Goal: Task Accomplishment & Management: Use online tool/utility

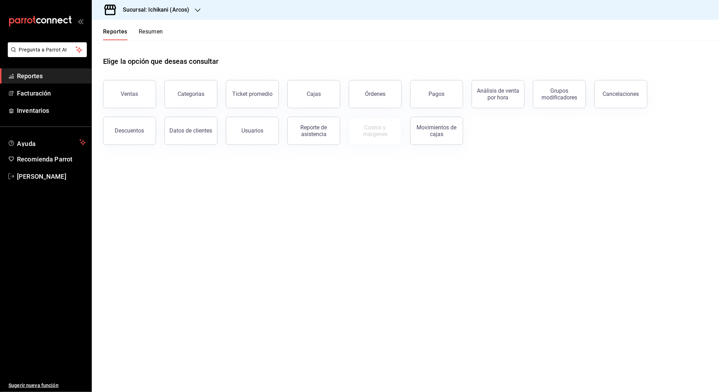
click at [67, 79] on span "Reportes" at bounding box center [51, 76] width 69 height 10
click at [195, 11] on icon "button" at bounding box center [198, 10] width 6 height 6
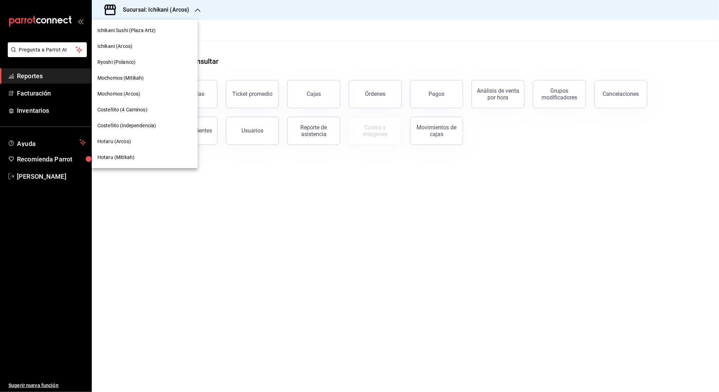
click at [233, 24] on div at bounding box center [359, 196] width 719 height 392
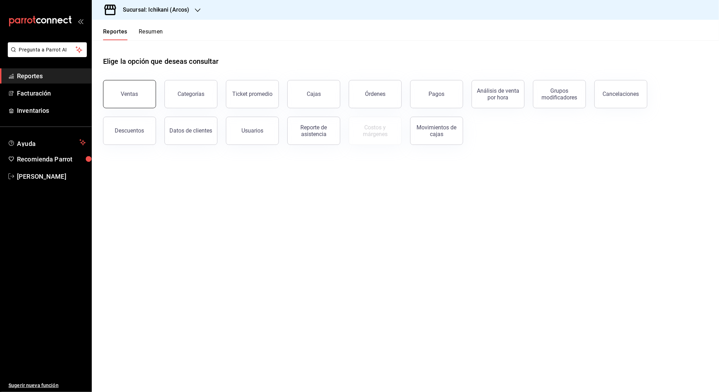
click at [126, 96] on div "Ventas" at bounding box center [129, 94] width 17 height 7
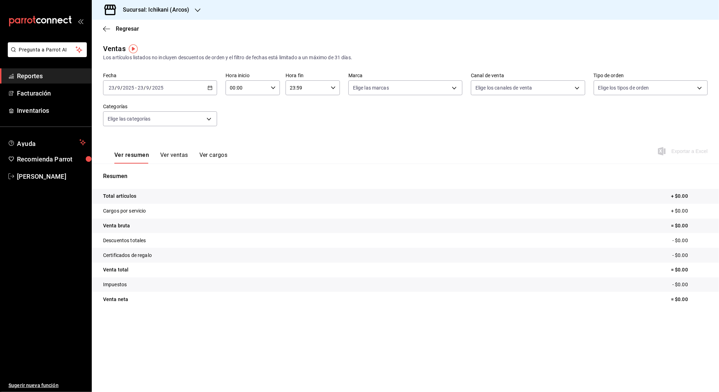
click at [211, 89] on icon "button" at bounding box center [209, 87] width 5 height 5
click at [142, 175] on span "Rango de fechas" at bounding box center [136, 172] width 55 height 7
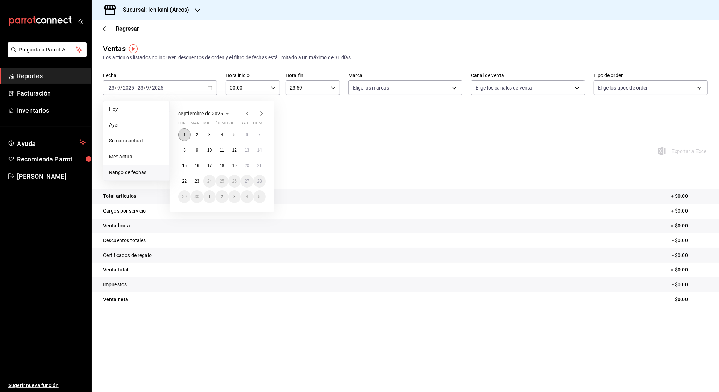
click at [182, 135] on button "1" at bounding box center [184, 134] width 12 height 13
click at [196, 182] on abbr "23" at bounding box center [196, 181] width 5 height 5
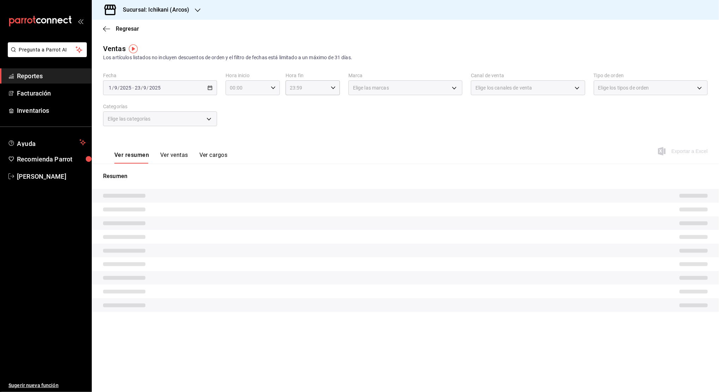
click at [271, 89] on icon "button" at bounding box center [273, 87] width 5 height 5
click at [241, 137] on span "02" at bounding box center [239, 140] width 16 height 6
type input "02:00"
click at [245, 113] on span "05" at bounding box center [239, 116] width 16 height 6
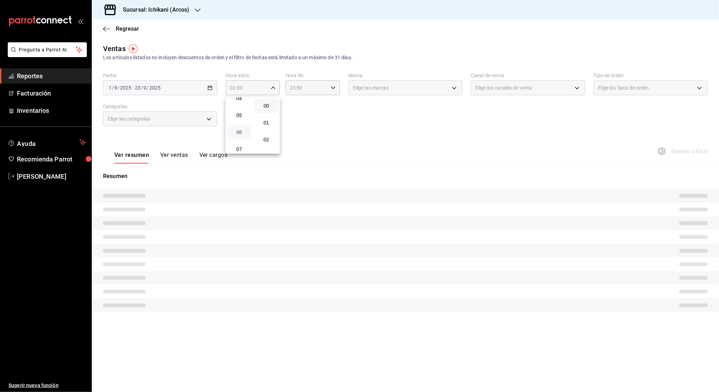
type input "05:00"
click at [269, 104] on span "00" at bounding box center [266, 106] width 16 height 6
click at [239, 115] on span "05" at bounding box center [239, 116] width 16 height 6
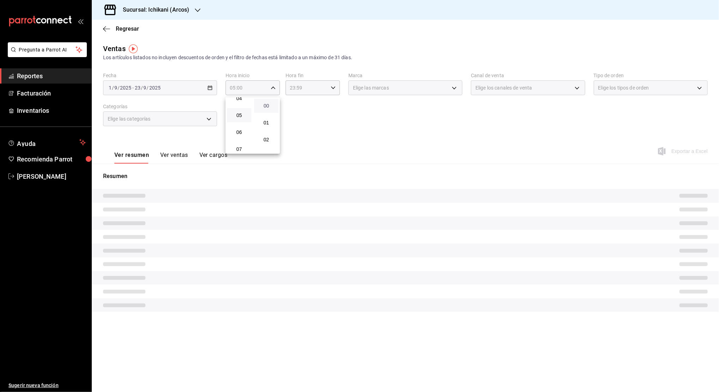
click at [264, 105] on span "00" at bounding box center [266, 106] width 16 height 6
click at [337, 86] on div at bounding box center [359, 196] width 719 height 392
click at [334, 86] on icon "button" at bounding box center [333, 87] width 5 height 5
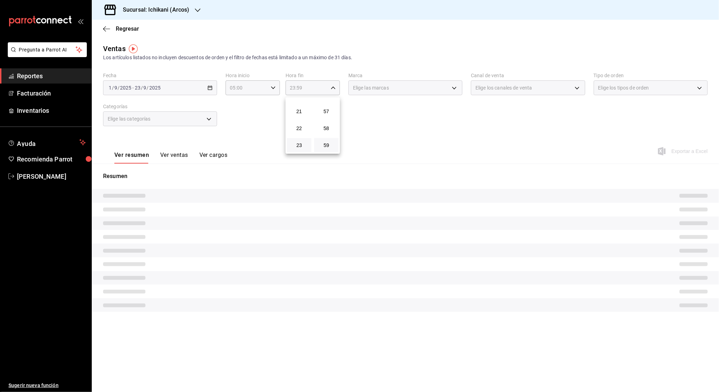
click at [300, 140] on button "23" at bounding box center [299, 145] width 24 height 14
click at [300, 102] on span "17" at bounding box center [299, 100] width 16 height 6
type input "17:59"
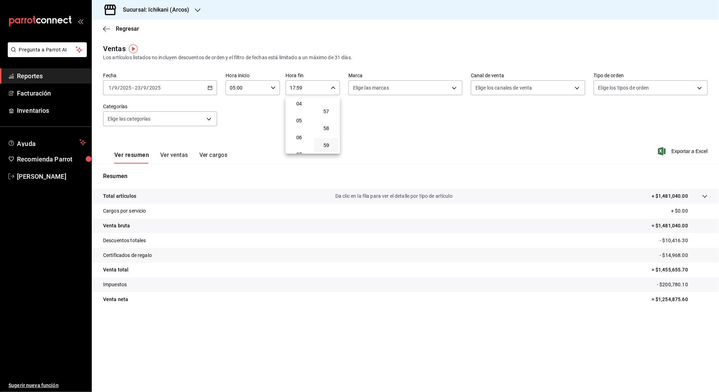
scroll to position [68, 0]
click at [300, 102] on button "04" at bounding box center [299, 106] width 24 height 14
type input "04:59"
click at [300, 102] on button "04" at bounding box center [299, 106] width 24 height 14
click at [324, 144] on span "59" at bounding box center [326, 146] width 16 height 6
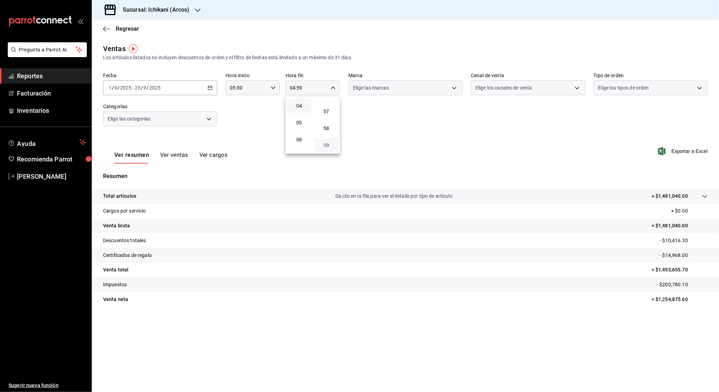
click at [324, 144] on span "59" at bounding box center [326, 146] width 16 height 6
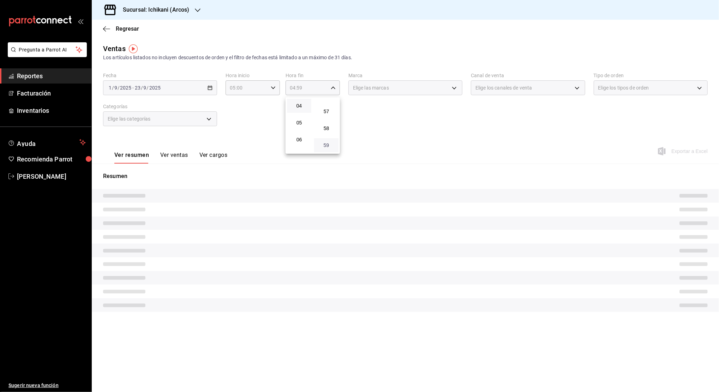
click at [324, 144] on span "59" at bounding box center [326, 146] width 16 height 6
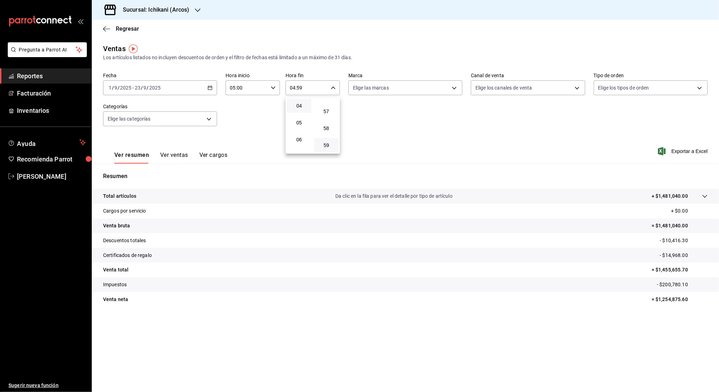
click at [405, 121] on div at bounding box center [359, 196] width 719 height 392
click at [673, 284] on p "- $200,780.10" at bounding box center [682, 284] width 51 height 7
copy p "200,780.10"
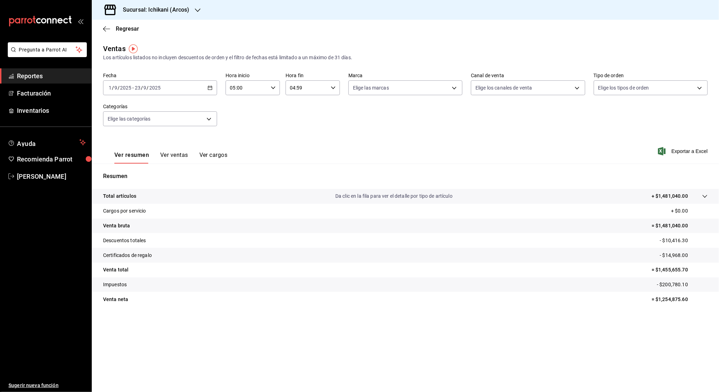
click at [668, 270] on p "= $1,455,655.70" at bounding box center [679, 269] width 56 height 7
copy p "1,455,655.70"
click at [665, 301] on p "= $1,254,875.60" at bounding box center [679, 299] width 56 height 7
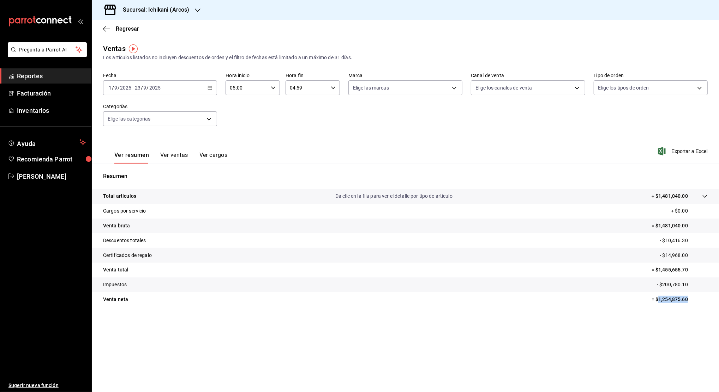
copy p "1,254,875.60"
click at [643, 301] on tr "Venta neta = $1,254,875.60" at bounding box center [405, 299] width 627 height 15
click at [665, 298] on p "= $1,254,875.60" at bounding box center [679, 299] width 56 height 7
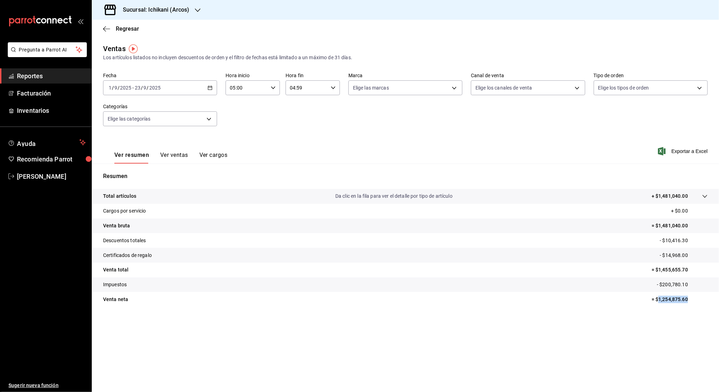
copy p "1,254,875.60"
click at [673, 242] on p "- $10,416.30" at bounding box center [683, 240] width 48 height 7
copy p "10,416.30"
click at [670, 253] on p "- $14,968.00" at bounding box center [683, 255] width 48 height 7
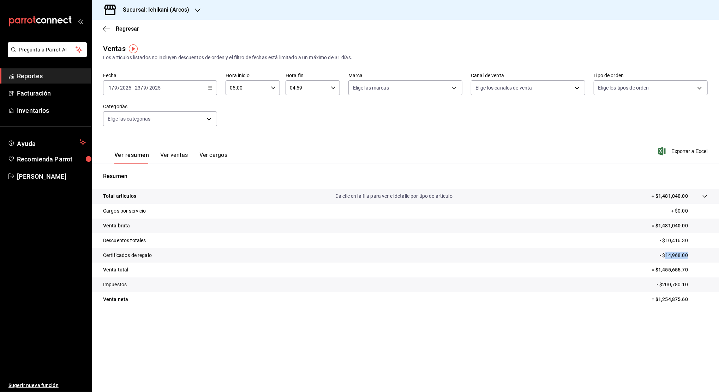
click at [670, 253] on p "- $14,968.00" at bounding box center [683, 255] width 48 height 7
copy p "14,968.00"
click at [195, 9] on icon "button" at bounding box center [198, 10] width 6 height 4
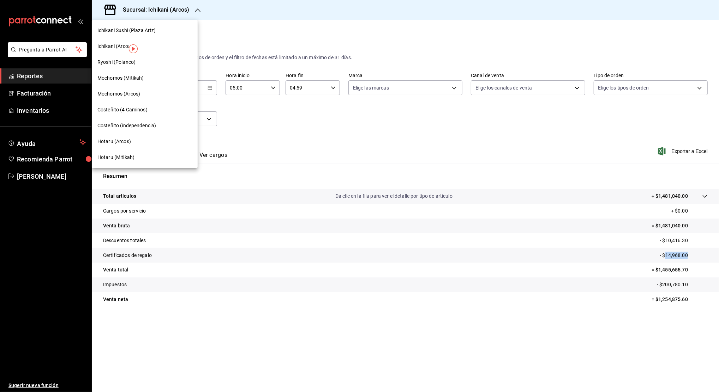
click at [115, 143] on span "Hotaru (Arcos)" at bounding box center [114, 141] width 34 height 7
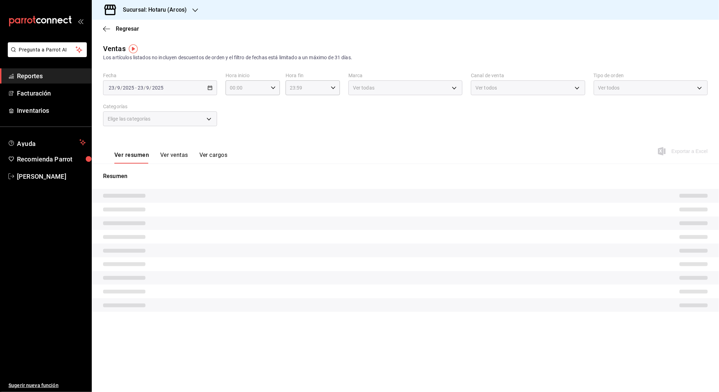
type input "05:00"
type input "04:59"
click at [210, 92] on div "2025-09-01 1 / 9 / 2025 - 2025-09-23 23 / 9 / 2025" at bounding box center [160, 87] width 114 height 15
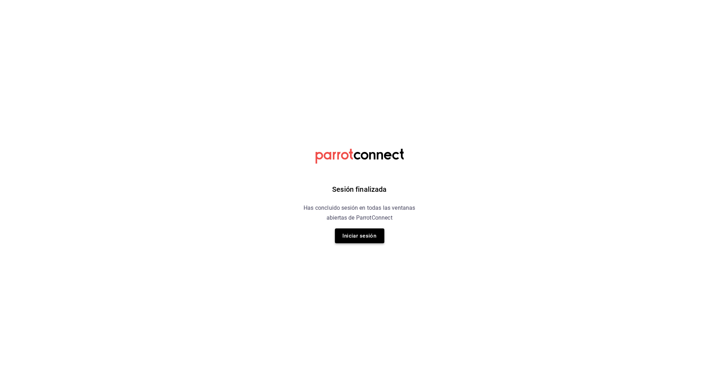
click at [365, 233] on button "Iniciar sesión" at bounding box center [359, 236] width 49 height 15
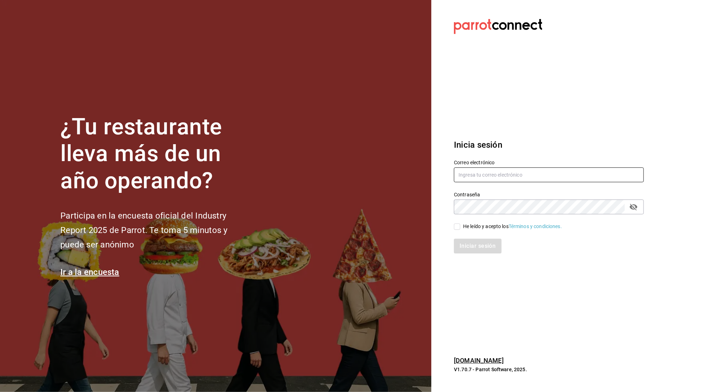
type input "nanci.garcia@grupocosteno.com"
click at [459, 224] on input "He leído y acepto los Términos y condiciones." at bounding box center [457, 227] width 6 height 6
checkbox input "true"
click at [474, 240] on button "Iniciar sesión" at bounding box center [478, 246] width 48 height 15
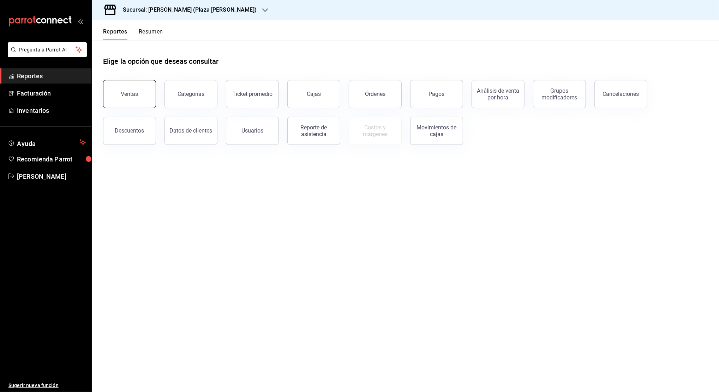
click at [132, 105] on button "Ventas" at bounding box center [129, 94] width 53 height 28
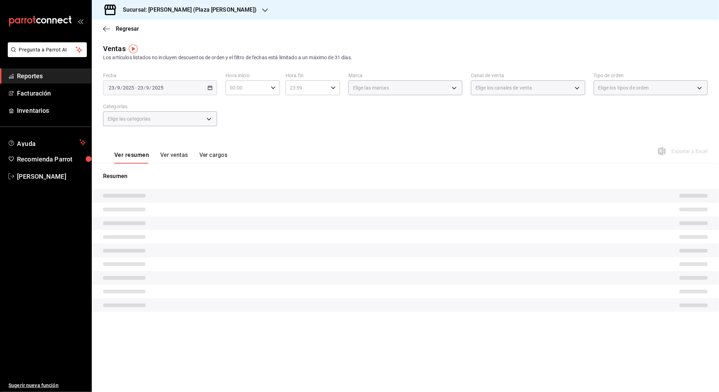
click at [262, 10] on icon "button" at bounding box center [265, 10] width 6 height 4
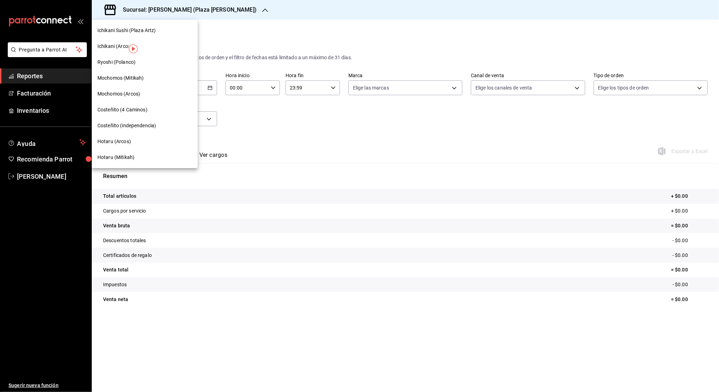
click at [114, 142] on span "Hotaru (Arcos)" at bounding box center [114, 141] width 34 height 7
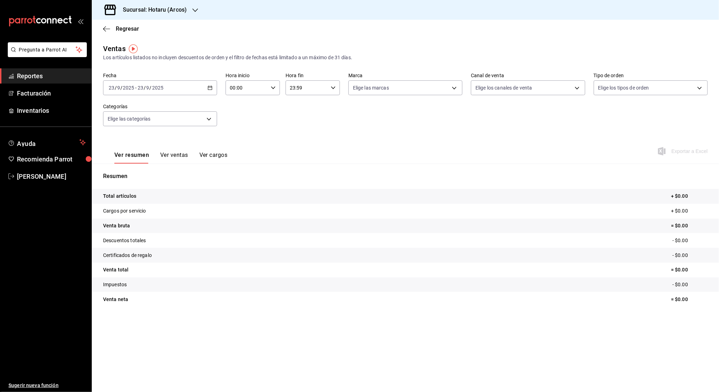
click at [211, 89] on icon "button" at bounding box center [209, 87] width 5 height 5
click at [121, 173] on span "Rango de fechas" at bounding box center [136, 172] width 55 height 7
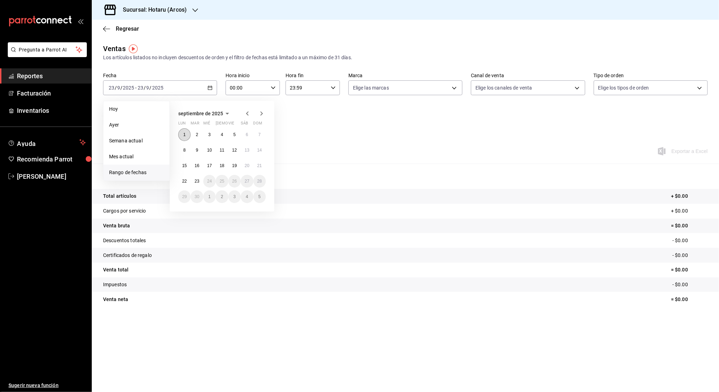
click at [184, 132] on abbr "1" at bounding box center [184, 134] width 2 height 5
click at [195, 182] on abbr "23" at bounding box center [196, 181] width 5 height 5
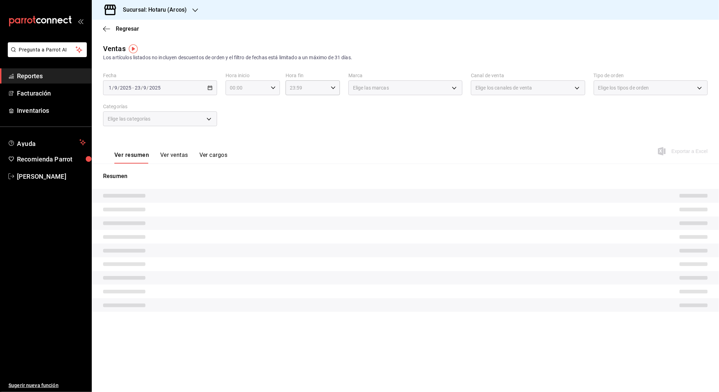
click at [274, 89] on icon "button" at bounding box center [273, 87] width 5 height 5
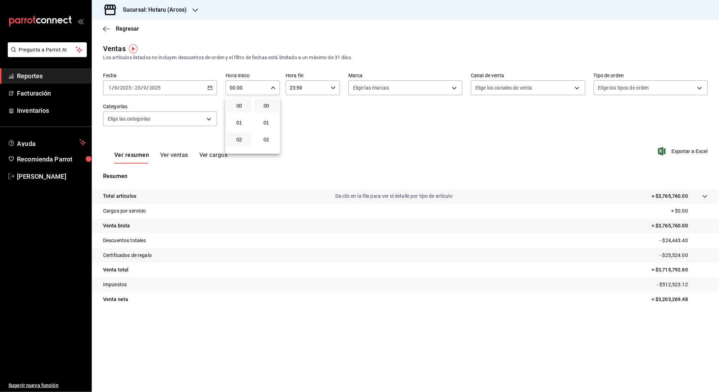
click at [239, 143] on button "02" at bounding box center [239, 140] width 24 height 14
type input "02:00"
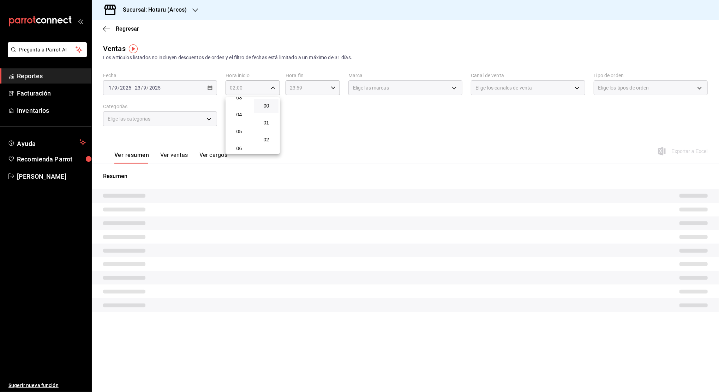
scroll to position [75, 0]
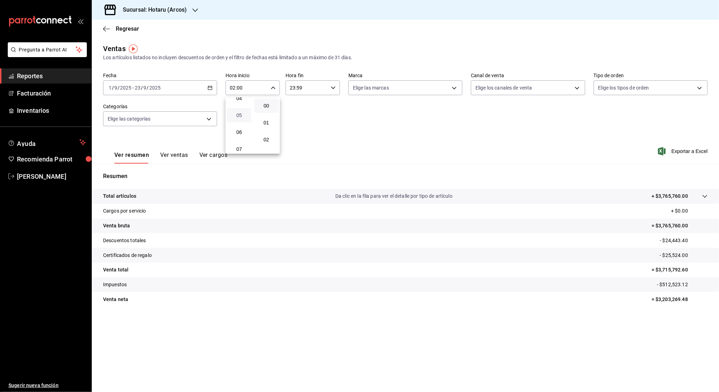
click at [240, 115] on span "05" at bounding box center [239, 116] width 16 height 6
type input "05:00"
drag, startPoint x: 264, startPoint y: 104, endPoint x: 328, endPoint y: 88, distance: 66.1
click at [328, 88] on div "00 01 02 03 04 05 06 07 08 09 10 11 12 13 14 15 16 17 18 19 20 21 22 23 00 01 0…" at bounding box center [359, 197] width 719 height 390
click at [328, 88] on div at bounding box center [359, 196] width 719 height 392
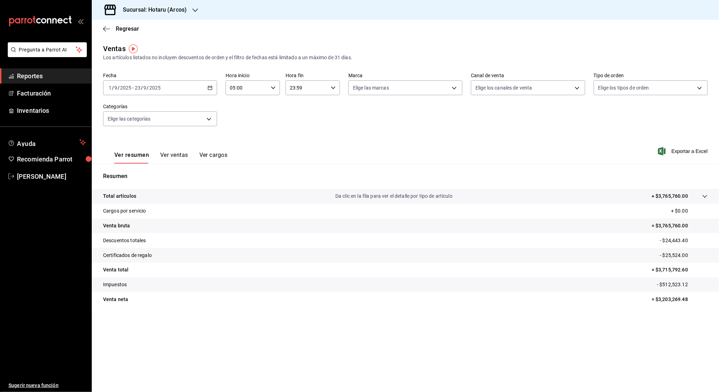
click at [328, 88] on div "23:59 Hora fin" at bounding box center [312, 87] width 54 height 15
click at [296, 128] on span "22" at bounding box center [299, 129] width 16 height 6
type input "22:59"
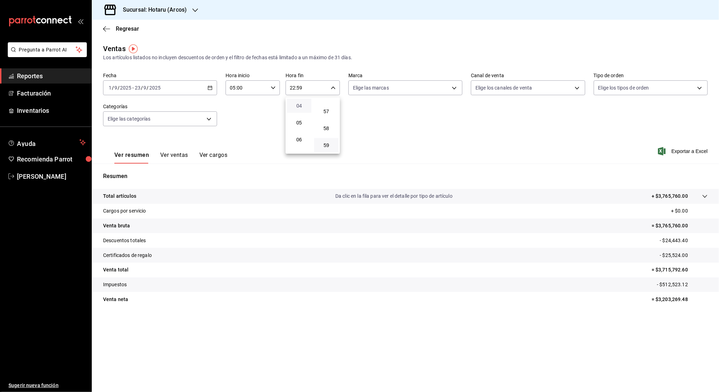
click at [298, 107] on span "04" at bounding box center [299, 106] width 16 height 6
type input "04:59"
click at [328, 144] on span "59" at bounding box center [326, 146] width 16 height 6
click at [671, 286] on div at bounding box center [359, 196] width 719 height 392
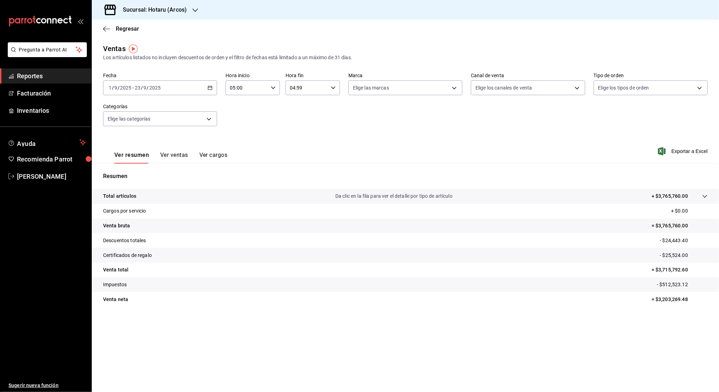
click at [671, 286] on p "- $512,523.12" at bounding box center [682, 284] width 51 height 7
copy p "512,523.12"
click at [665, 268] on p "= $3,715,792.60" at bounding box center [679, 269] width 56 height 7
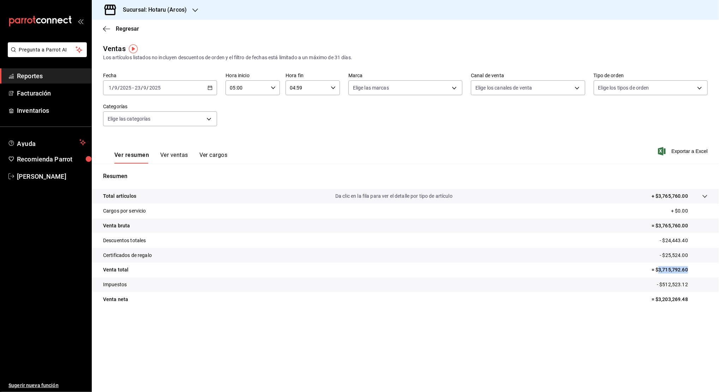
copy p "3,715,792.60"
click at [673, 300] on p "= $3,203,269.48" at bounding box center [679, 299] width 56 height 7
copy p "3,203,269.48"
click at [675, 238] on p "- $24,443.40" at bounding box center [683, 240] width 48 height 7
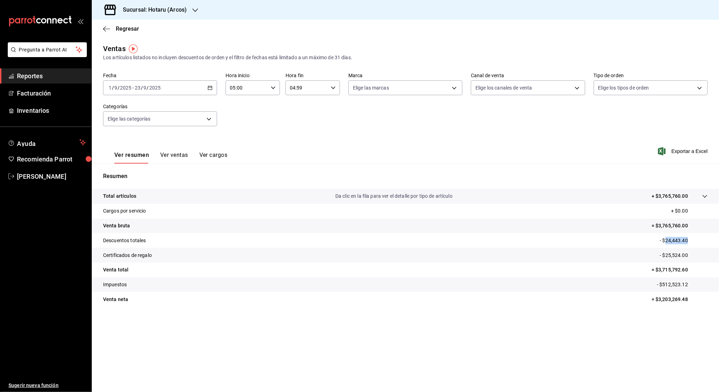
click at [675, 238] on p "- $24,443.40" at bounding box center [683, 240] width 48 height 7
copy p "24,443.40"
click at [672, 255] on p "- $25,524.00" at bounding box center [683, 255] width 48 height 7
copy p "25,524.00"
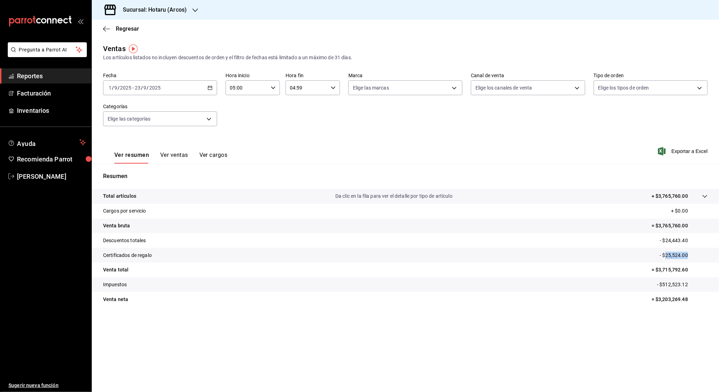
click at [209, 87] on icon "button" at bounding box center [209, 87] width 5 height 5
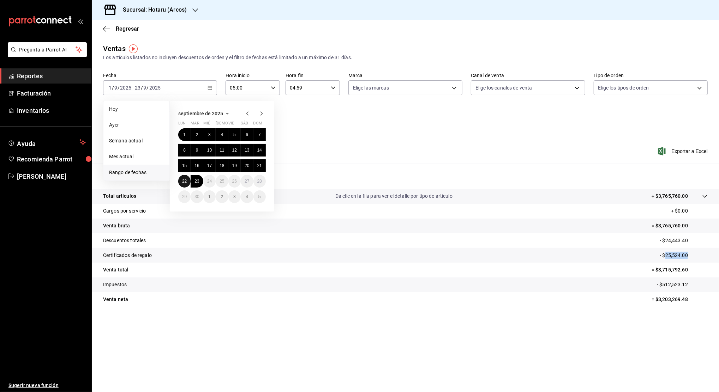
click at [183, 180] on abbr "22" at bounding box center [184, 181] width 5 height 5
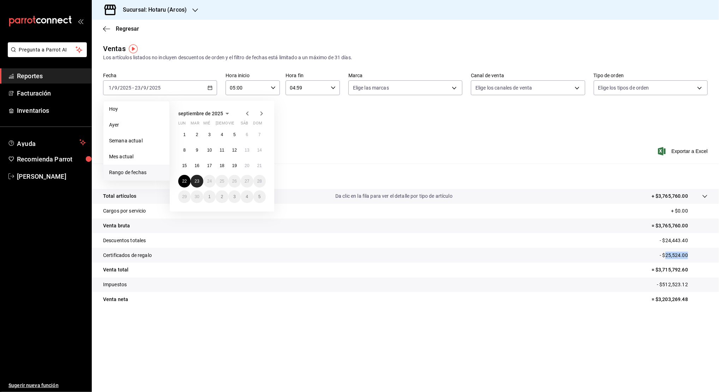
click at [194, 181] on button "23" at bounding box center [197, 181] width 12 height 13
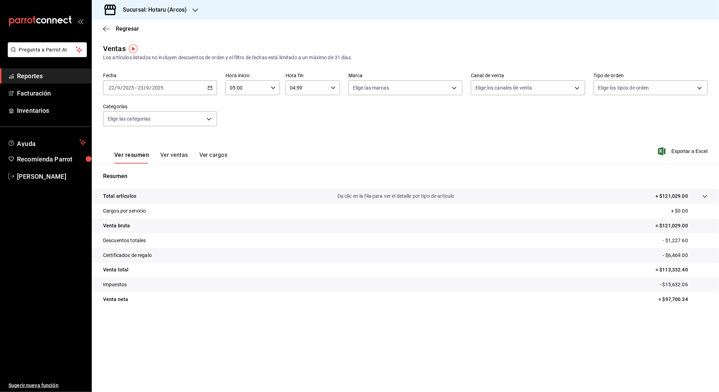
click at [210, 86] on \(Stroke\) "button" at bounding box center [210, 88] width 4 height 4
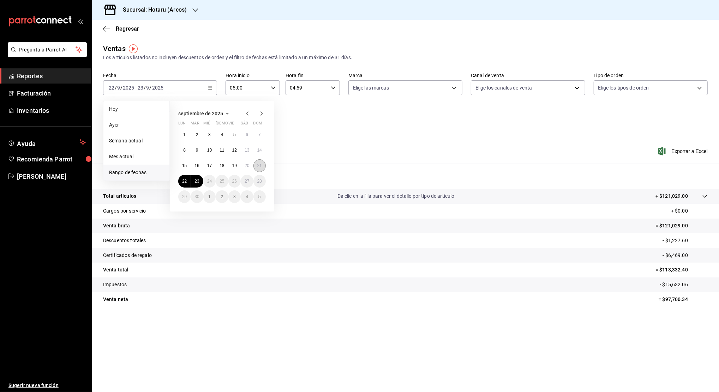
click at [262, 165] on button "21" at bounding box center [259, 165] width 12 height 13
click at [184, 182] on abbr "22" at bounding box center [184, 181] width 5 height 5
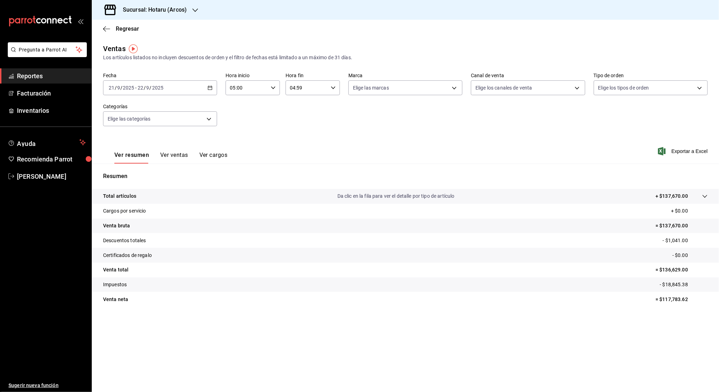
click at [211, 88] on icon "button" at bounding box center [209, 87] width 5 height 5
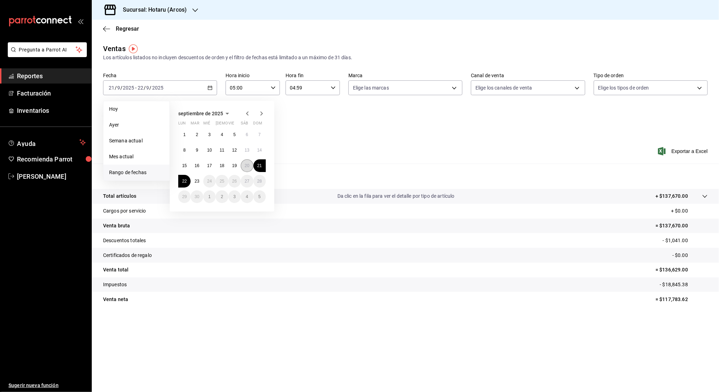
click at [247, 165] on abbr "20" at bounding box center [247, 165] width 5 height 5
click at [260, 168] on abbr "21" at bounding box center [259, 165] width 5 height 5
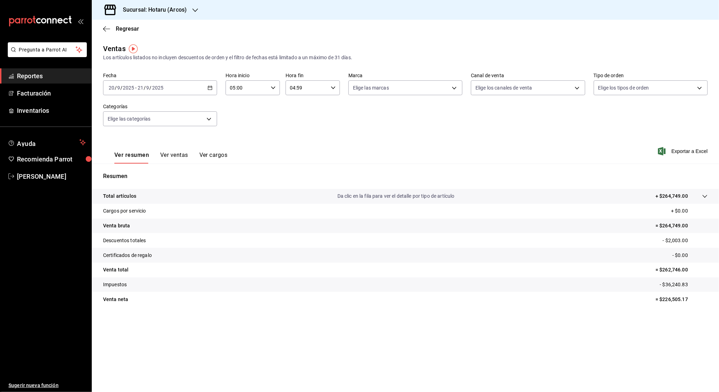
click at [210, 90] on \(Stroke\) "button" at bounding box center [210, 88] width 4 height 4
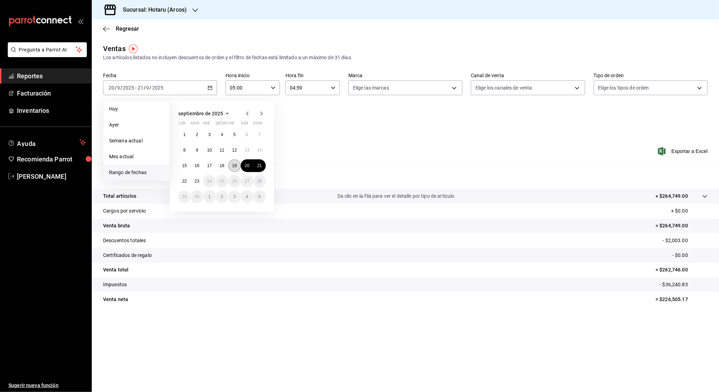
click at [235, 165] on abbr "19" at bounding box center [234, 165] width 5 height 5
click at [251, 165] on button "20" at bounding box center [247, 165] width 12 height 13
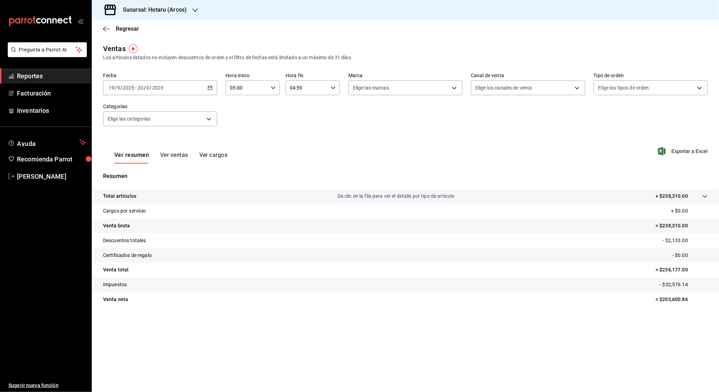
click at [191, 7] on div "Sucursal: Hotaru (Arcos)" at bounding box center [148, 10] width 103 height 20
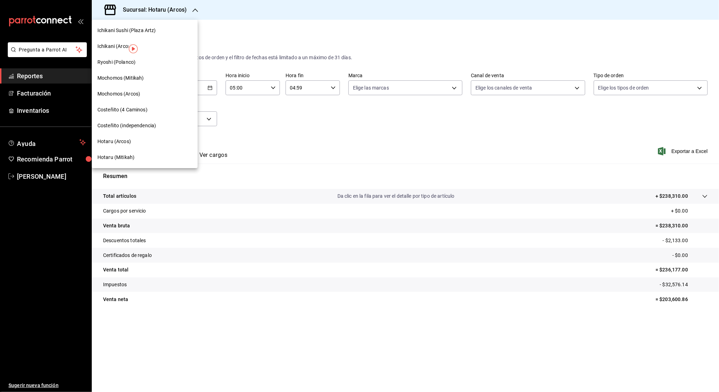
click at [124, 93] on span "Mochomos (Arcos)" at bounding box center [118, 93] width 43 height 7
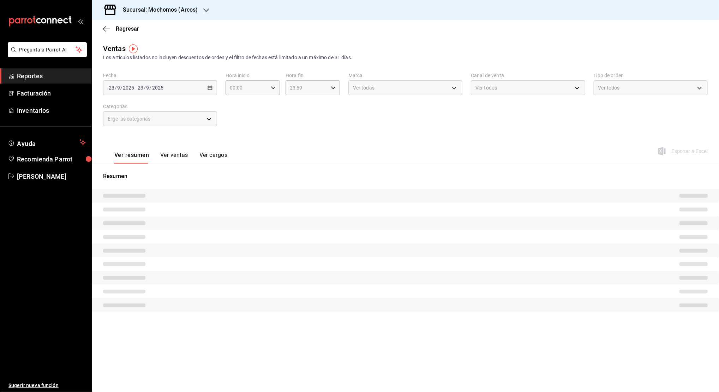
type input "05:00"
type input "04:59"
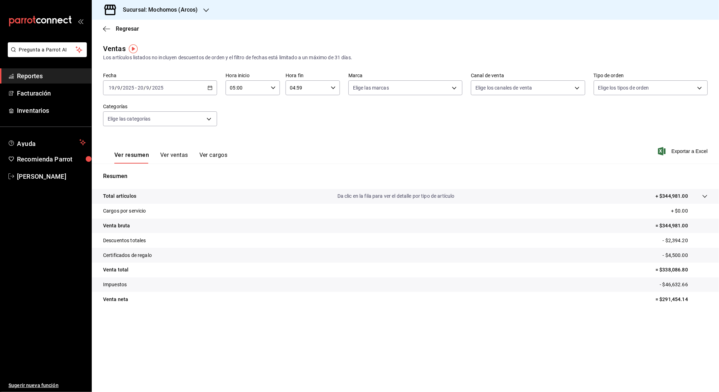
click at [210, 89] on icon "button" at bounding box center [209, 87] width 5 height 5
click at [143, 174] on span "Rango de fechas" at bounding box center [136, 172] width 55 height 7
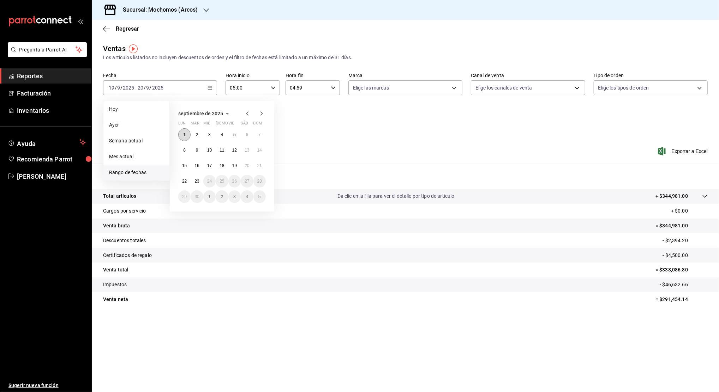
click at [186, 135] on button "1" at bounding box center [184, 134] width 12 height 13
click at [198, 180] on abbr "23" at bounding box center [196, 181] width 5 height 5
click at [182, 132] on button "1" at bounding box center [184, 134] width 12 height 13
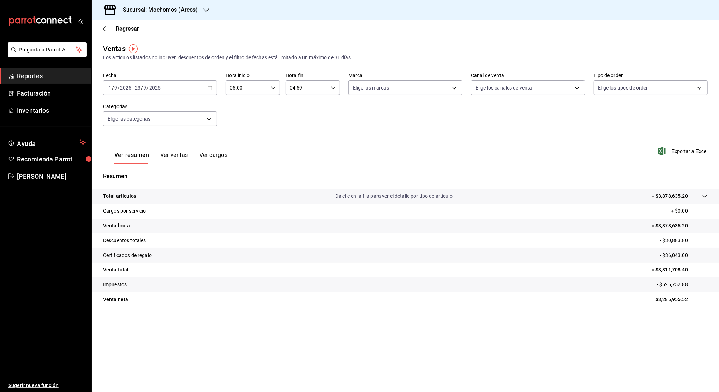
click at [676, 283] on p "- $525,752.88" at bounding box center [682, 284] width 51 height 7
copy p "525,752.88"
click at [673, 269] on p "= $3,811,708.40" at bounding box center [679, 269] width 56 height 7
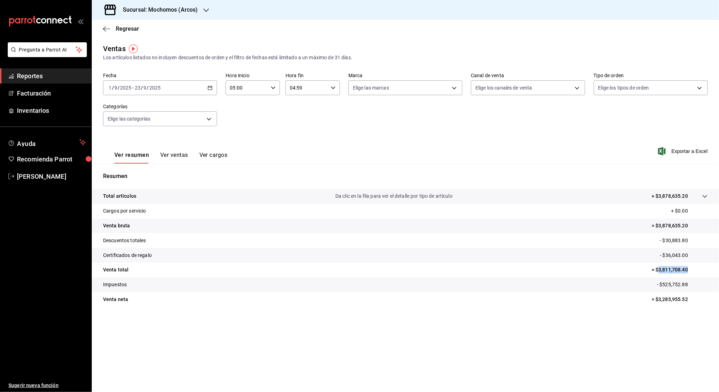
copy p "3,811,708.40"
click at [668, 298] on p "= $3,285,955.52" at bounding box center [679, 299] width 56 height 7
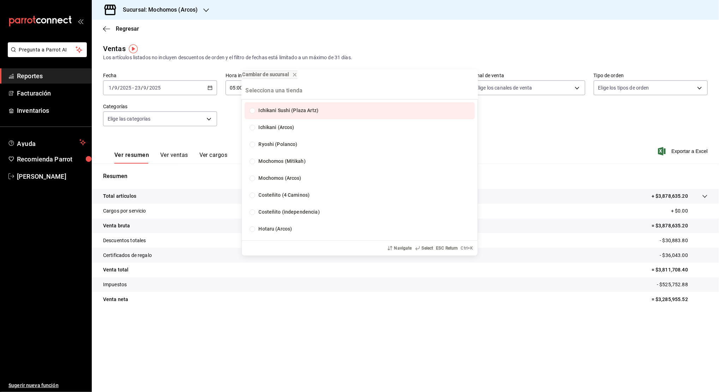
click at [634, 294] on div "Cambiar de sucursal Ichikani Sushi (Plaza Artz) Ichikani (Arcos) Ryoshi (Polanc…" at bounding box center [359, 196] width 719 height 392
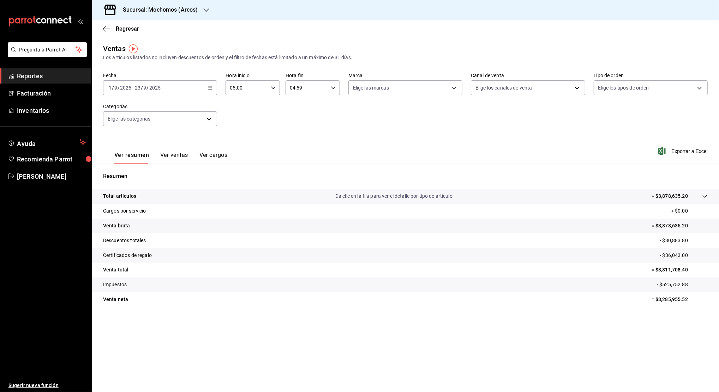
click at [677, 300] on p "= $3,285,955.52" at bounding box center [679, 299] width 56 height 7
copy p "3,285,955.52"
click at [673, 239] on p "- $30,883.80" at bounding box center [683, 240] width 48 height 7
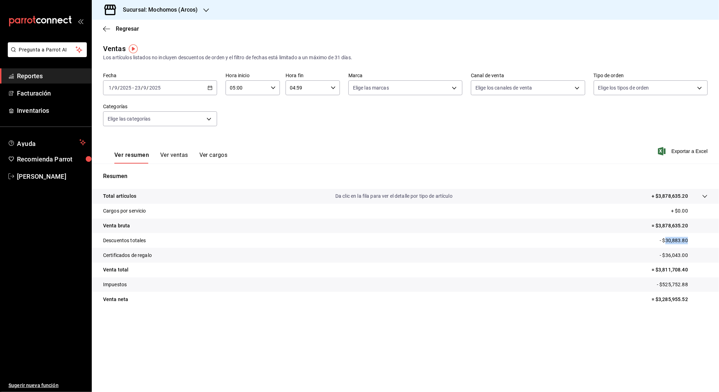
copy p "30,883.80"
click at [672, 254] on p "- $36,043.00" at bounding box center [683, 255] width 48 height 7
copy p "36,043.00"
click at [42, 78] on span "Reportes" at bounding box center [51, 76] width 69 height 10
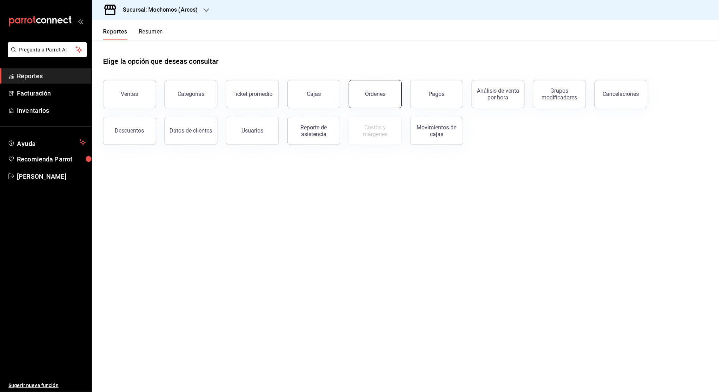
click at [370, 94] on div "Órdenes" at bounding box center [375, 94] width 20 height 7
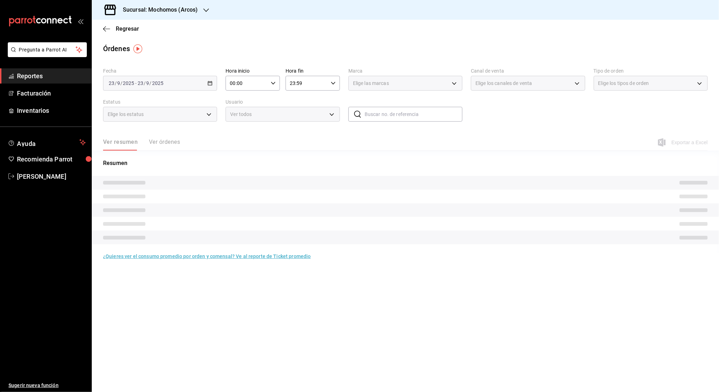
click at [212, 85] on div "[DATE] [DATE] - [DATE] [DATE]" at bounding box center [160, 83] width 114 height 15
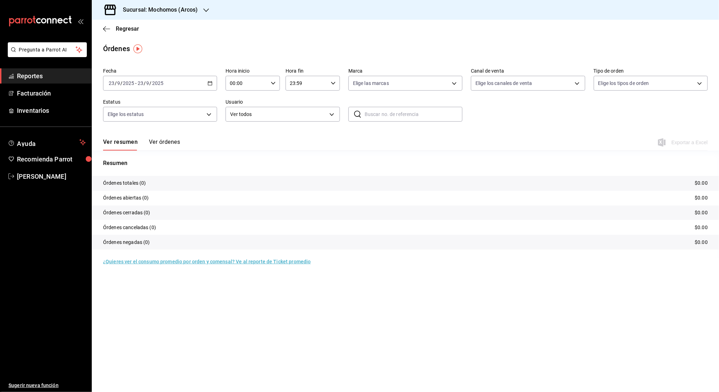
click at [212, 85] on div "[DATE] [DATE] - [DATE] [DATE]" at bounding box center [160, 83] width 114 height 15
click at [150, 184] on span "Rango de fechas" at bounding box center [136, 183] width 55 height 7
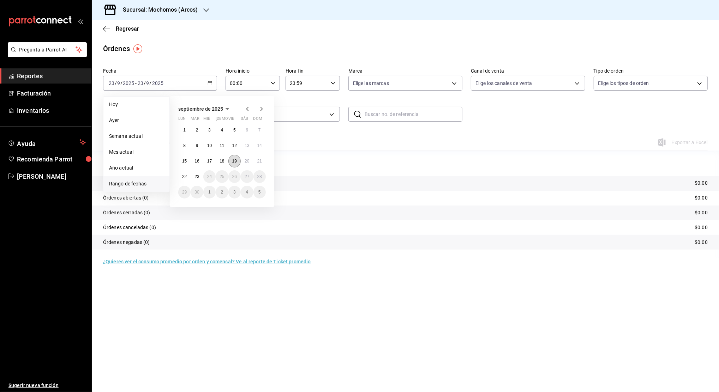
click at [229, 159] on button "19" at bounding box center [234, 161] width 12 height 13
click at [193, 179] on button "23" at bounding box center [197, 176] width 12 height 13
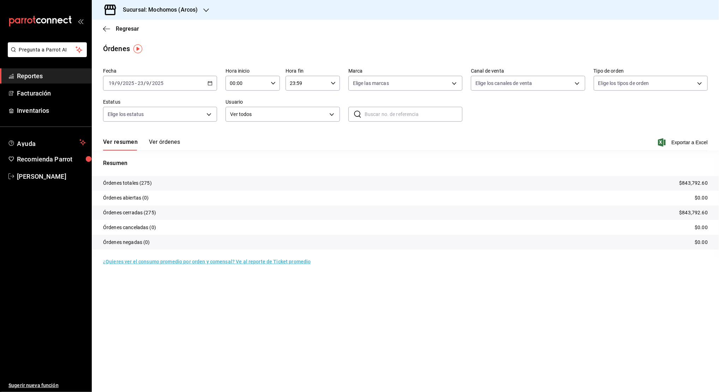
click at [273, 80] on div "00:00 Hora inicio" at bounding box center [252, 83] width 54 height 15
click at [239, 133] on span "02" at bounding box center [239, 135] width 16 height 6
type input "02:00"
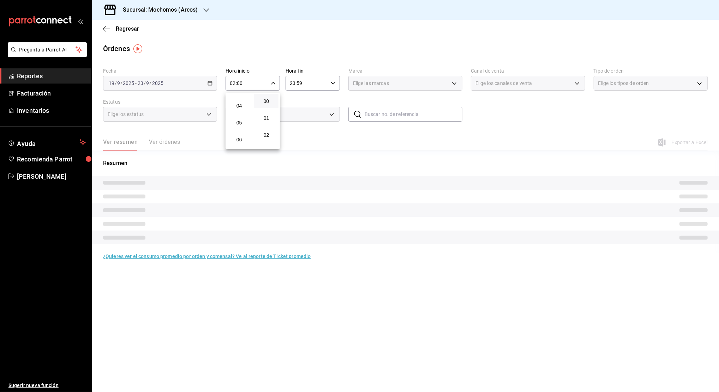
scroll to position [75, 0]
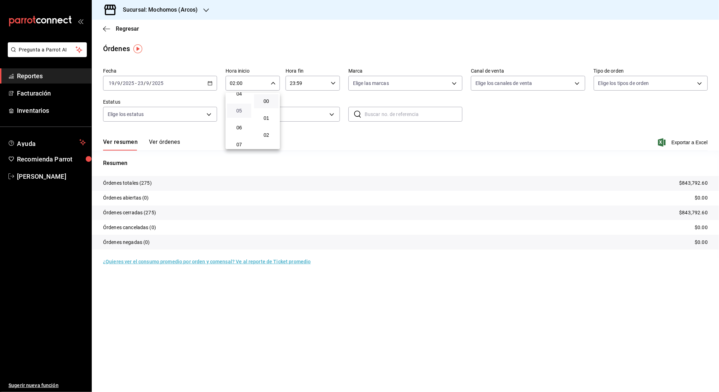
click at [241, 112] on span "05" at bounding box center [239, 111] width 16 height 6
type input "05:00"
click at [331, 84] on div at bounding box center [359, 196] width 719 height 392
click at [331, 84] on icon "button" at bounding box center [333, 83] width 5 height 5
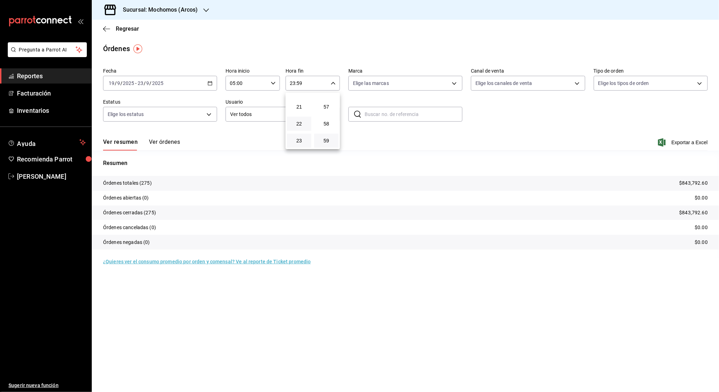
click at [296, 128] on button "22" at bounding box center [299, 124] width 24 height 14
type input "22:59"
click at [296, 99] on span "04" at bounding box center [299, 101] width 16 height 6
type input "04:59"
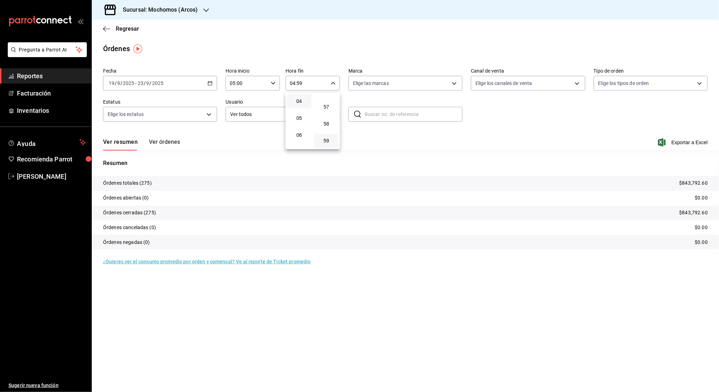
click at [680, 150] on div at bounding box center [359, 196] width 719 height 392
click at [675, 144] on span "Exportar a Excel" at bounding box center [683, 142] width 48 height 8
click at [53, 74] on span "Reportes" at bounding box center [51, 76] width 69 height 10
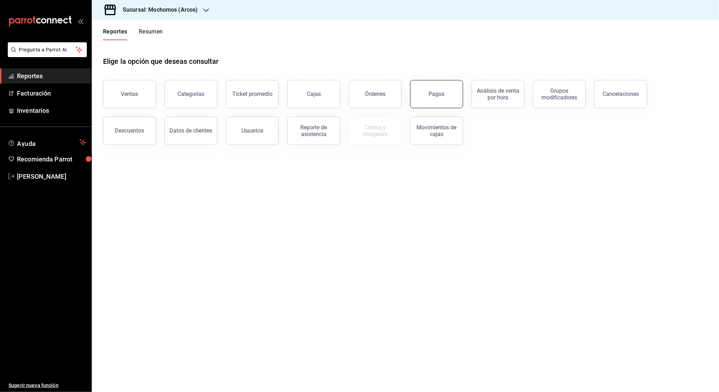
click at [438, 92] on div "Pagos" at bounding box center [437, 94] width 16 height 7
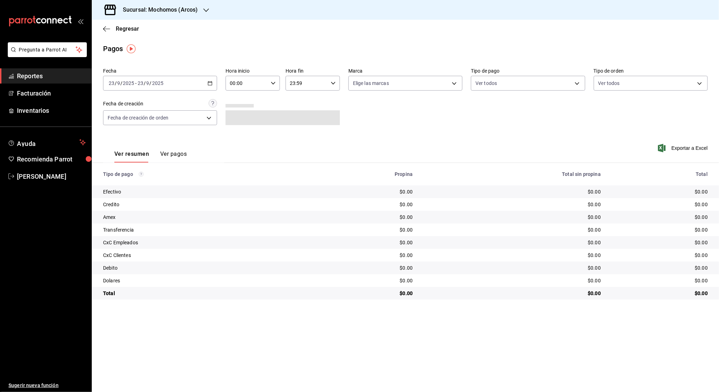
click at [210, 83] on \(Stroke\) "button" at bounding box center [210, 83] width 4 height 0
click at [139, 182] on span "Rango de fechas" at bounding box center [136, 183] width 55 height 7
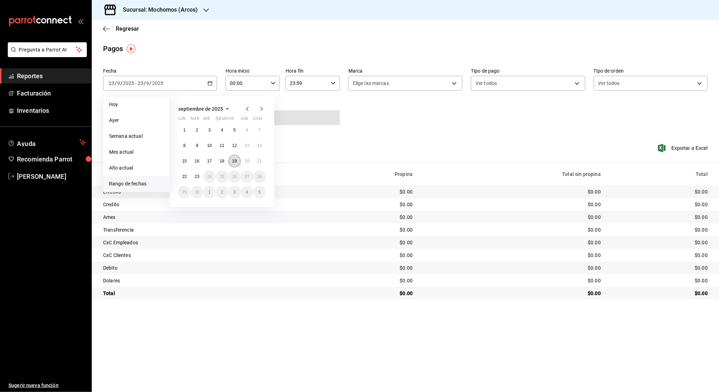
click at [232, 163] on abbr "19" at bounding box center [234, 161] width 5 height 5
click at [199, 179] on abbr "23" at bounding box center [196, 176] width 5 height 5
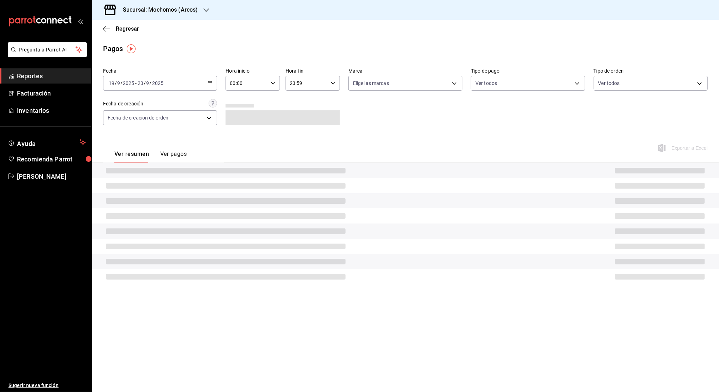
click at [276, 82] on div "00:00 Hora inicio" at bounding box center [252, 83] width 54 height 15
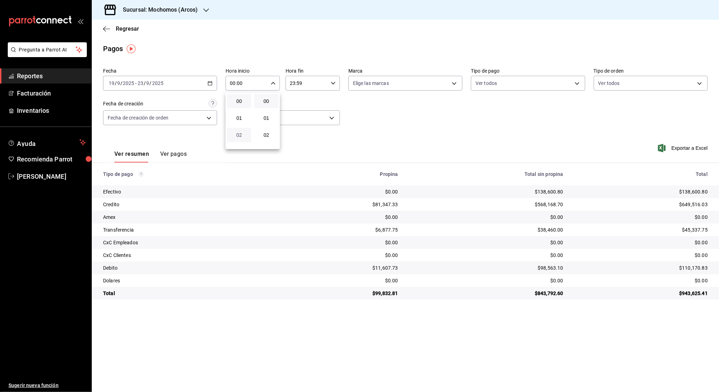
click at [241, 135] on span "02" at bounding box center [239, 135] width 16 height 6
type input "02:00"
click at [241, 135] on button "05" at bounding box center [239, 129] width 24 height 14
type input "05:00"
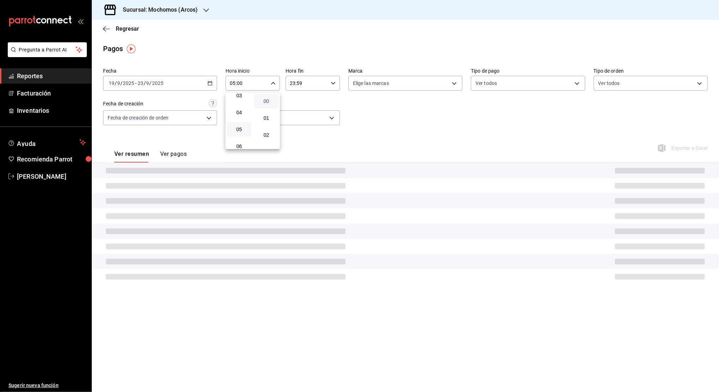
click at [264, 102] on span "00" at bounding box center [266, 101] width 16 height 6
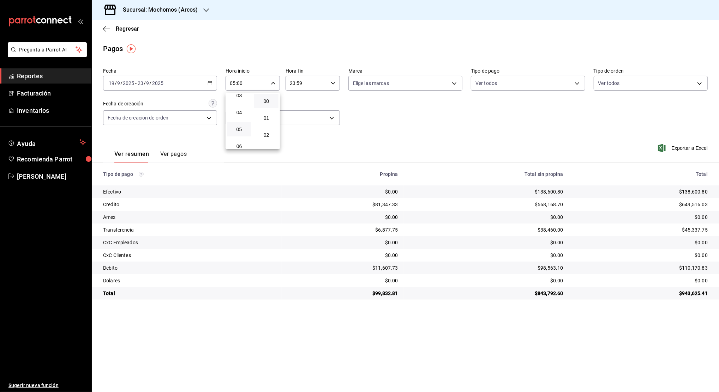
click at [312, 85] on div at bounding box center [359, 196] width 719 height 392
click at [312, 85] on input "23:59" at bounding box center [306, 83] width 42 height 14
click at [300, 142] on span "23" at bounding box center [299, 141] width 16 height 6
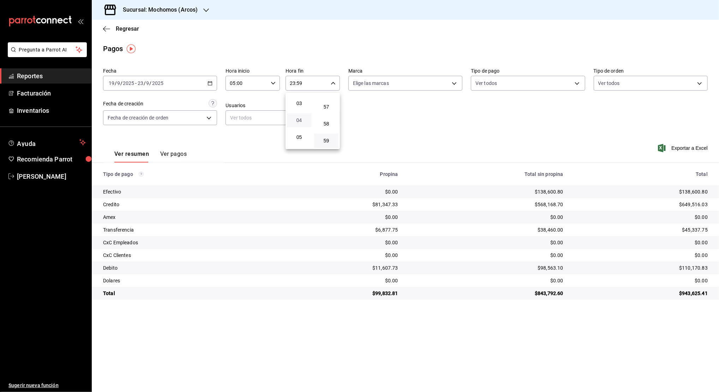
click at [300, 119] on span "04" at bounding box center [299, 120] width 16 height 6
type input "04:59"
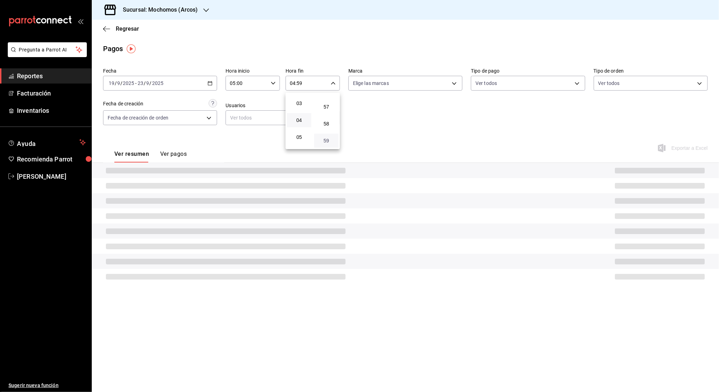
click at [325, 142] on span "59" at bounding box center [326, 141] width 16 height 6
click at [447, 126] on div at bounding box center [359, 196] width 719 height 392
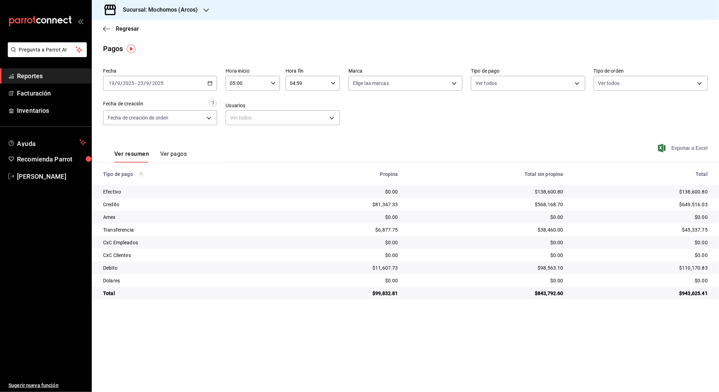
click at [674, 149] on span "Exportar a Excel" at bounding box center [683, 148] width 48 height 8
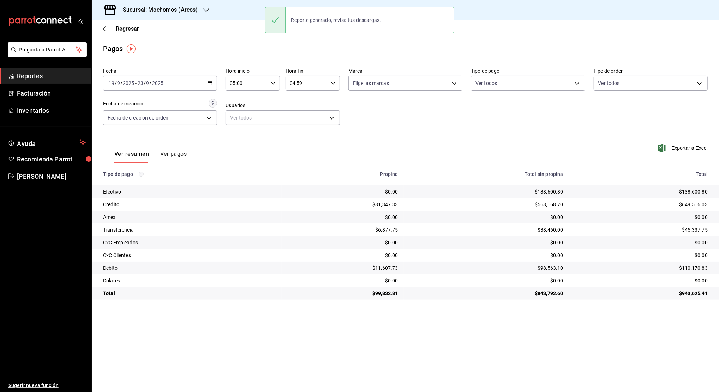
click at [65, 74] on span "Reportes" at bounding box center [51, 76] width 69 height 10
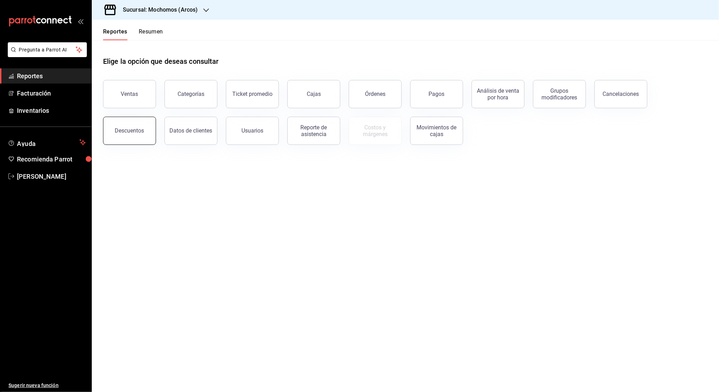
click at [137, 126] on button "Descuentos" at bounding box center [129, 131] width 53 height 28
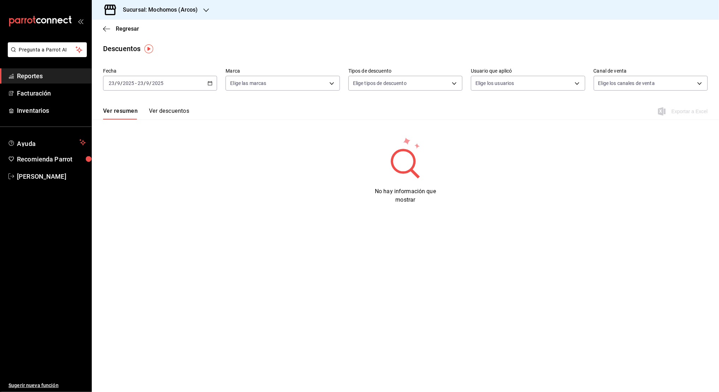
click at [208, 84] on \(Stroke\) "button" at bounding box center [210, 84] width 4 height 4
click at [141, 184] on span "Rango de fechas" at bounding box center [136, 183] width 55 height 7
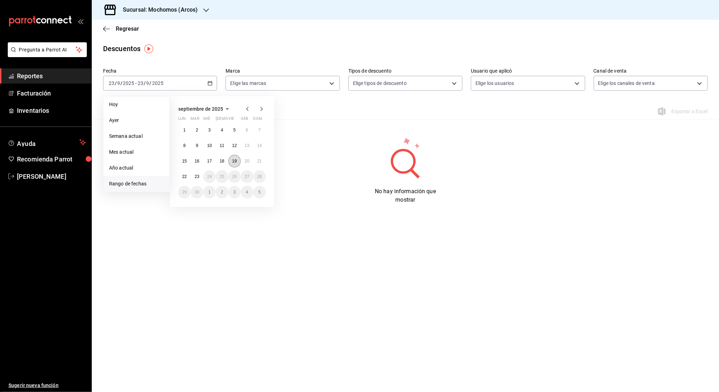
click at [234, 161] on abbr "19" at bounding box center [234, 161] width 5 height 5
click at [194, 175] on abbr "23" at bounding box center [196, 176] width 5 height 5
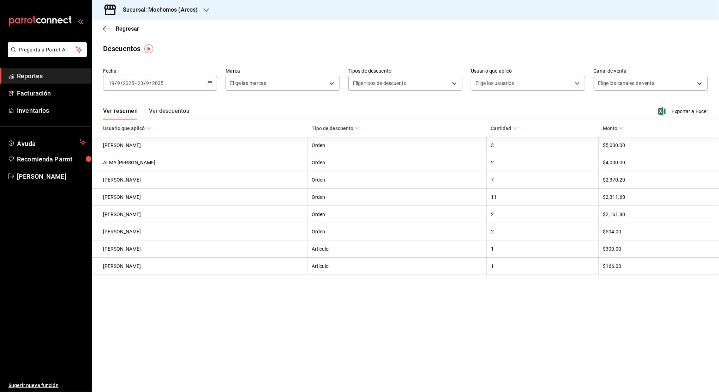
click at [204, 12] on icon "button" at bounding box center [206, 10] width 6 height 6
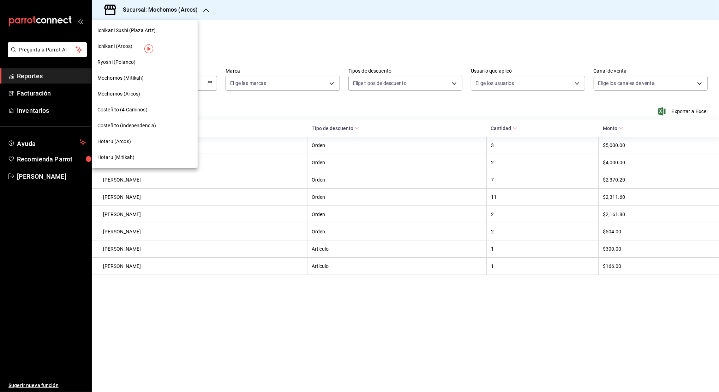
click at [114, 45] on span "Ichikani (Arcos)" at bounding box center [114, 46] width 35 height 7
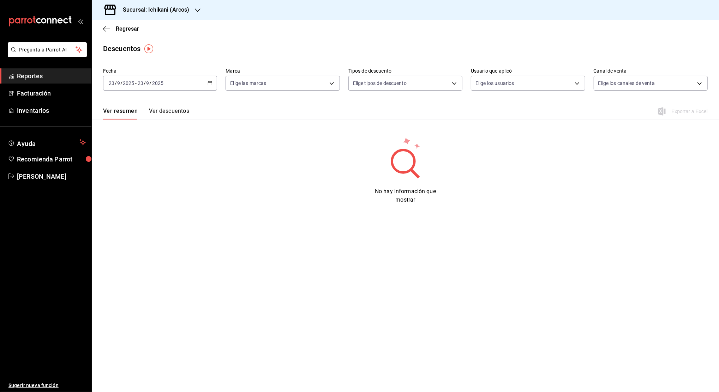
click at [209, 83] on icon "button" at bounding box center [209, 83] width 5 height 5
click at [144, 182] on span "Rango de fechas" at bounding box center [136, 183] width 55 height 7
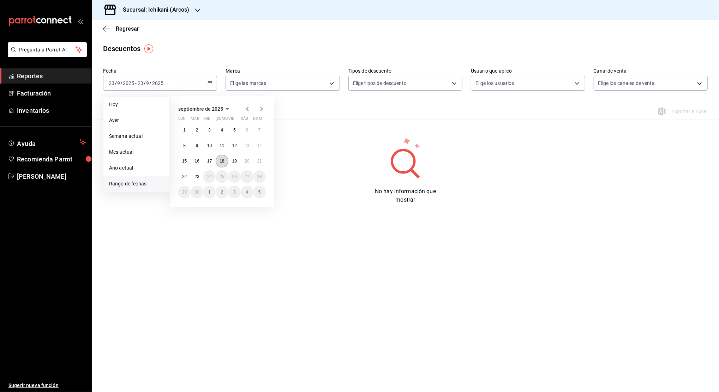
click at [218, 164] on button "18" at bounding box center [222, 161] width 12 height 13
click at [196, 178] on abbr "23" at bounding box center [196, 176] width 5 height 5
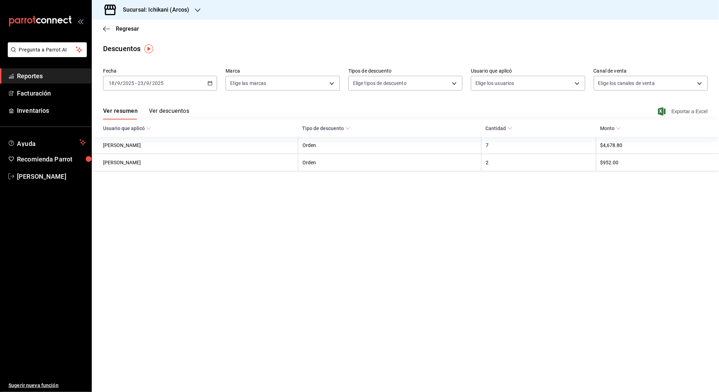
click at [680, 110] on span "Exportar a Excel" at bounding box center [683, 111] width 48 height 8
click at [68, 78] on span "Reportes" at bounding box center [51, 76] width 69 height 10
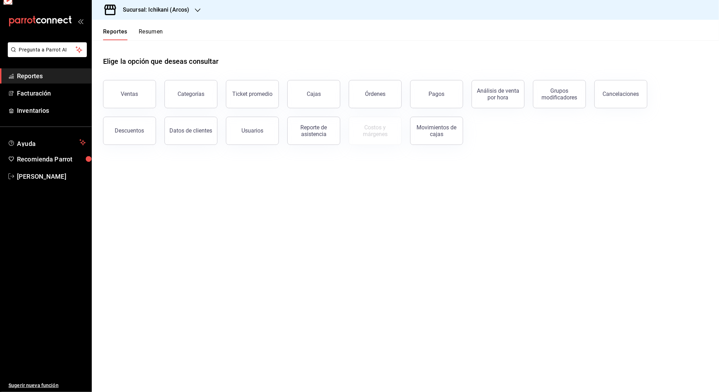
click at [68, 78] on span "Reportes" at bounding box center [51, 76] width 69 height 10
click at [437, 92] on div "Pagos" at bounding box center [437, 94] width 16 height 7
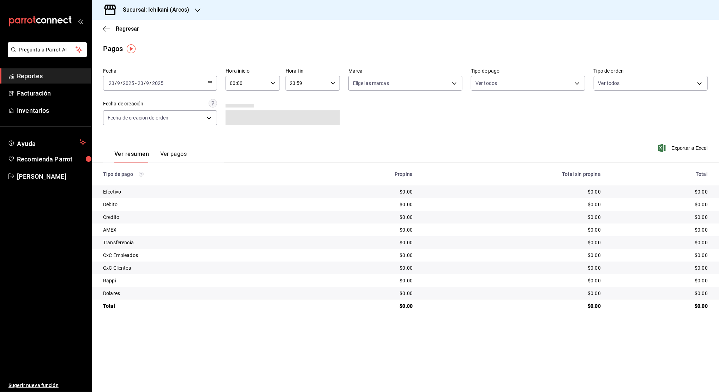
click at [212, 84] on \(Stroke\) "button" at bounding box center [210, 84] width 4 height 4
click at [145, 182] on span "Rango de fechas" at bounding box center [136, 183] width 55 height 7
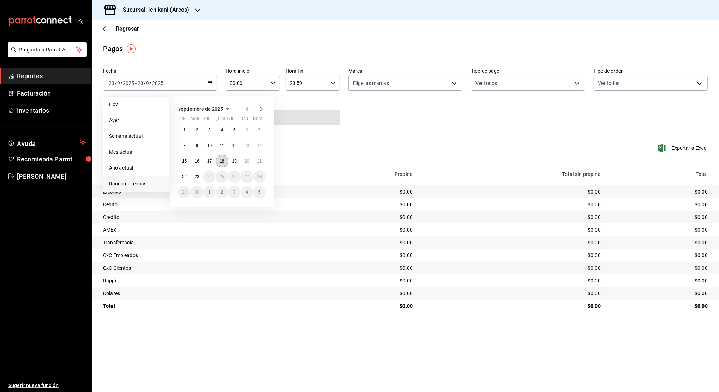
click at [221, 158] on button "18" at bounding box center [222, 161] width 12 height 13
click at [236, 159] on abbr "19" at bounding box center [234, 161] width 5 height 5
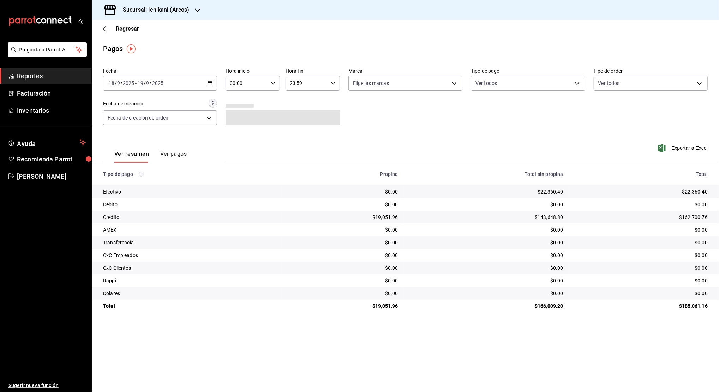
click at [209, 85] on \(Stroke\) "button" at bounding box center [210, 84] width 4 height 4
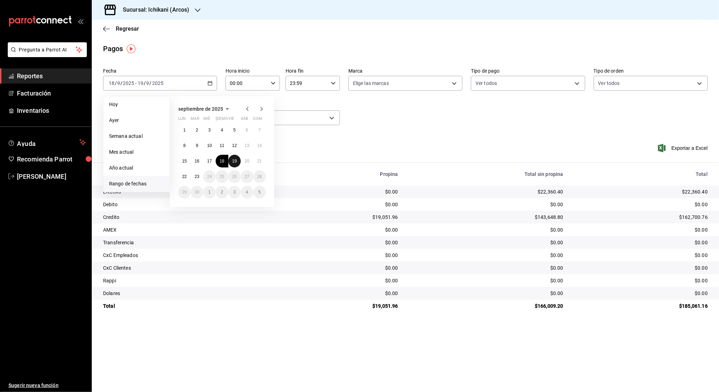
click at [230, 158] on button "19" at bounding box center [234, 161] width 12 height 13
click at [196, 177] on abbr "23" at bounding box center [196, 176] width 5 height 5
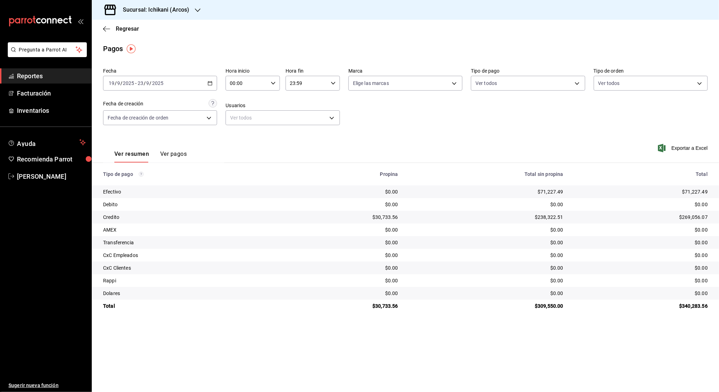
click at [272, 80] on div "00:00 Hora inicio" at bounding box center [252, 83] width 54 height 15
click at [239, 134] on span "02" at bounding box center [239, 135] width 16 height 6
type input "02:00"
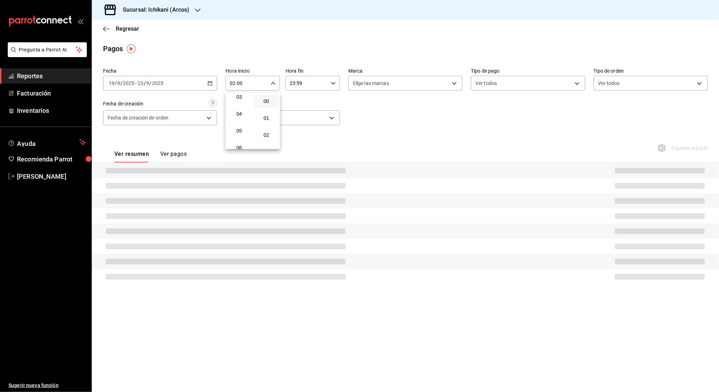
scroll to position [75, 0]
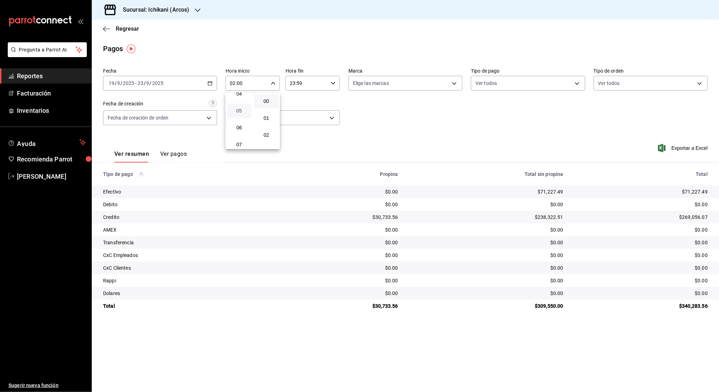
click at [239, 108] on span "05" at bounding box center [239, 111] width 16 height 6
type input "05:00"
click at [263, 99] on span "00" at bounding box center [266, 101] width 16 height 6
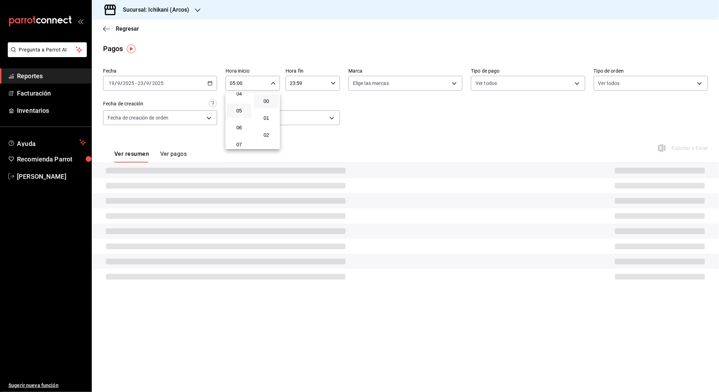
click at [308, 84] on div at bounding box center [359, 196] width 719 height 392
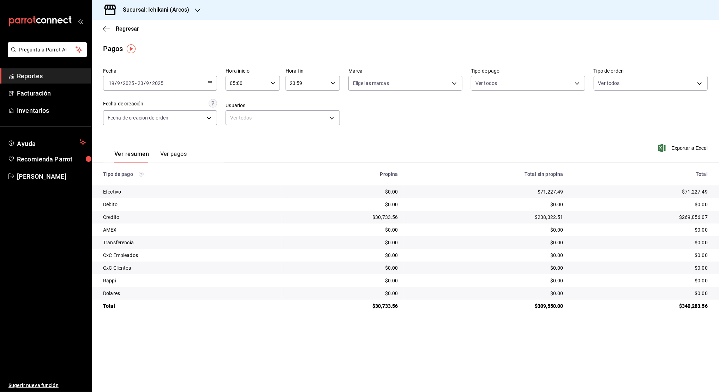
click at [308, 84] on div "00 01 02 03 04 05 06 07 08 09 10 11 12 13 14 15 16 17 18 19 20 21 22 23 00 01 0…" at bounding box center [359, 197] width 719 height 390
click at [308, 84] on input "23:59" at bounding box center [306, 83] width 42 height 14
click at [297, 123] on span "22" at bounding box center [299, 124] width 16 height 6
type input "22:59"
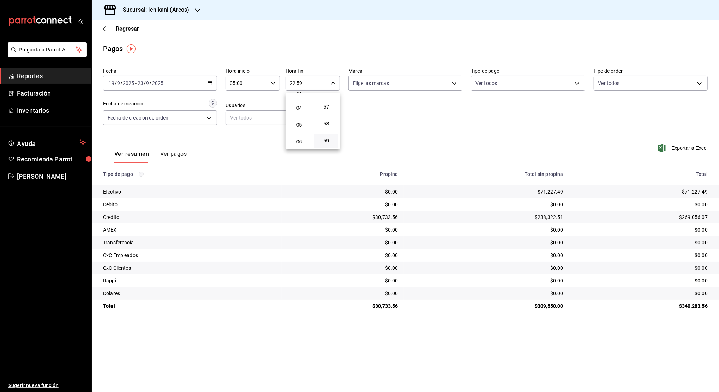
scroll to position [49, 0]
click at [297, 123] on button "04" at bounding box center [299, 120] width 24 height 14
type input "04:59"
click at [328, 141] on span "59" at bounding box center [326, 141] width 16 height 6
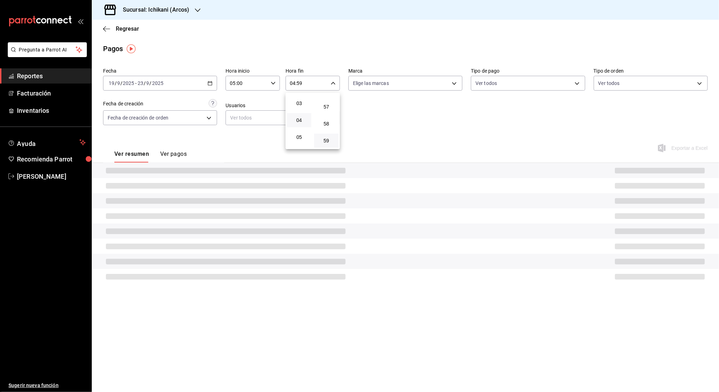
click at [410, 123] on div at bounding box center [359, 196] width 719 height 392
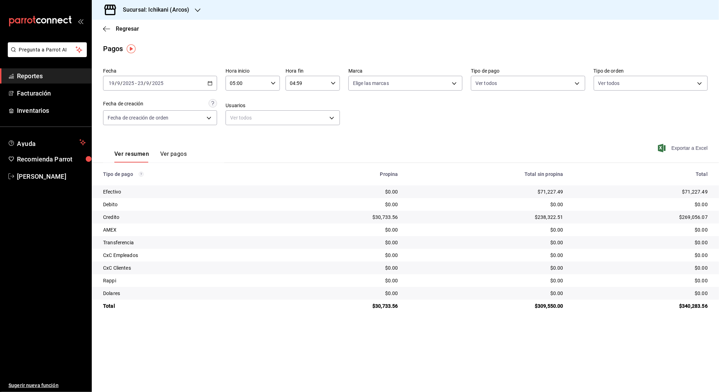
click at [679, 147] on span "Exportar a Excel" at bounding box center [683, 148] width 48 height 8
click at [57, 74] on span "Reportes" at bounding box center [51, 76] width 69 height 10
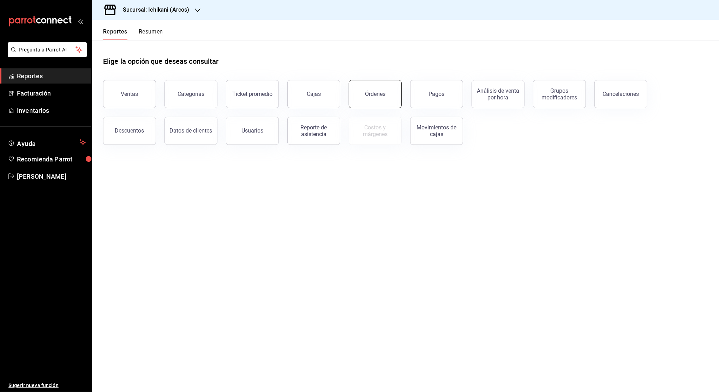
click at [368, 95] on div "Órdenes" at bounding box center [375, 94] width 20 height 7
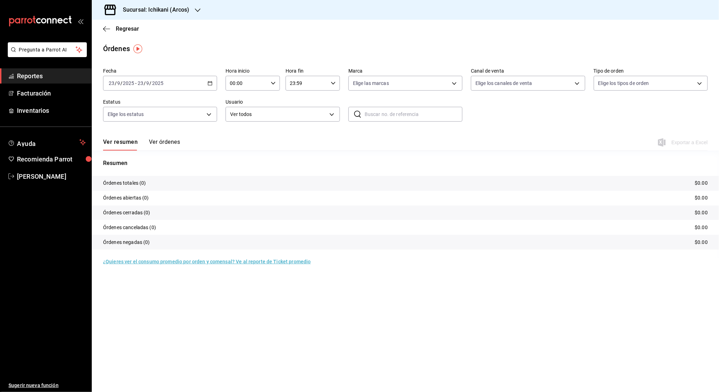
click at [211, 83] on icon "button" at bounding box center [209, 83] width 5 height 5
click at [139, 182] on span "Rango de fechas" at bounding box center [136, 183] width 55 height 7
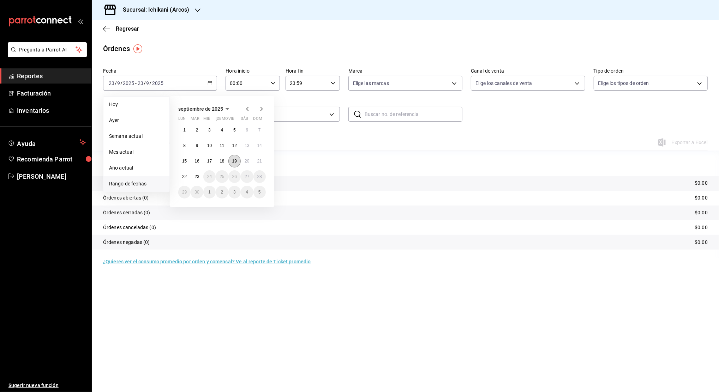
click at [234, 159] on abbr "19" at bounding box center [234, 161] width 5 height 5
click at [197, 178] on abbr "23" at bounding box center [196, 176] width 5 height 5
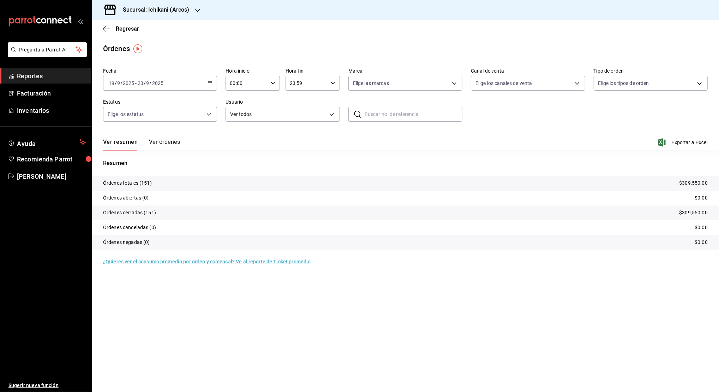
click at [271, 84] on icon "button" at bounding box center [273, 83] width 5 height 5
click at [242, 135] on span "02" at bounding box center [239, 135] width 16 height 6
type input "02:00"
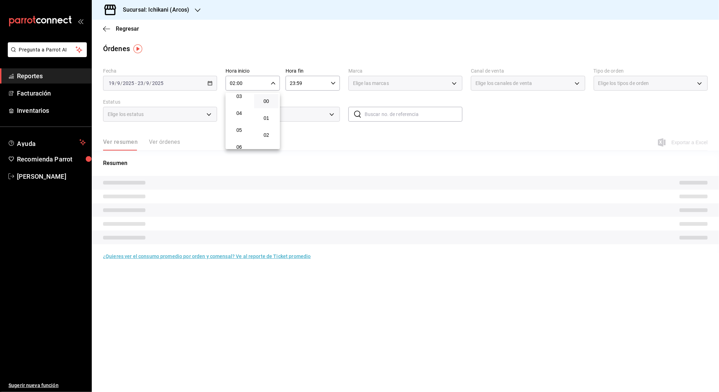
scroll to position [56, 0]
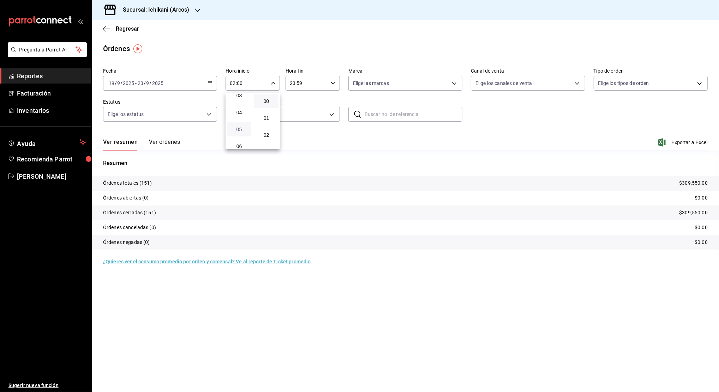
click at [239, 129] on span "05" at bounding box center [239, 130] width 16 height 6
type input "05:00"
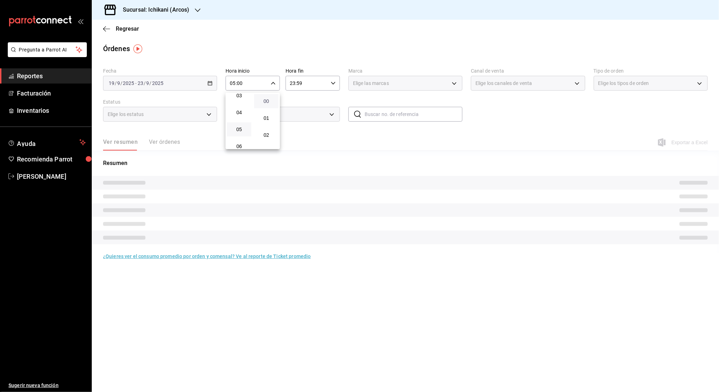
click at [272, 101] on span "00" at bounding box center [266, 101] width 16 height 6
click at [331, 83] on div at bounding box center [359, 196] width 719 height 392
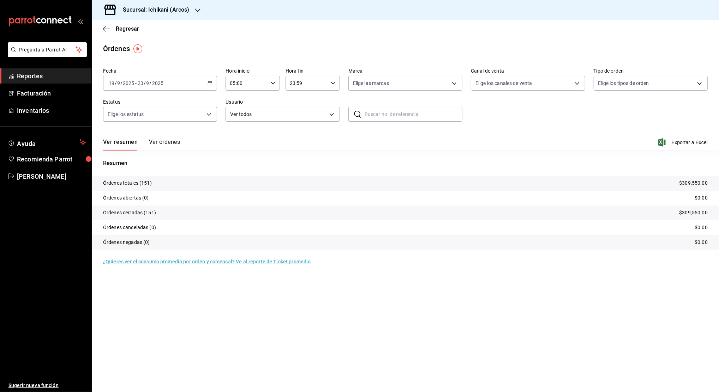
click at [331, 83] on icon "button" at bounding box center [333, 83] width 5 height 5
click at [300, 139] on span "23" at bounding box center [299, 141] width 16 height 6
click at [300, 139] on span "04" at bounding box center [299, 139] width 16 height 6
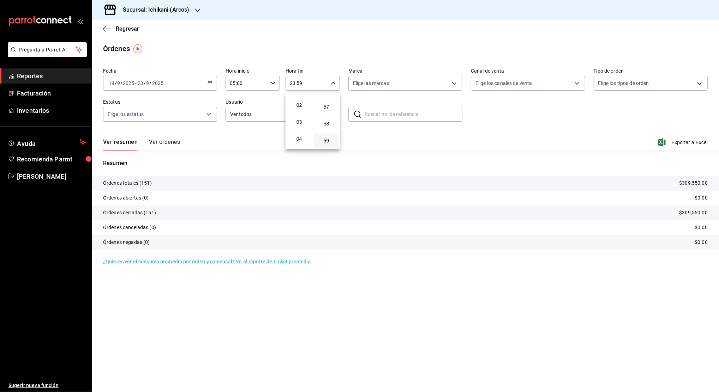
type input "04:59"
click at [327, 140] on span "59" at bounding box center [326, 141] width 16 height 6
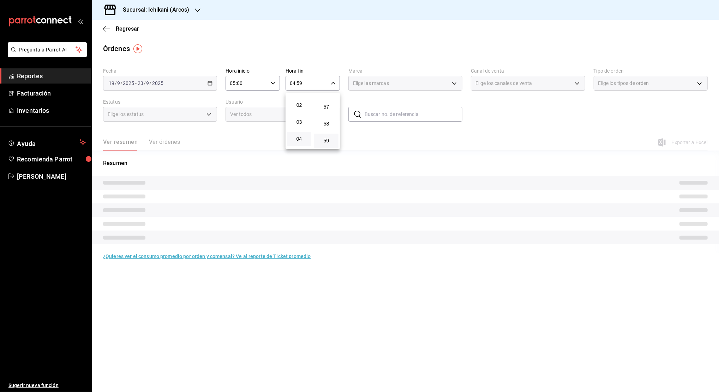
click at [397, 138] on div at bounding box center [359, 196] width 719 height 392
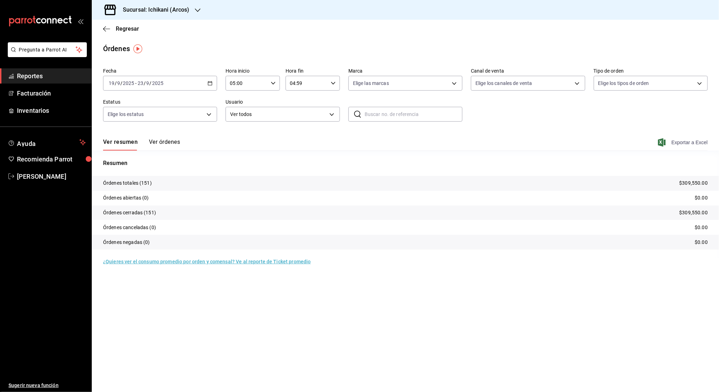
click at [684, 141] on span "Exportar a Excel" at bounding box center [683, 142] width 48 height 8
click at [198, 11] on icon "button" at bounding box center [198, 10] width 6 height 6
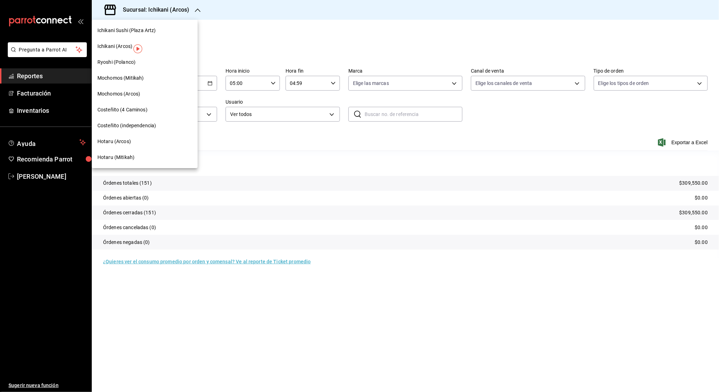
click at [134, 143] on div "Hotaru (Arcos)" at bounding box center [144, 141] width 95 height 7
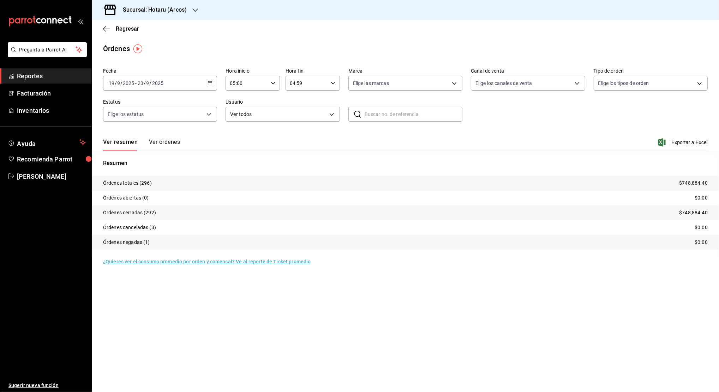
click at [179, 79] on div "2025-09-19 19 / 9 / 2025 - 2025-09-23 23 / 9 / 2025" at bounding box center [160, 83] width 114 height 15
click at [157, 81] on input "2025" at bounding box center [158, 83] width 12 height 6
click at [144, 180] on li "Rango de fechas" at bounding box center [136, 184] width 66 height 16
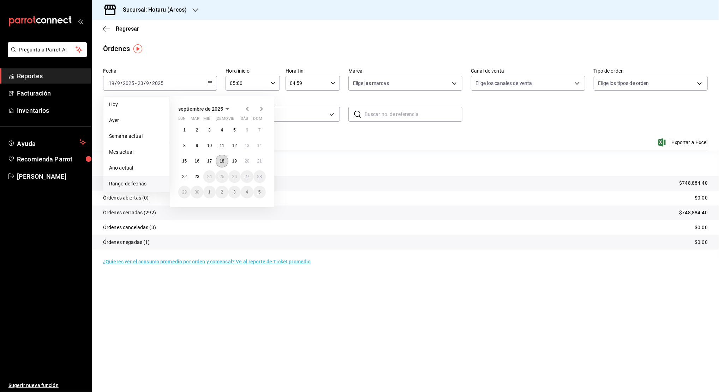
click at [222, 159] on abbr "18" at bounding box center [221, 161] width 5 height 5
click at [196, 179] on abbr "23" at bounding box center [196, 176] width 5 height 5
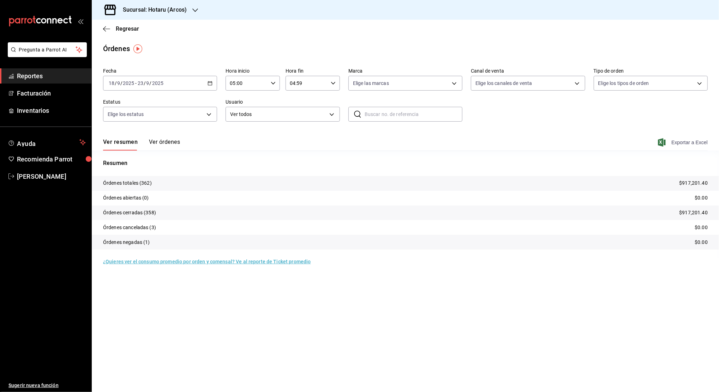
click at [682, 142] on span "Exportar a Excel" at bounding box center [683, 142] width 48 height 8
click at [695, 143] on span "Exportar a Excel" at bounding box center [683, 142] width 48 height 8
click at [60, 69] on link "Reportes" at bounding box center [45, 75] width 91 height 15
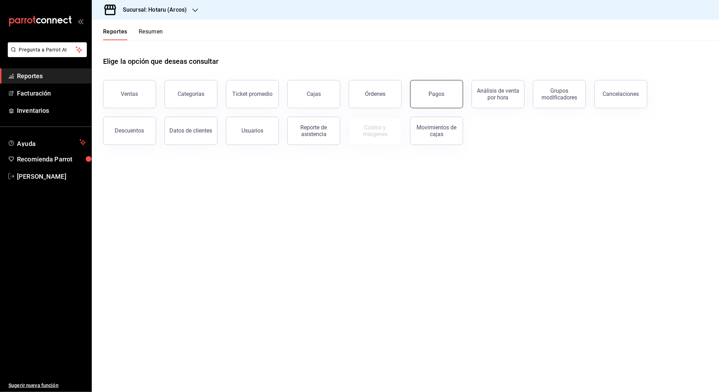
click at [438, 94] on div "Pagos" at bounding box center [437, 94] width 16 height 7
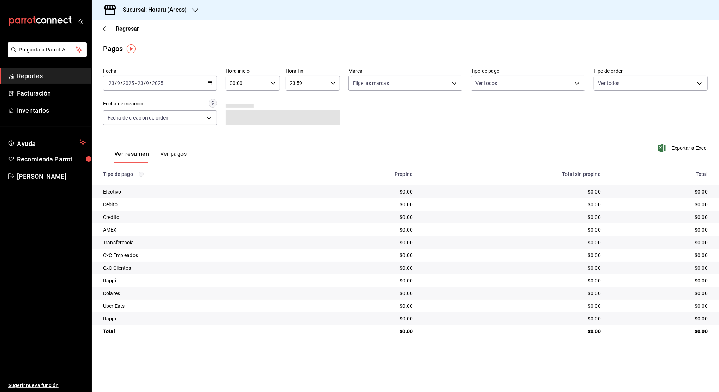
click at [207, 83] on div "[DATE] [DATE] - [DATE] [DATE]" at bounding box center [160, 83] width 114 height 15
click at [144, 185] on span "Rango de fechas" at bounding box center [136, 183] width 55 height 7
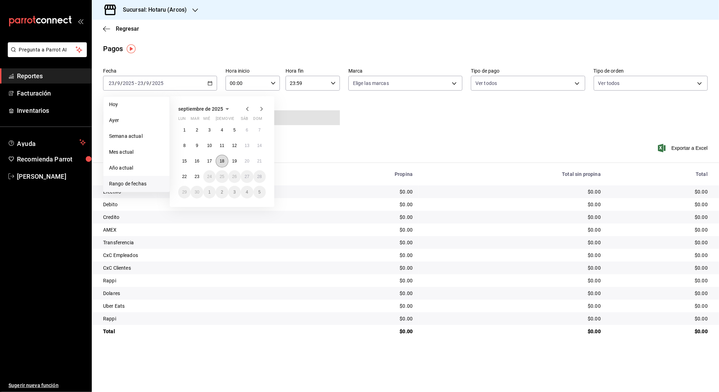
click at [222, 162] on abbr "18" at bounding box center [221, 161] width 5 height 5
click at [199, 177] on abbr "23" at bounding box center [196, 176] width 5 height 5
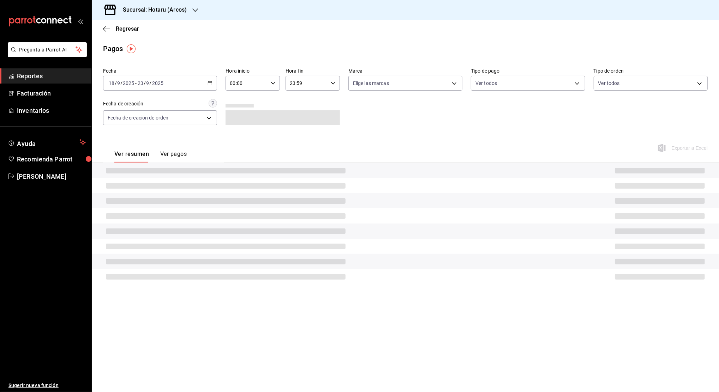
click at [271, 83] on icon "button" at bounding box center [273, 83] width 5 height 5
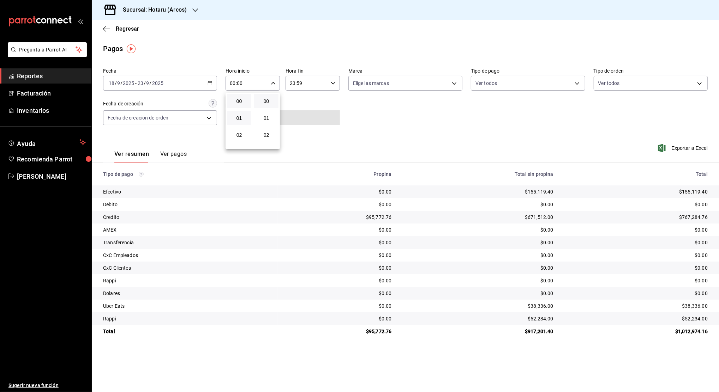
click at [241, 122] on button "01" at bounding box center [239, 118] width 24 height 14
type input "01:00"
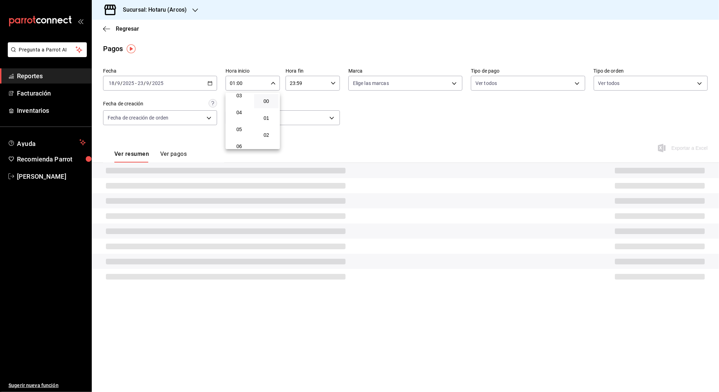
scroll to position [75, 0]
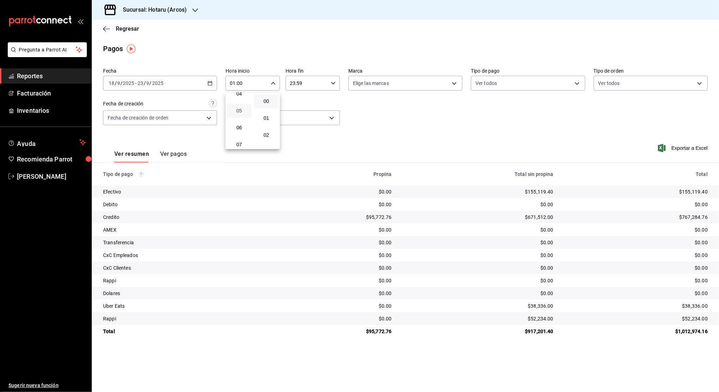
click at [237, 110] on span "05" at bounding box center [239, 111] width 16 height 6
type input "05:00"
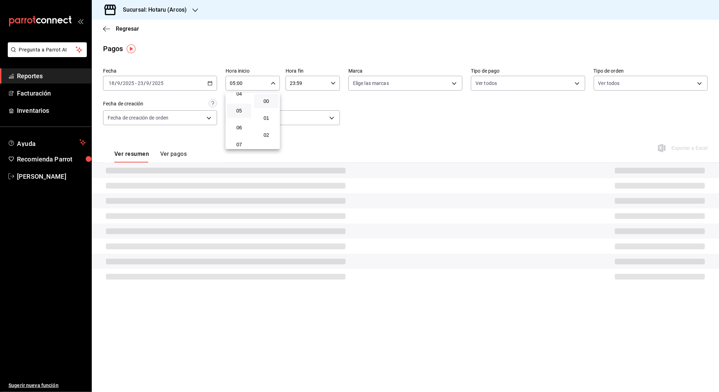
click at [266, 98] on button "00" at bounding box center [266, 101] width 24 height 14
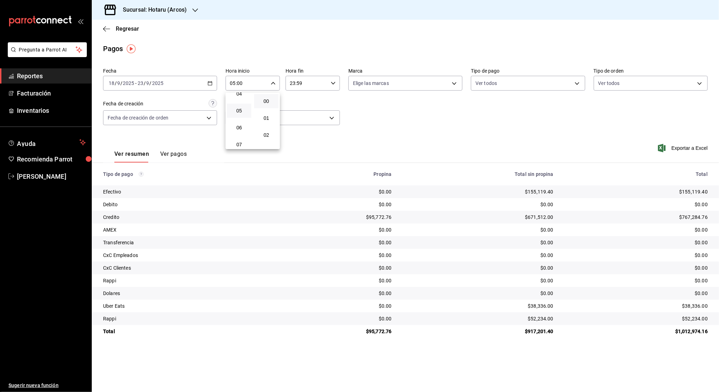
click at [309, 82] on div at bounding box center [359, 196] width 719 height 392
click at [309, 82] on div "00 01 02 03 04 05 06 07 08 09 10 11 12 13 14 15 16 17 18 19 20 21 22 23 00 01 0…" at bounding box center [359, 197] width 719 height 390
click at [309, 82] on input "23:59" at bounding box center [306, 83] width 42 height 14
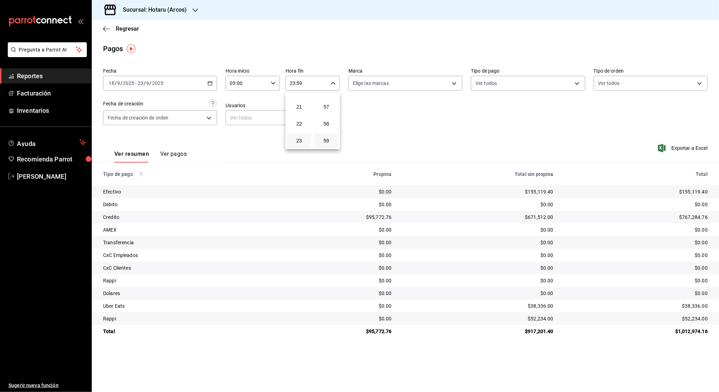
click at [300, 145] on button "23" at bounding box center [299, 141] width 24 height 14
click at [299, 124] on button "04" at bounding box center [299, 120] width 24 height 14
type input "04:59"
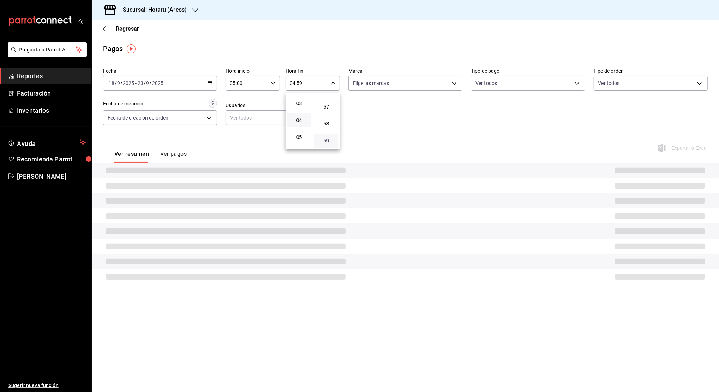
click at [333, 140] on span "59" at bounding box center [326, 141] width 16 height 6
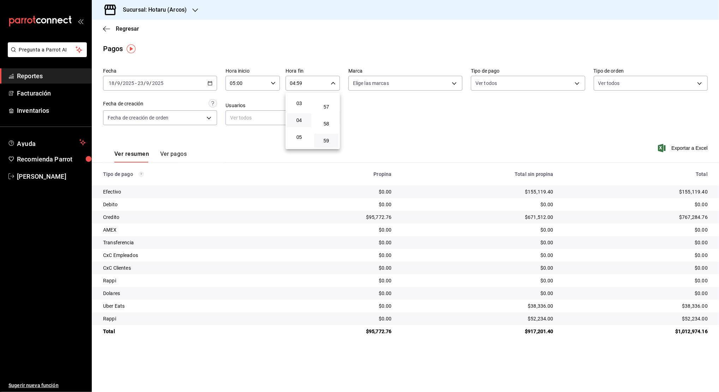
click at [435, 122] on div at bounding box center [359, 196] width 719 height 392
click at [678, 150] on span "Exportar a Excel" at bounding box center [683, 148] width 48 height 8
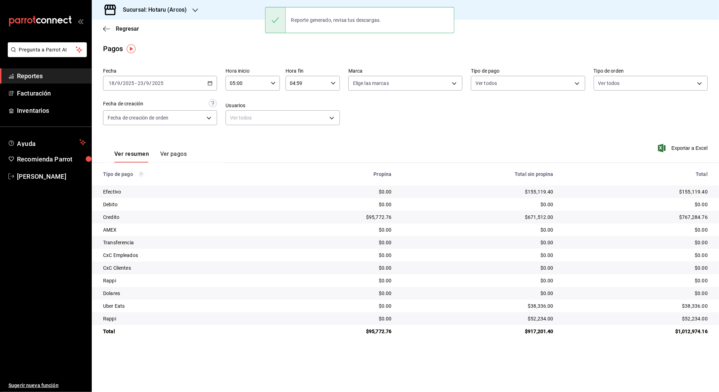
click at [62, 76] on span "Reportes" at bounding box center [51, 76] width 69 height 10
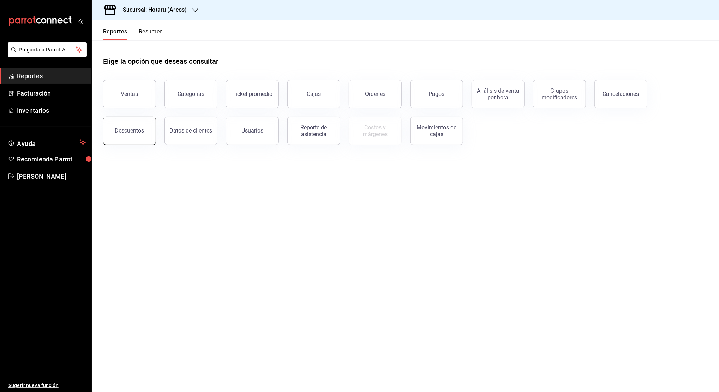
click at [131, 131] on div "Descuentos" at bounding box center [129, 130] width 29 height 7
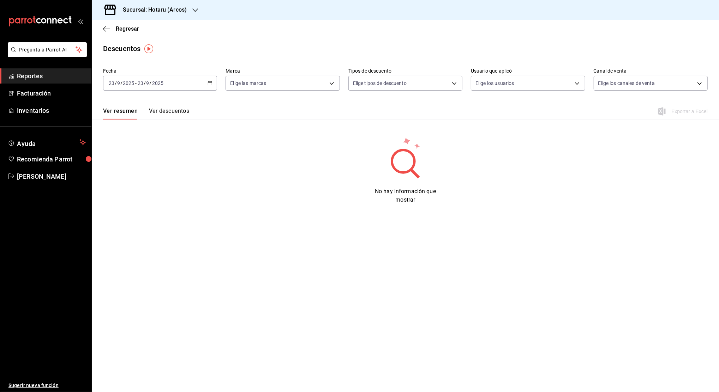
click at [212, 84] on \(Stroke\) "button" at bounding box center [210, 84] width 4 height 4
click at [151, 185] on span "Rango de fechas" at bounding box center [136, 183] width 55 height 7
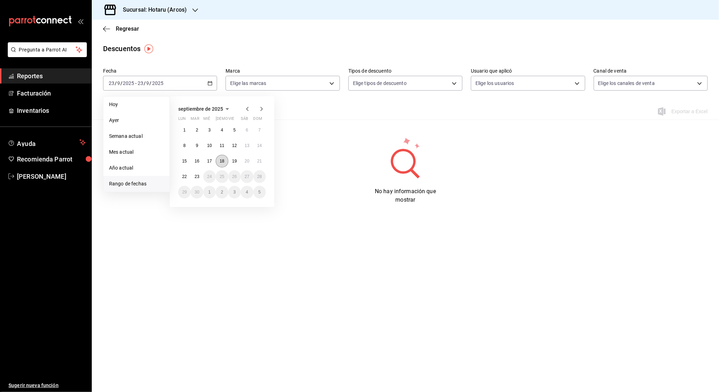
click at [222, 161] on abbr "18" at bounding box center [221, 161] width 5 height 5
click at [195, 178] on abbr "23" at bounding box center [196, 176] width 5 height 5
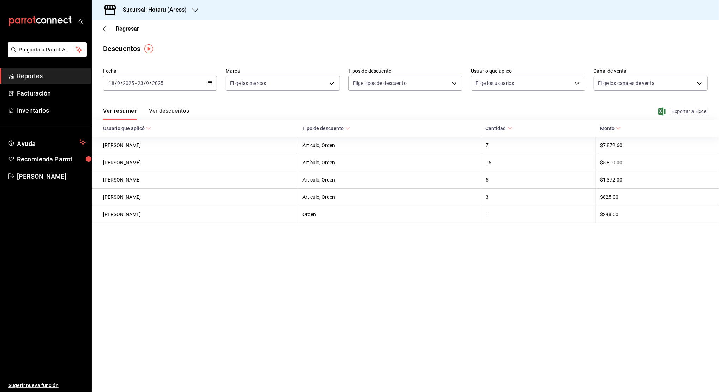
click at [680, 114] on span "Exportar a Excel" at bounding box center [683, 111] width 48 height 8
click at [686, 32] on div "Regresar" at bounding box center [405, 29] width 627 height 18
click at [191, 9] on div "Sucursal: Hotaru (Arcos)" at bounding box center [148, 10] width 103 height 20
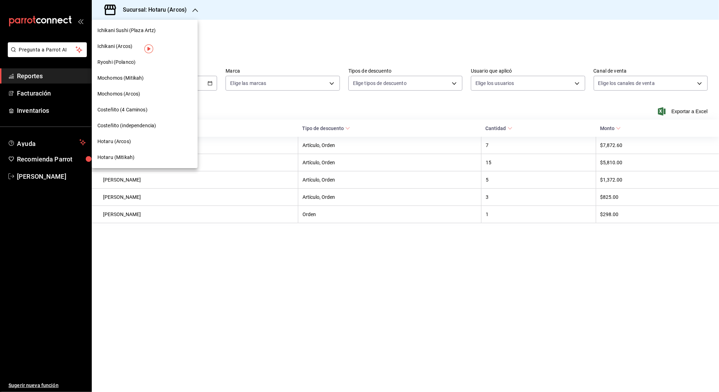
click at [140, 95] on span "Mochomos (Arcos)" at bounding box center [118, 93] width 43 height 7
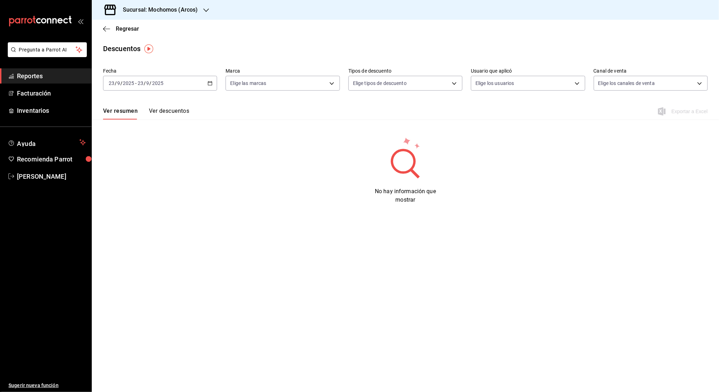
click at [206, 83] on div "[DATE] [DATE] - [DATE] [DATE]" at bounding box center [160, 83] width 114 height 15
click at [127, 185] on span "Rango de fechas" at bounding box center [136, 183] width 55 height 7
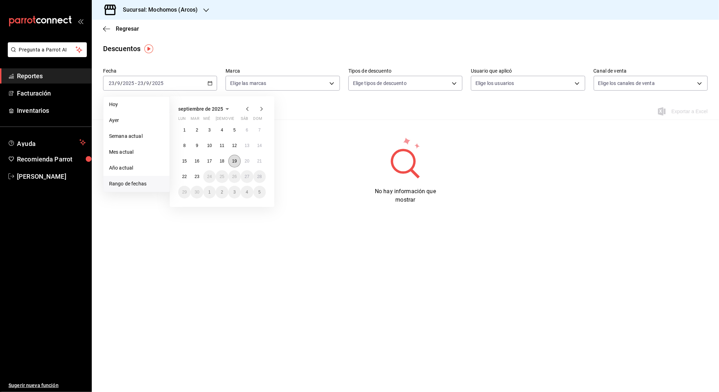
click at [236, 163] on abbr "19" at bounding box center [234, 161] width 5 height 5
click at [197, 174] on abbr "23" at bounding box center [196, 176] width 5 height 5
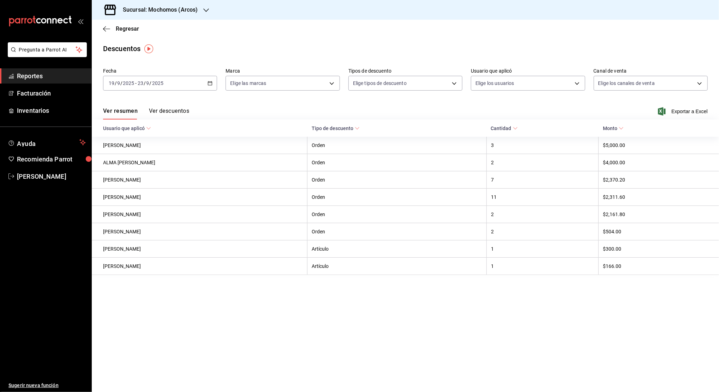
click at [71, 79] on span "Reportes" at bounding box center [51, 76] width 69 height 10
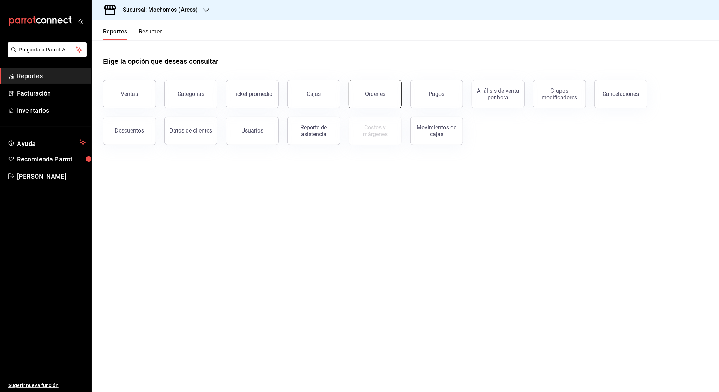
click at [358, 95] on button "Órdenes" at bounding box center [375, 94] width 53 height 28
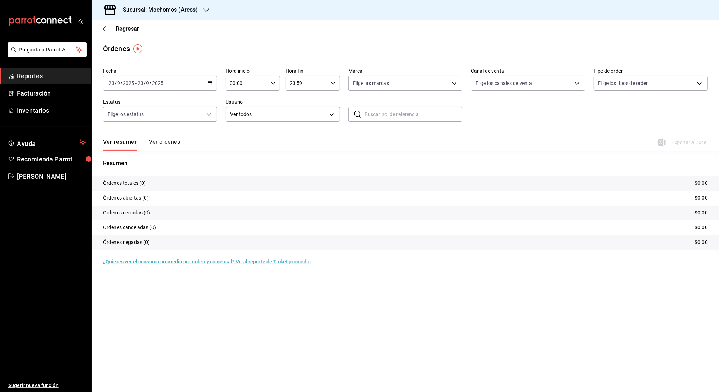
click at [213, 84] on div "[DATE] [DATE] - [DATE] [DATE]" at bounding box center [160, 83] width 114 height 15
click at [140, 182] on span "Rango de fechas" at bounding box center [136, 183] width 55 height 7
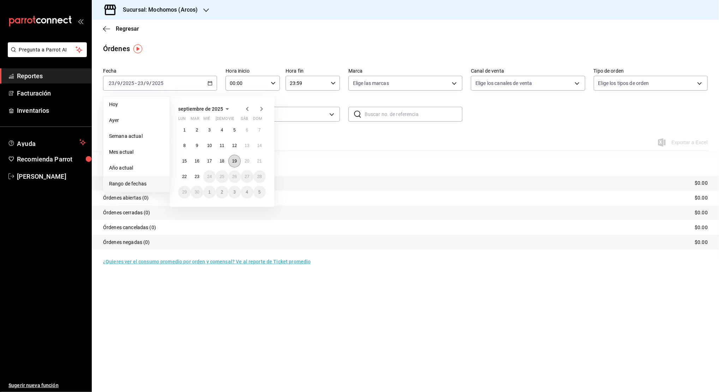
click at [240, 161] on button "19" at bounding box center [234, 161] width 12 height 13
click at [196, 174] on button "23" at bounding box center [197, 176] width 12 height 13
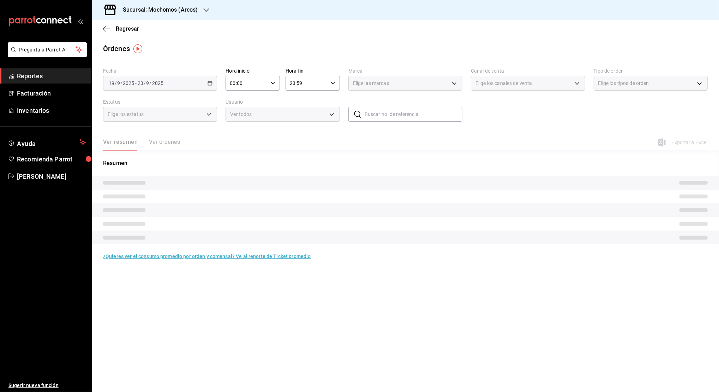
click at [269, 80] on div "00:00 Hora inicio" at bounding box center [252, 83] width 54 height 15
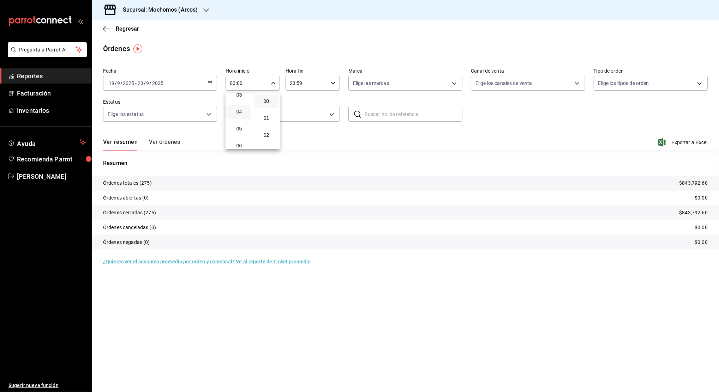
scroll to position [47, 0]
click at [241, 139] on span "05" at bounding box center [239, 139] width 16 height 6
type input "05:00"
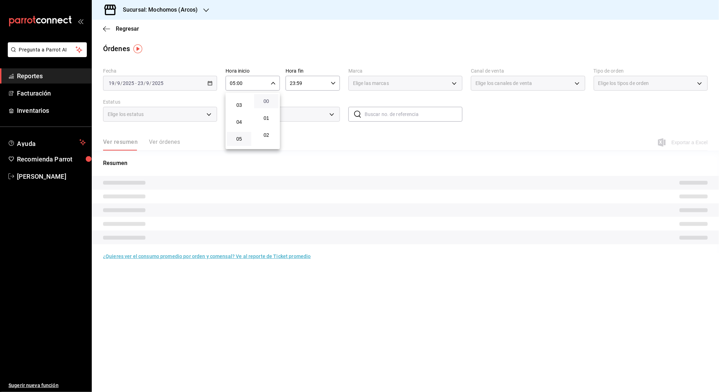
click at [262, 103] on span "00" at bounding box center [266, 101] width 16 height 6
click at [306, 83] on div at bounding box center [359, 196] width 719 height 392
click at [306, 83] on input "23:59" at bounding box center [306, 83] width 42 height 14
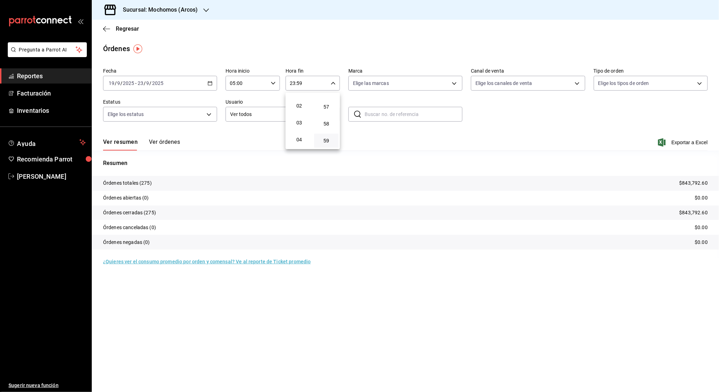
scroll to position [20, 0]
click at [300, 144] on button "04" at bounding box center [299, 148] width 24 height 14
type input "04:59"
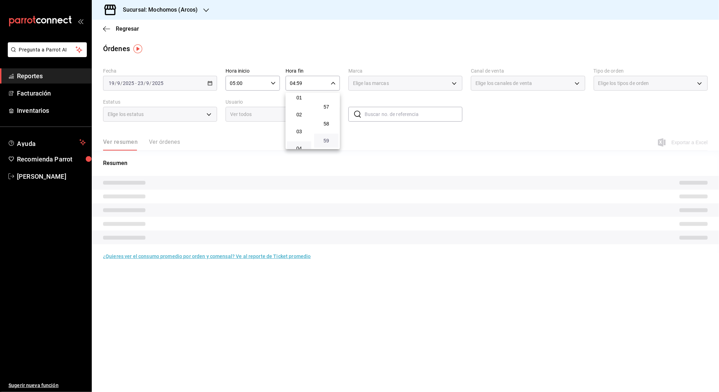
click at [324, 140] on span "59" at bounding box center [326, 141] width 16 height 6
click at [391, 135] on div at bounding box center [359, 196] width 719 height 392
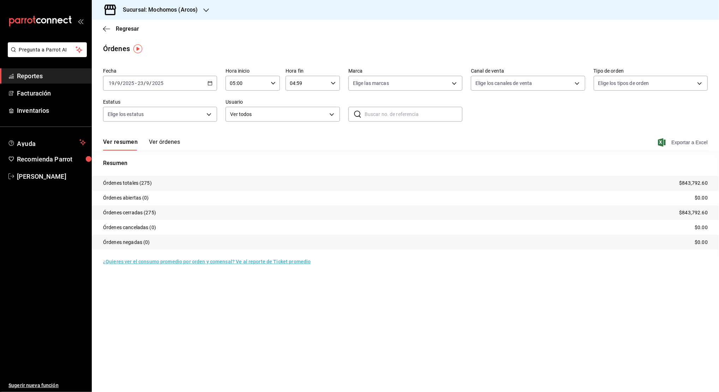
click at [693, 141] on span "Exportar a Excel" at bounding box center [683, 142] width 48 height 8
click at [693, 141] on div "Exportar a Excel" at bounding box center [683, 142] width 48 height 8
click at [64, 74] on span "Reportes" at bounding box center [51, 76] width 69 height 10
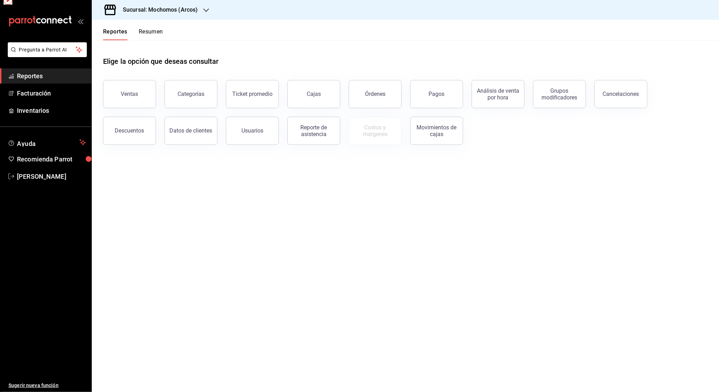
click at [64, 74] on span "Reportes" at bounding box center [51, 76] width 69 height 10
click at [433, 101] on button "Pagos" at bounding box center [436, 94] width 53 height 28
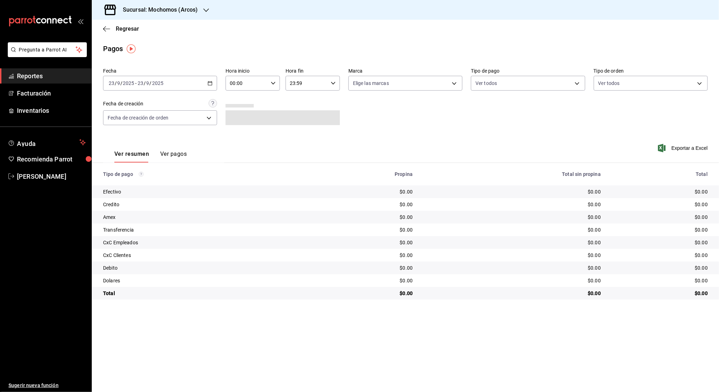
click at [209, 85] on \(Stroke\) "button" at bounding box center [210, 84] width 4 height 4
click at [139, 185] on span "Rango de fechas" at bounding box center [136, 183] width 55 height 7
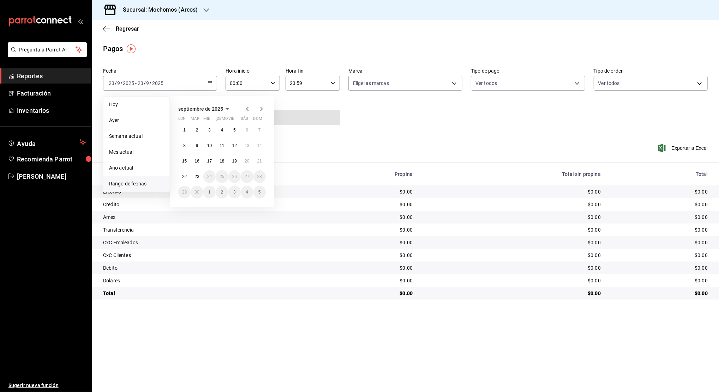
click at [233, 160] on abbr "19" at bounding box center [234, 161] width 5 height 5
click at [197, 179] on abbr "23" at bounding box center [196, 176] width 5 height 5
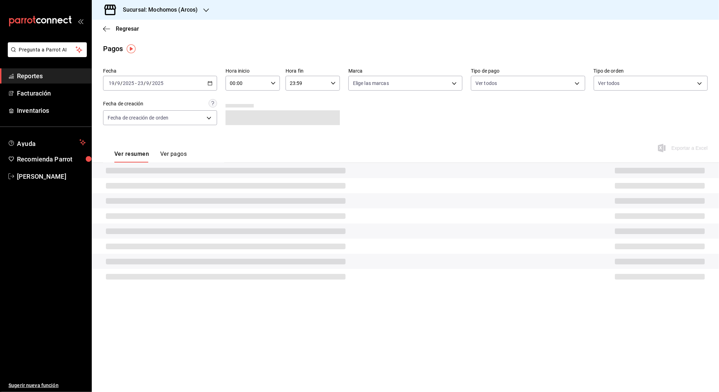
click at [273, 78] on div "00:00 Hora inicio" at bounding box center [252, 83] width 54 height 15
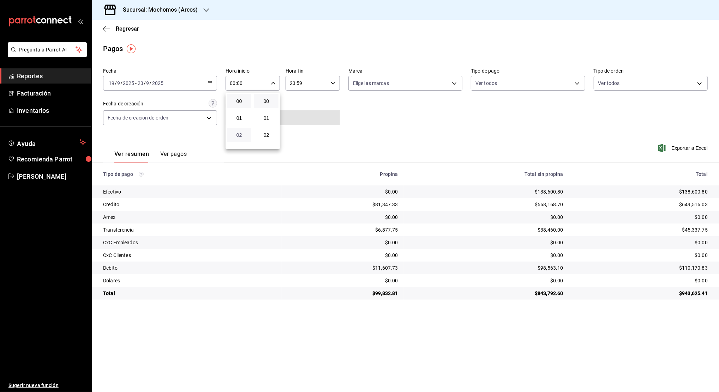
click at [237, 137] on span "02" at bounding box center [239, 135] width 16 height 6
type input "02:00"
click at [240, 105] on button "00" at bounding box center [239, 101] width 24 height 14
type input "00:00"
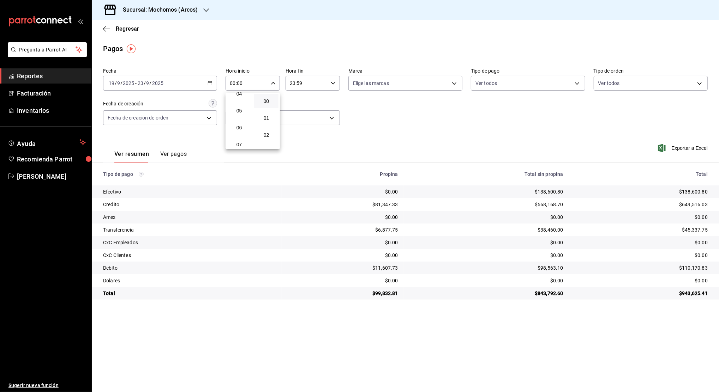
click at [240, 105] on button "05" at bounding box center [239, 111] width 24 height 14
type input "05:00"
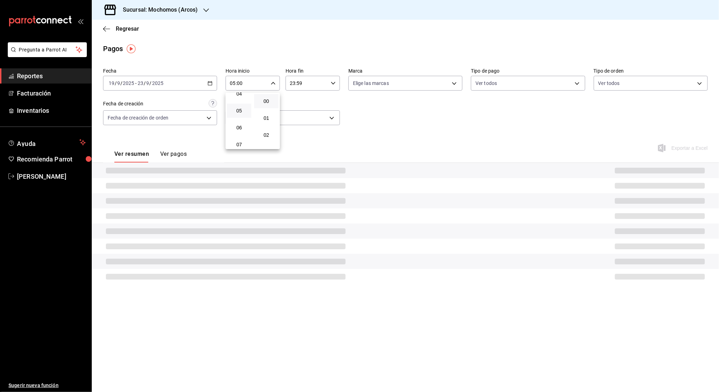
click at [266, 105] on button "00" at bounding box center [266, 101] width 24 height 14
click at [303, 84] on div at bounding box center [359, 196] width 719 height 392
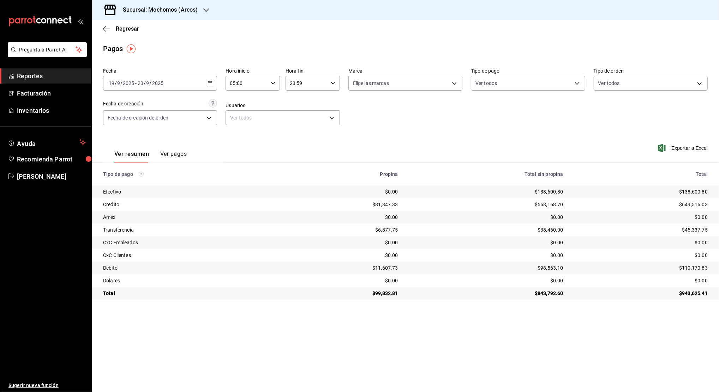
click at [303, 84] on input "23:59" at bounding box center [306, 83] width 42 height 14
click at [300, 146] on button "23" at bounding box center [299, 141] width 24 height 14
click at [297, 99] on span "04" at bounding box center [299, 101] width 16 height 6
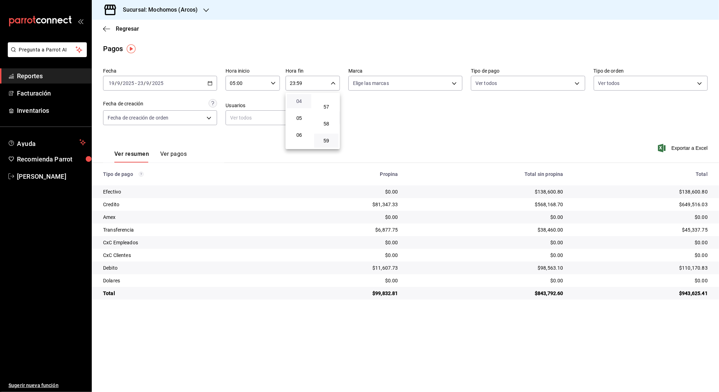
type input "04:59"
click at [325, 142] on span "59" at bounding box center [326, 141] width 16 height 6
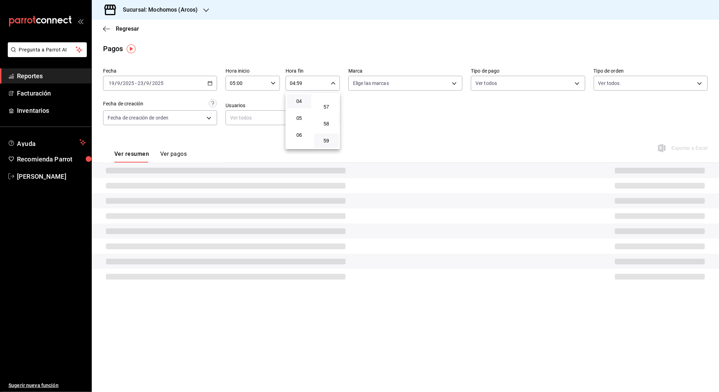
click at [402, 122] on div at bounding box center [359, 196] width 719 height 392
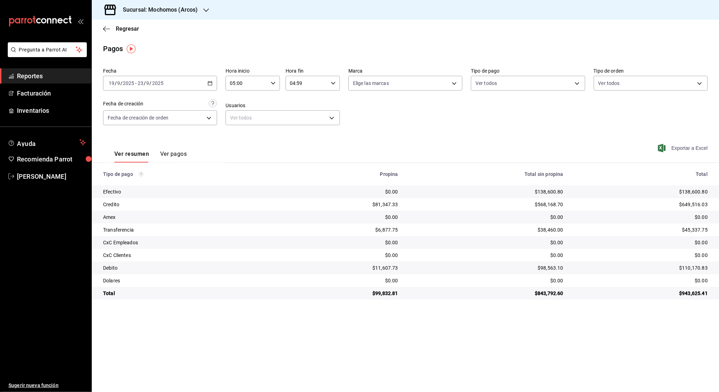
click at [680, 146] on span "Exportar a Excel" at bounding box center [683, 148] width 48 height 8
click at [680, 146] on span "Exportando a excel..." at bounding box center [678, 148] width 57 height 6
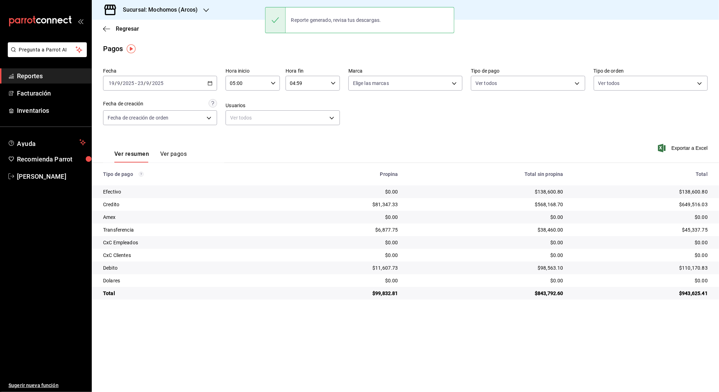
click at [215, 31] on div "Regresar" at bounding box center [405, 29] width 627 height 18
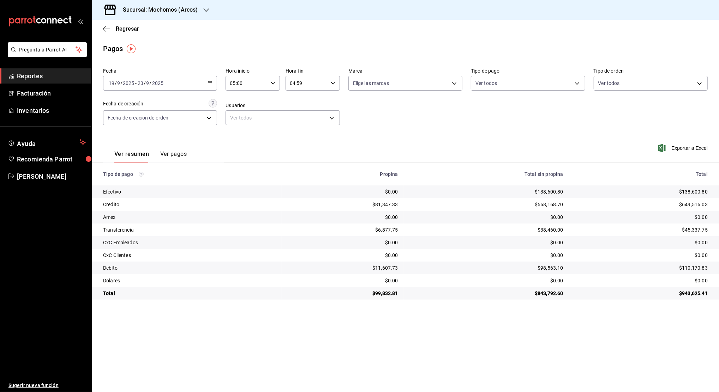
click at [68, 73] on span "Reportes" at bounding box center [51, 76] width 69 height 10
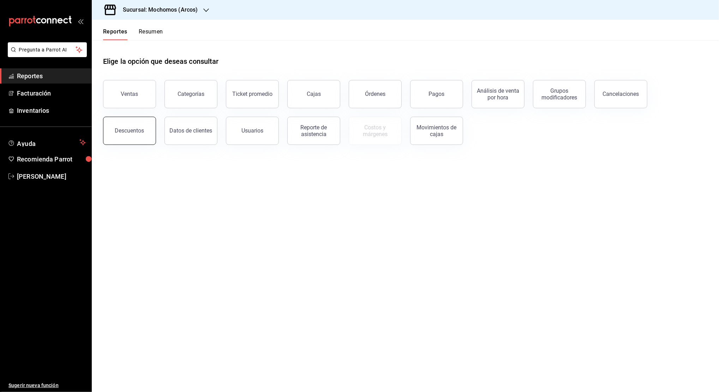
click at [133, 131] on div "Descuentos" at bounding box center [129, 130] width 29 height 7
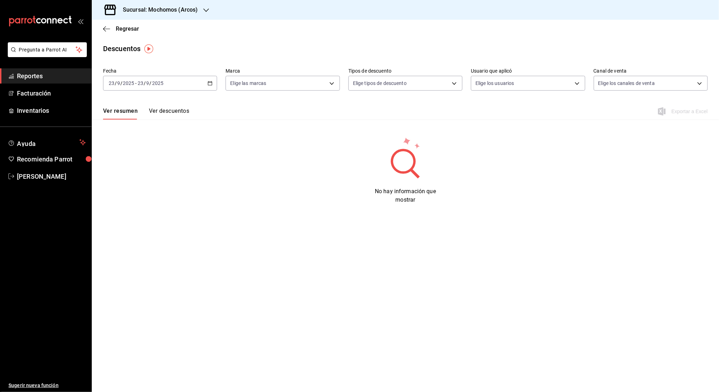
click at [211, 81] on icon "button" at bounding box center [209, 83] width 5 height 5
click at [146, 180] on span "Rango de fechas" at bounding box center [136, 183] width 55 height 7
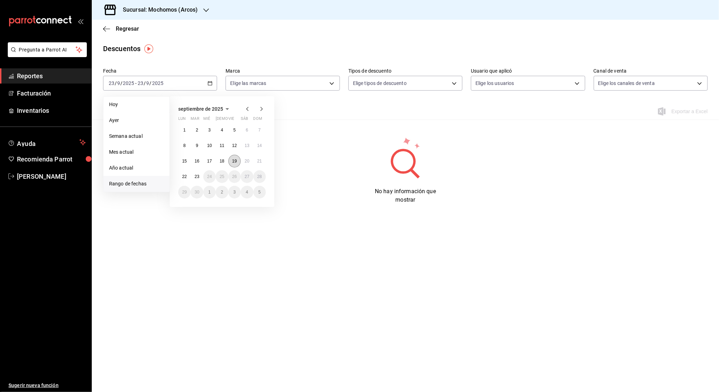
click at [230, 160] on button "19" at bounding box center [234, 161] width 12 height 13
click at [200, 175] on button "23" at bounding box center [197, 176] width 12 height 13
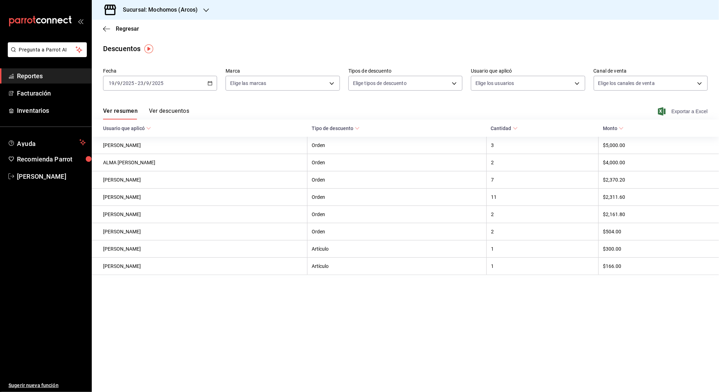
click at [682, 112] on span "Exportar a Excel" at bounding box center [683, 111] width 48 height 8
click at [691, 110] on span "Exportar a Excel" at bounding box center [683, 111] width 48 height 8
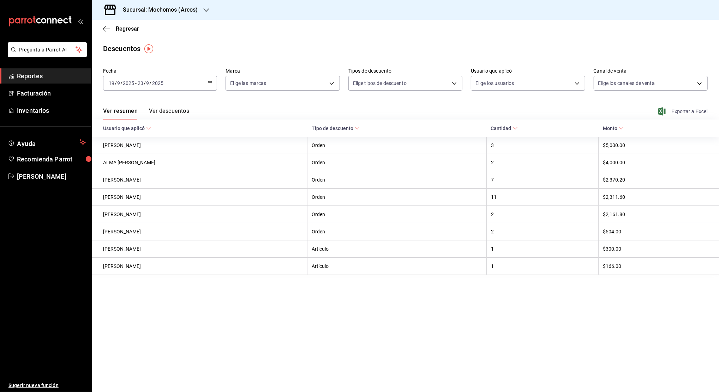
click at [689, 112] on span "Exportar a Excel" at bounding box center [683, 111] width 48 height 8
click at [332, 84] on body "Pregunta a Parrot AI Reportes Facturación Inventarios Ayuda Recomienda Parrot N…" at bounding box center [359, 196] width 719 height 392
click at [234, 134] on input "checkbox" at bounding box center [233, 134] width 6 height 6
checkbox input "true"
type input "dd36a3dd-8c35-4563-bc3a-0ae6137ce787"
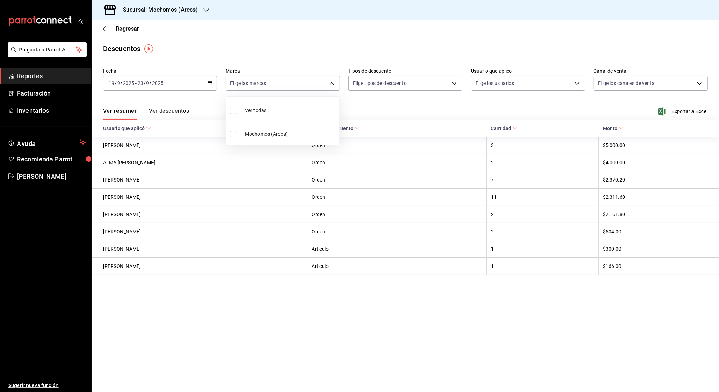
checkbox input "true"
click at [687, 113] on div at bounding box center [359, 196] width 719 height 392
click at [688, 112] on span "Exportar a Excel" at bounding box center [683, 111] width 48 height 8
click at [45, 75] on span "Reportes" at bounding box center [51, 76] width 69 height 10
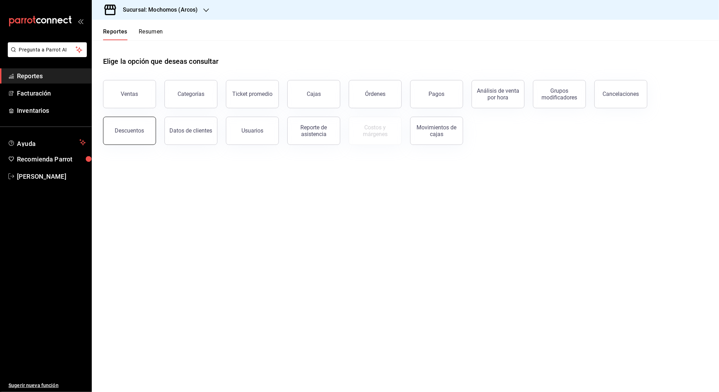
click at [142, 129] on div "Descuentos" at bounding box center [129, 130] width 29 height 7
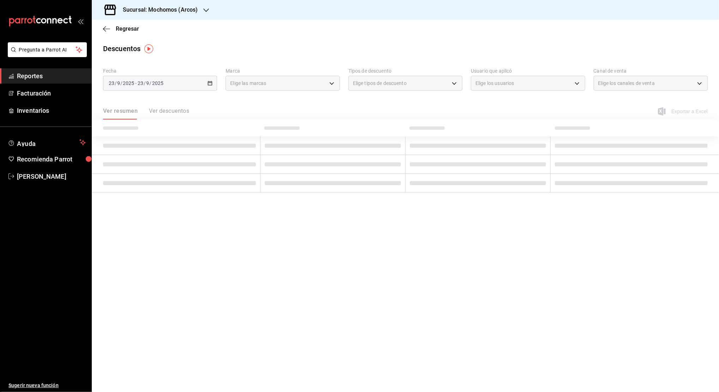
click at [211, 86] on div "[DATE] [DATE] - [DATE] [DATE]" at bounding box center [160, 83] width 114 height 15
click at [209, 86] on div "[DATE] [DATE] - [DATE] [DATE]" at bounding box center [160, 83] width 114 height 15
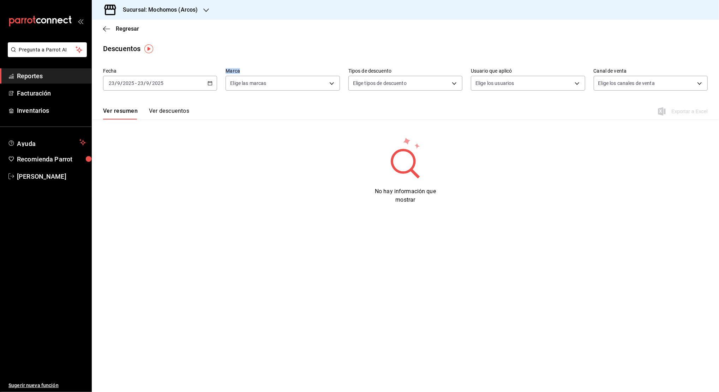
click at [209, 86] on div "[DATE] [DATE] - [DATE] [DATE]" at bounding box center [160, 83] width 114 height 15
click at [139, 185] on span "Rango de fechas" at bounding box center [136, 183] width 55 height 7
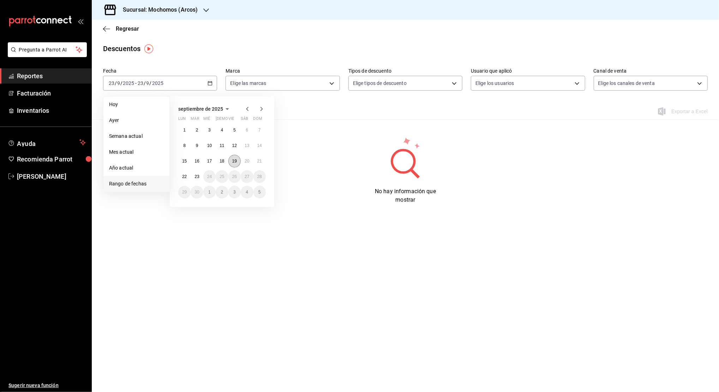
click at [236, 162] on abbr "19" at bounding box center [234, 161] width 5 height 5
click at [196, 175] on abbr "23" at bounding box center [196, 176] width 5 height 5
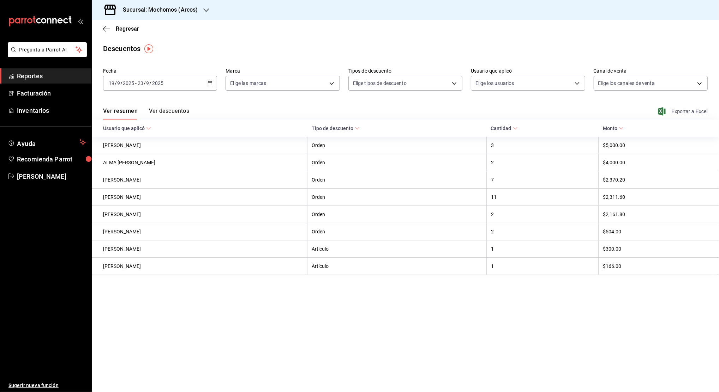
click at [688, 113] on span "Exportar a Excel" at bounding box center [683, 111] width 48 height 8
click at [692, 111] on span "Exportar a Excel" at bounding box center [683, 111] width 48 height 8
click at [676, 109] on span "Exportar a Excel" at bounding box center [683, 111] width 48 height 8
click at [676, 109] on div "Exportar a Excel" at bounding box center [683, 111] width 48 height 8
click at [51, 73] on span "Reportes" at bounding box center [51, 76] width 69 height 10
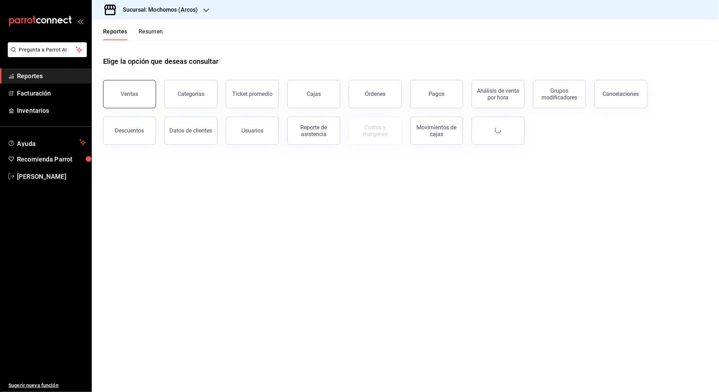
click at [128, 96] on div "Ventas" at bounding box center [129, 94] width 17 height 7
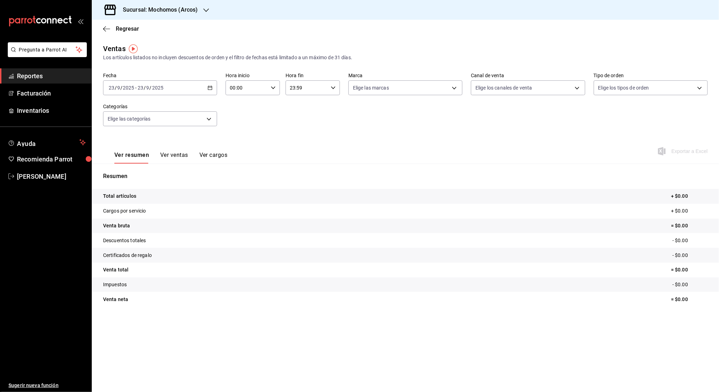
click at [198, 9] on div "Sucursal: Mochomos (Arcos)" at bounding box center [154, 10] width 114 height 20
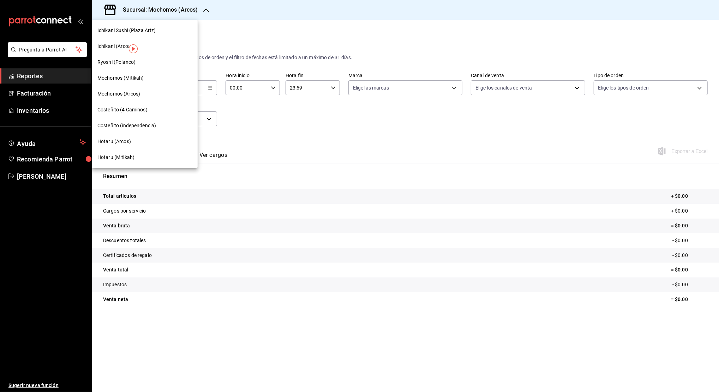
click at [121, 141] on span "Hotaru (Arcos)" at bounding box center [114, 141] width 34 height 7
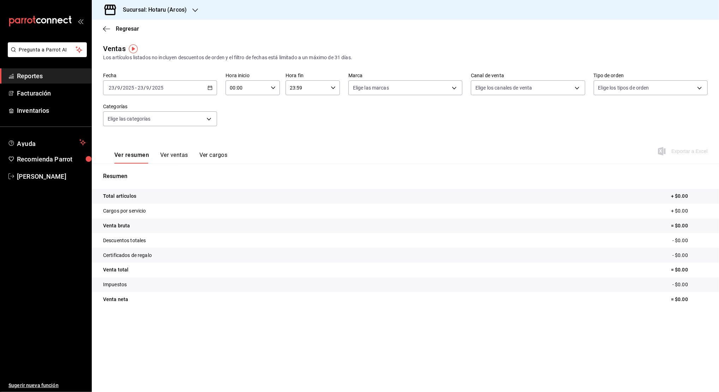
click at [50, 76] on span "Reportes" at bounding box center [51, 76] width 69 height 10
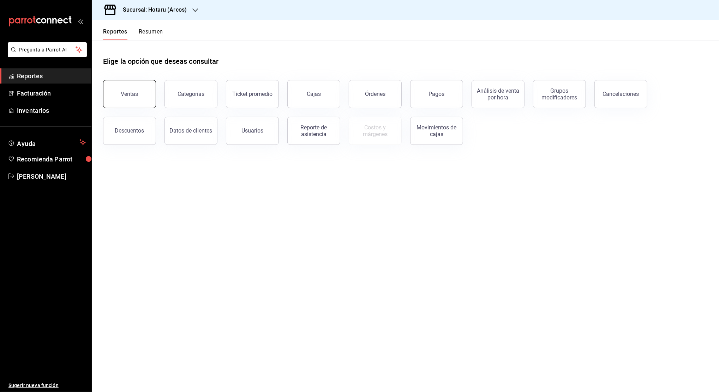
click at [134, 93] on div "Ventas" at bounding box center [129, 94] width 17 height 7
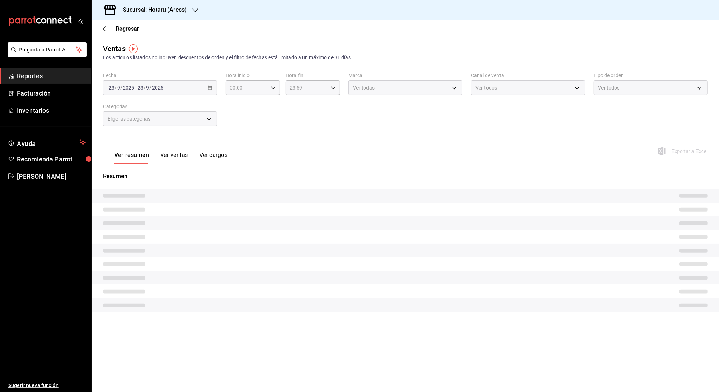
click at [213, 85] on div "[DATE] [DATE] - [DATE] [DATE]" at bounding box center [160, 87] width 114 height 15
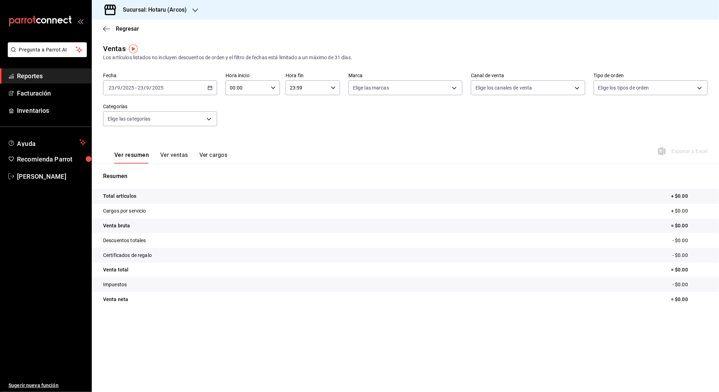
click at [213, 85] on div "[DATE] [DATE] - [DATE] [DATE]" at bounding box center [160, 87] width 114 height 15
click at [284, 137] on div "Ver resumen Ver ventas Ver cargos Exportar a Excel" at bounding box center [405, 149] width 627 height 29
click at [212, 86] on div "[DATE] [DATE] - [DATE] [DATE]" at bounding box center [160, 87] width 114 height 15
click at [156, 173] on span "Rango de fechas" at bounding box center [136, 172] width 55 height 7
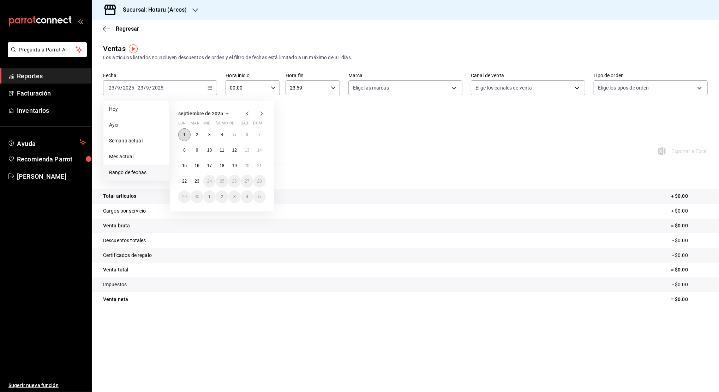
click at [182, 133] on button "1" at bounding box center [184, 134] width 12 height 13
click at [195, 183] on abbr "23" at bounding box center [196, 181] width 5 height 5
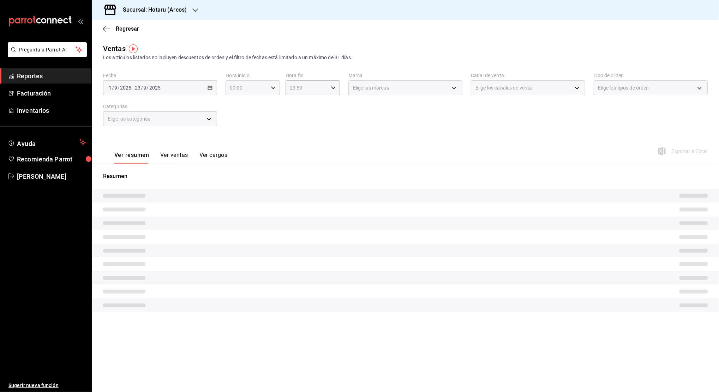
click at [270, 89] on div "00:00 Hora inicio" at bounding box center [252, 87] width 54 height 15
click at [238, 143] on span "05" at bounding box center [239, 144] width 16 height 6
type input "05:00"
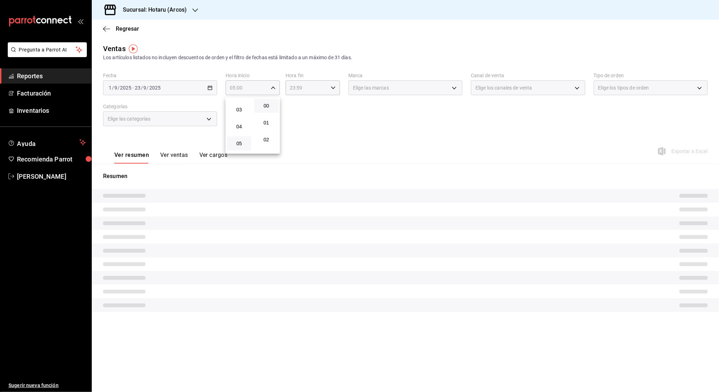
click at [262, 109] on button "00" at bounding box center [266, 106] width 24 height 14
click at [267, 106] on span "00" at bounding box center [266, 106] width 16 height 6
click at [298, 90] on div at bounding box center [359, 196] width 719 height 392
click at [330, 92] on div "23:59 Hora fin" at bounding box center [312, 87] width 54 height 15
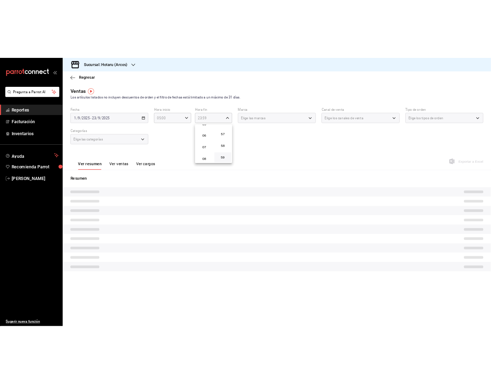
scroll to position [47, 0]
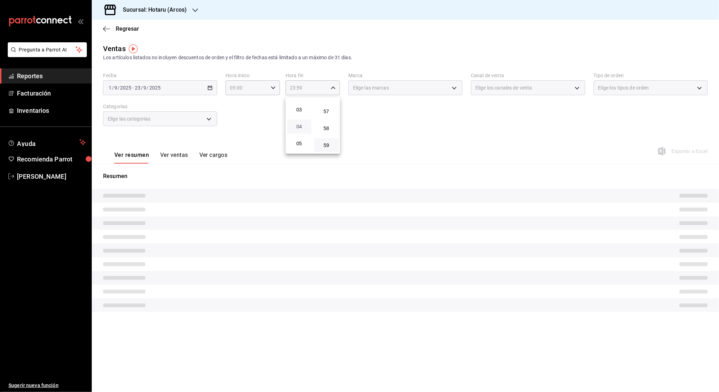
click at [300, 126] on span "04" at bounding box center [299, 127] width 16 height 6
type input "04:59"
click at [322, 144] on span "59" at bounding box center [326, 146] width 16 height 6
click at [326, 144] on span "59" at bounding box center [326, 146] width 16 height 6
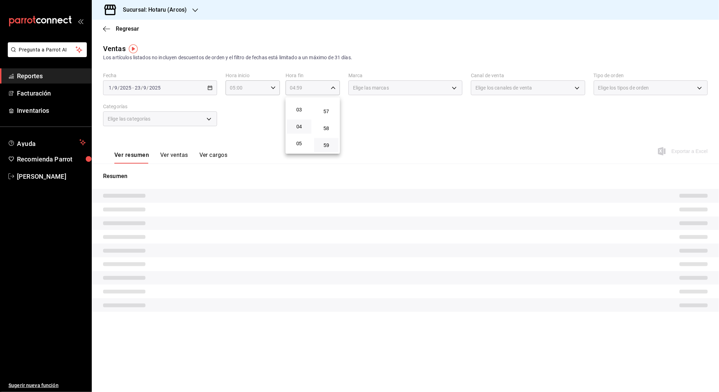
click at [374, 128] on div at bounding box center [359, 196] width 719 height 392
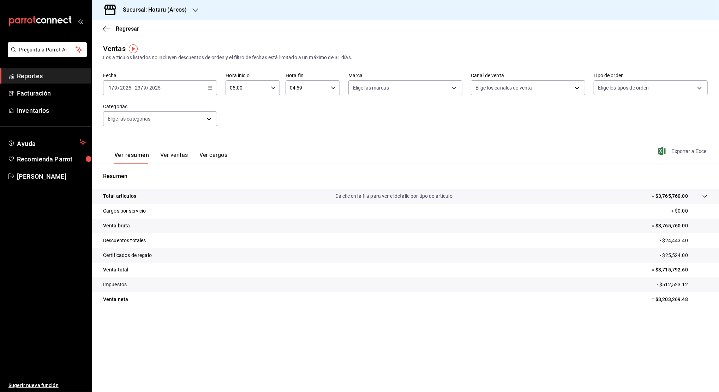
click at [681, 151] on span "Exportar a Excel" at bounding box center [683, 151] width 48 height 8
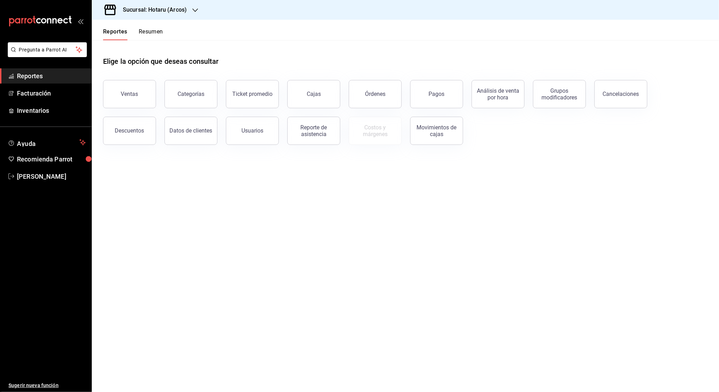
click at [192, 10] on icon "button" at bounding box center [195, 10] width 6 height 6
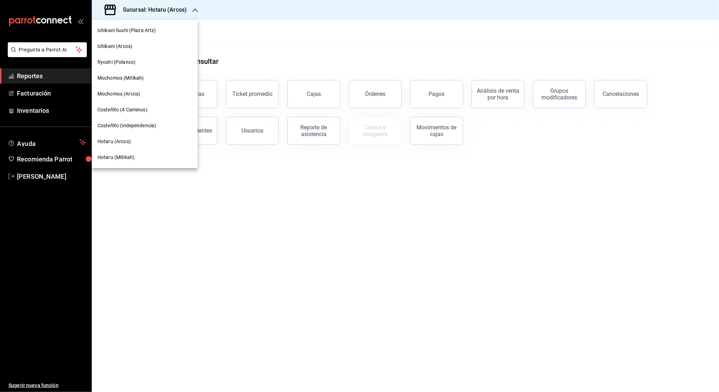
click at [69, 79] on div at bounding box center [359, 196] width 719 height 392
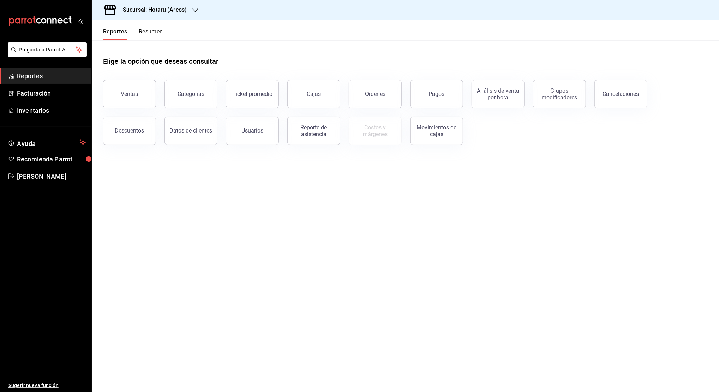
click at [195, 8] on icon "button" at bounding box center [195, 10] width 6 height 6
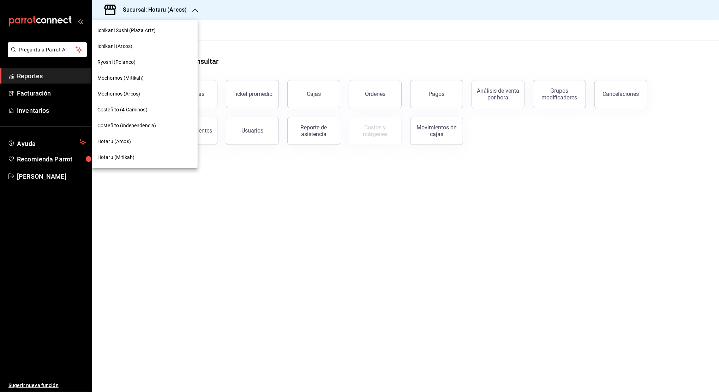
click at [139, 94] on span "Mochomos (Arcos)" at bounding box center [118, 93] width 43 height 7
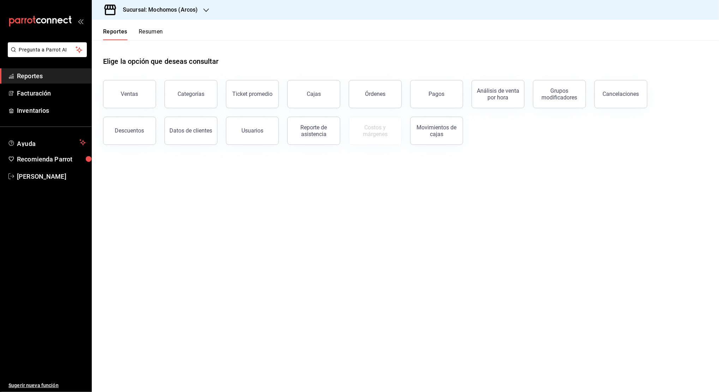
click at [64, 73] on span "Reportes" at bounding box center [51, 76] width 69 height 10
click at [381, 98] on button "Órdenes" at bounding box center [375, 94] width 53 height 28
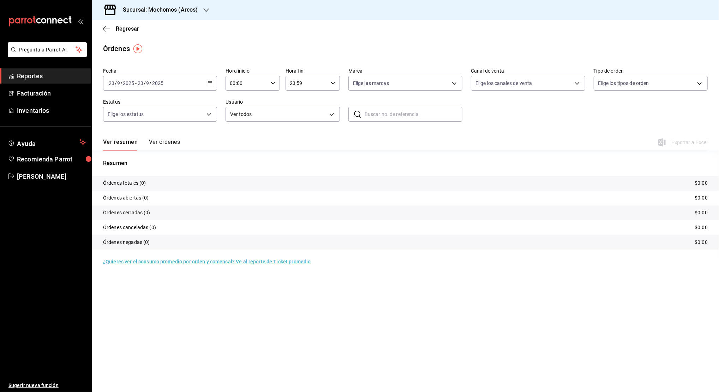
click at [212, 89] on div "[DATE] [DATE] - [DATE] [DATE]" at bounding box center [160, 83] width 114 height 15
click at [128, 184] on span "Rango de fechas" at bounding box center [136, 183] width 55 height 7
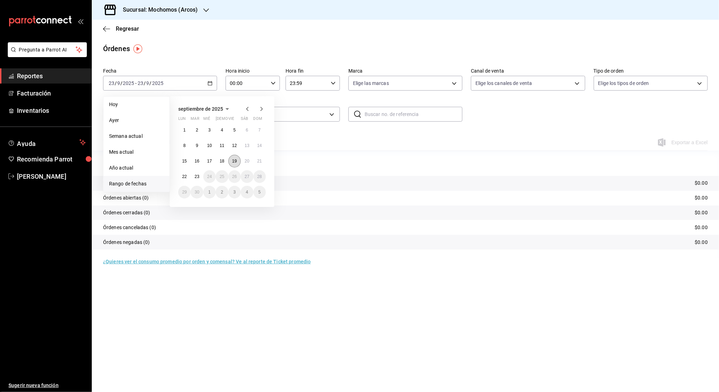
click at [235, 159] on abbr "19" at bounding box center [234, 161] width 5 height 5
click at [197, 174] on button "23" at bounding box center [197, 176] width 12 height 13
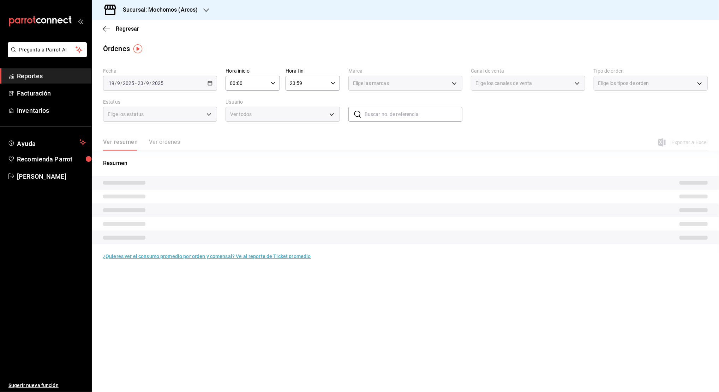
click at [272, 80] on div "00:00 Hora inicio" at bounding box center [252, 83] width 54 height 15
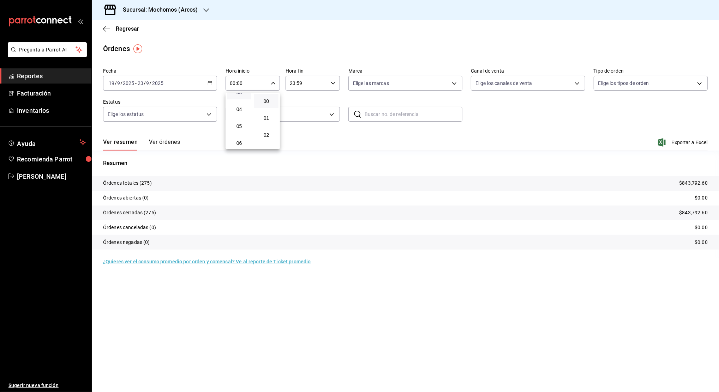
scroll to position [47, 0]
click at [240, 141] on span "05" at bounding box center [239, 139] width 16 height 6
type input "05:00"
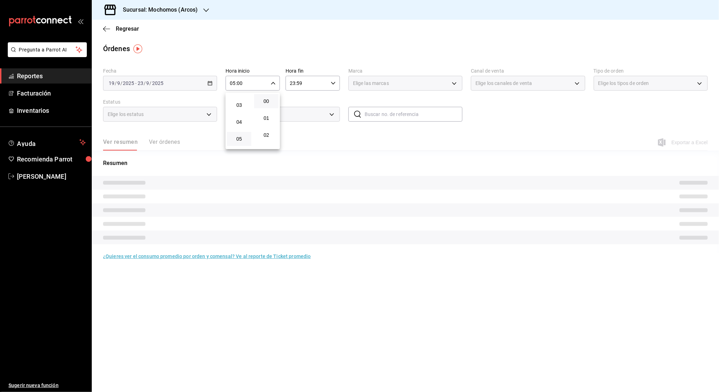
click at [269, 105] on button "00" at bounding box center [266, 101] width 24 height 14
click at [315, 82] on div at bounding box center [359, 196] width 719 height 392
click at [315, 83] on input "23:59" at bounding box center [306, 83] width 42 height 14
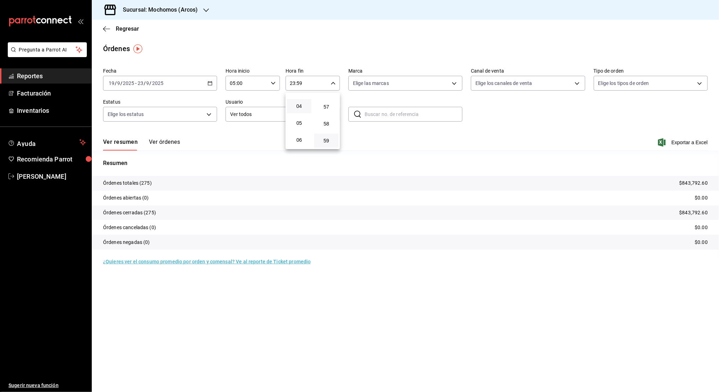
scroll to position [47, 0]
click at [300, 121] on span "04" at bounding box center [299, 122] width 16 height 6
type input "04:59"
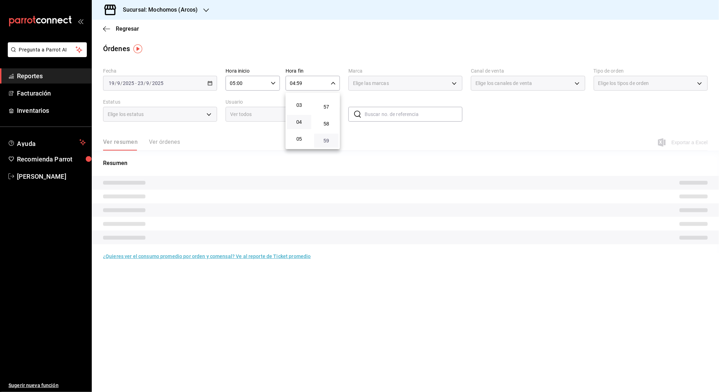
click at [326, 141] on span "59" at bounding box center [326, 141] width 16 height 6
click at [505, 138] on div at bounding box center [359, 196] width 719 height 392
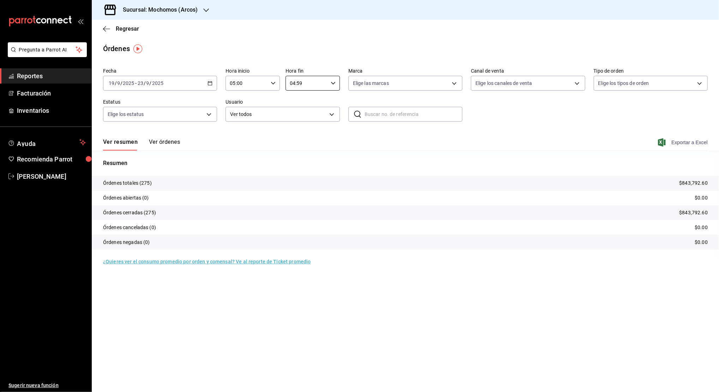
click at [677, 144] on span "Exportar a Excel" at bounding box center [683, 142] width 48 height 8
click at [66, 74] on span "Reportes" at bounding box center [51, 76] width 69 height 10
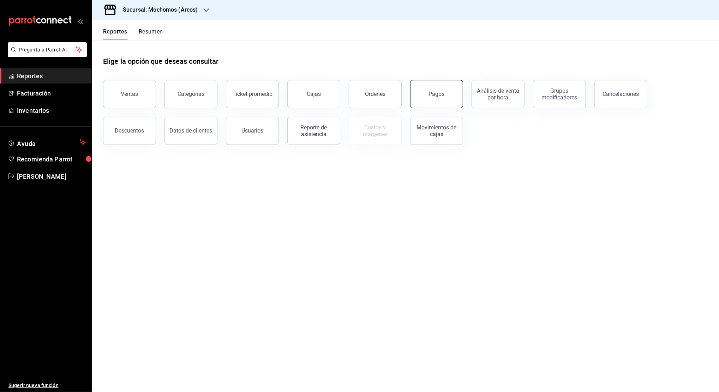
click at [437, 96] on div "Pagos" at bounding box center [437, 94] width 16 height 7
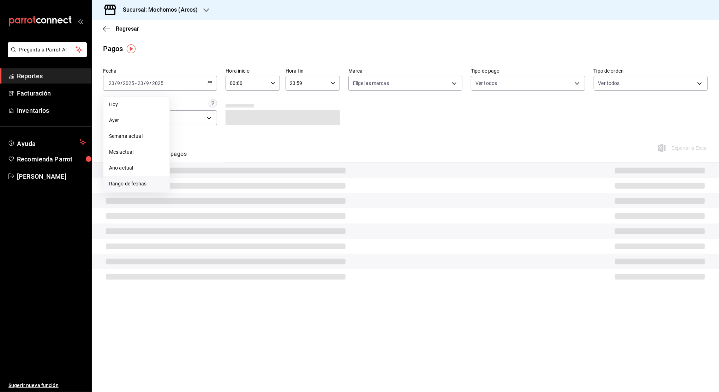
click at [154, 182] on span "Rango de fechas" at bounding box center [136, 183] width 55 height 7
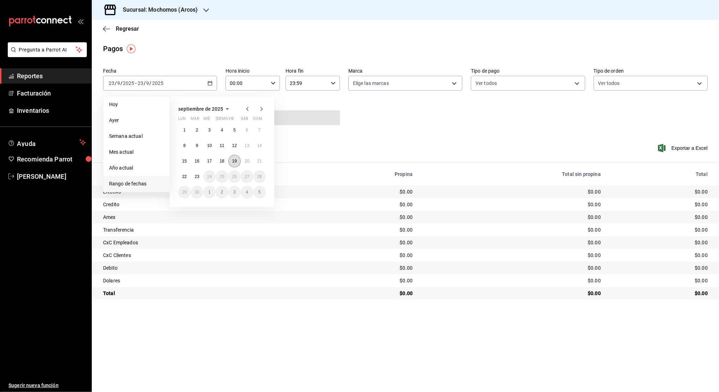
click at [232, 157] on button "19" at bounding box center [234, 161] width 12 height 13
click at [195, 175] on abbr "23" at bounding box center [196, 176] width 5 height 5
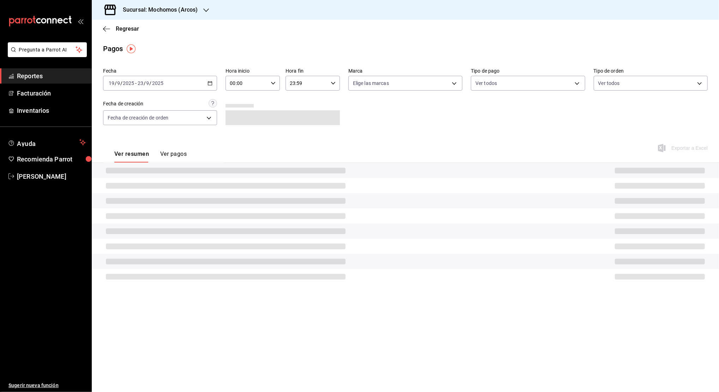
click at [270, 83] on div "00:00 Hora inicio" at bounding box center [252, 83] width 54 height 15
click at [240, 133] on button "05" at bounding box center [239, 139] width 24 height 14
type input "05:00"
click at [259, 102] on span "00" at bounding box center [266, 101] width 16 height 6
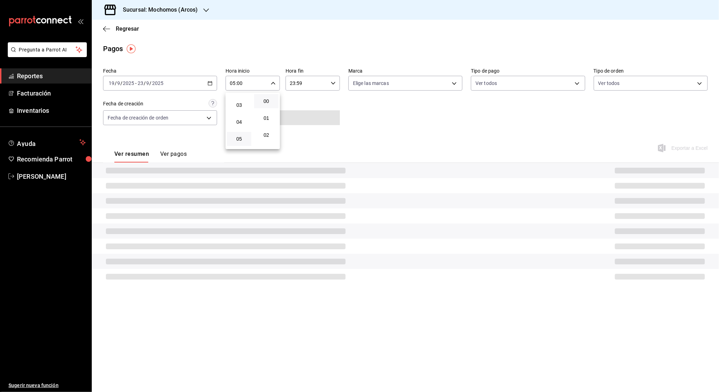
click at [311, 82] on div at bounding box center [359, 196] width 719 height 392
click at [311, 83] on input "23:59" at bounding box center [306, 83] width 42 height 14
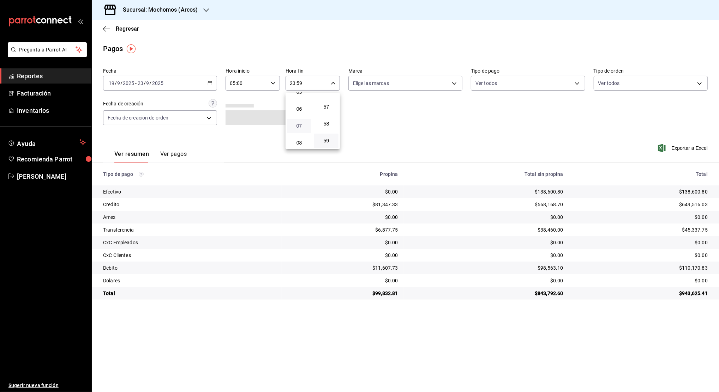
scroll to position [47, 0]
click at [301, 120] on span "04" at bounding box center [299, 122] width 16 height 6
type input "04:59"
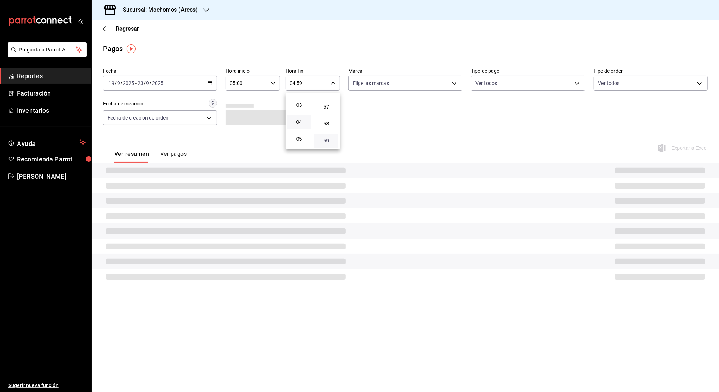
click at [325, 138] on span "59" at bounding box center [326, 141] width 16 height 6
click at [332, 140] on span "59" at bounding box center [326, 141] width 16 height 6
click at [404, 117] on div at bounding box center [359, 196] width 719 height 392
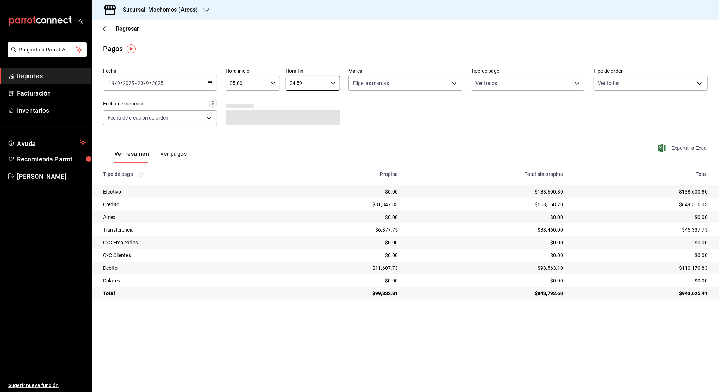
click at [676, 151] on span "Exportar a Excel" at bounding box center [683, 148] width 48 height 8
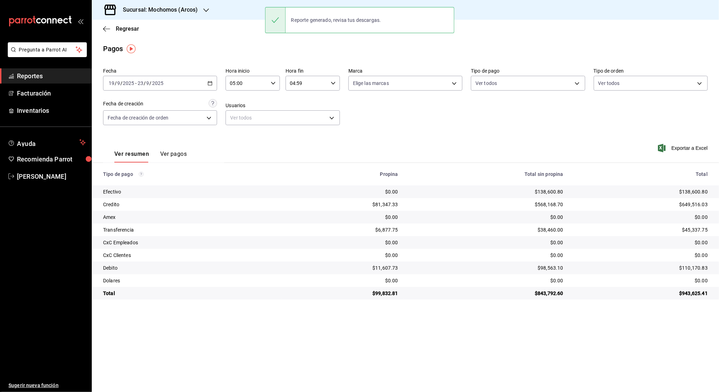
click at [54, 77] on span "Reportes" at bounding box center [51, 76] width 69 height 10
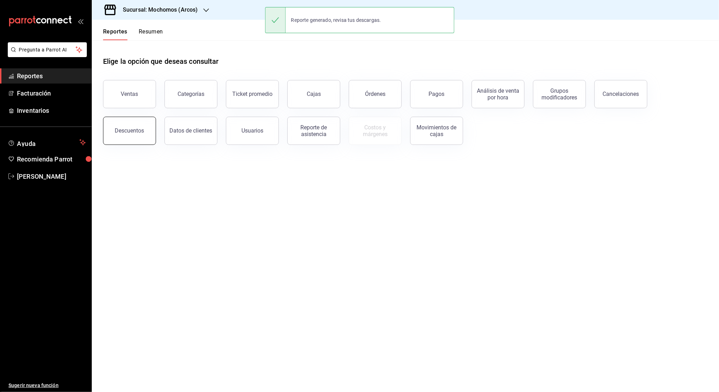
click at [125, 129] on div "Descuentos" at bounding box center [129, 130] width 29 height 7
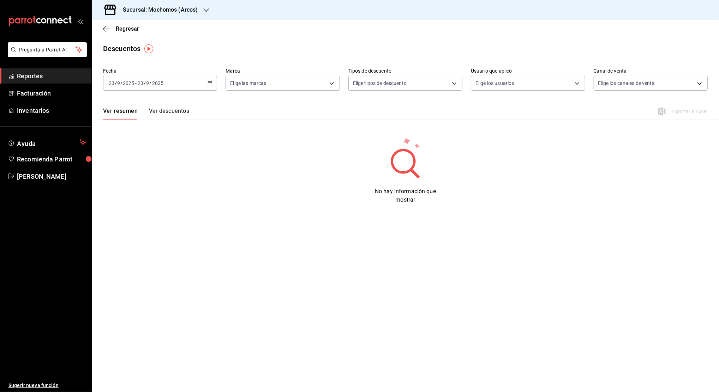
click at [207, 84] on icon "button" at bounding box center [209, 83] width 5 height 5
click at [120, 185] on span "Rango de fechas" at bounding box center [136, 183] width 55 height 7
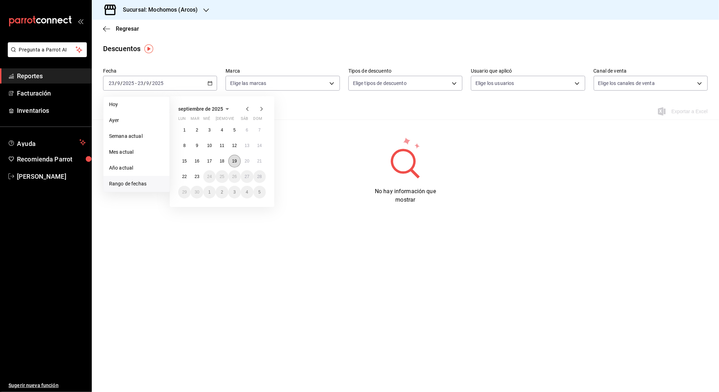
click at [236, 161] on abbr "19" at bounding box center [234, 161] width 5 height 5
click at [193, 174] on button "23" at bounding box center [197, 176] width 12 height 13
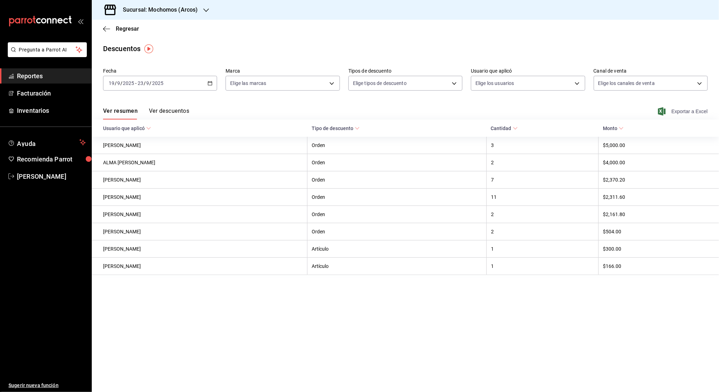
click at [681, 113] on span "Exportar a Excel" at bounding box center [683, 111] width 48 height 8
click at [196, 9] on h3 "Sucursal: Mochomos (Arcos)" at bounding box center [157, 10] width 80 height 8
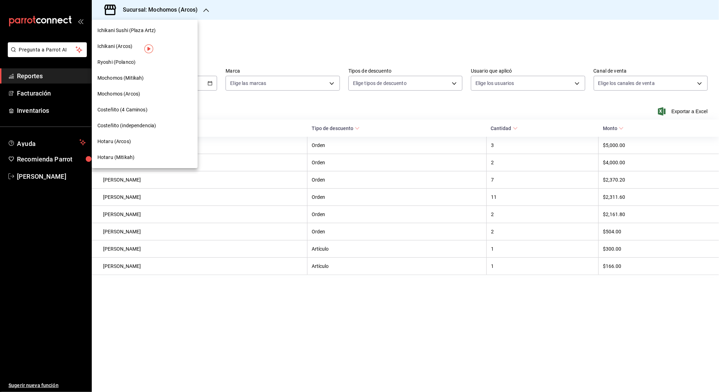
click at [122, 144] on span "Hotaru (Arcos)" at bounding box center [114, 141] width 34 height 7
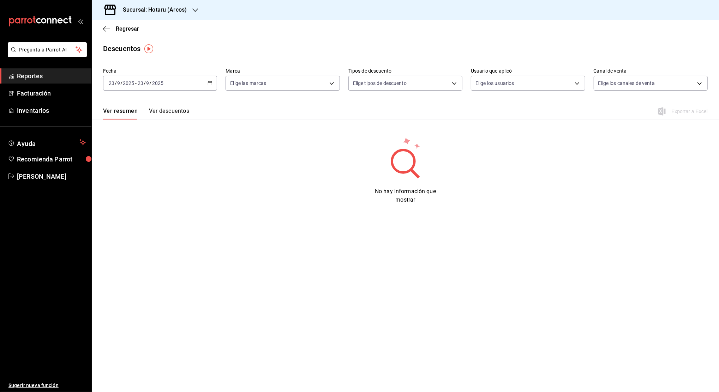
click at [213, 83] on div "[DATE] [DATE] - [DATE] [DATE]" at bounding box center [160, 83] width 114 height 15
click at [147, 185] on span "Rango de fechas" at bounding box center [136, 183] width 55 height 7
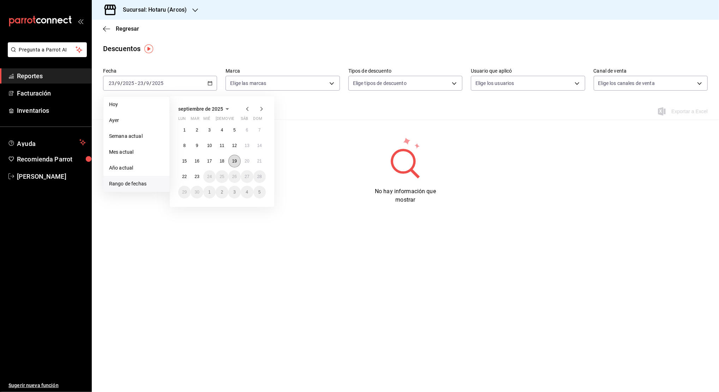
click at [232, 163] on abbr "19" at bounding box center [234, 161] width 5 height 5
click at [199, 175] on abbr "23" at bounding box center [196, 176] width 5 height 5
click at [200, 175] on button "23" at bounding box center [197, 176] width 12 height 13
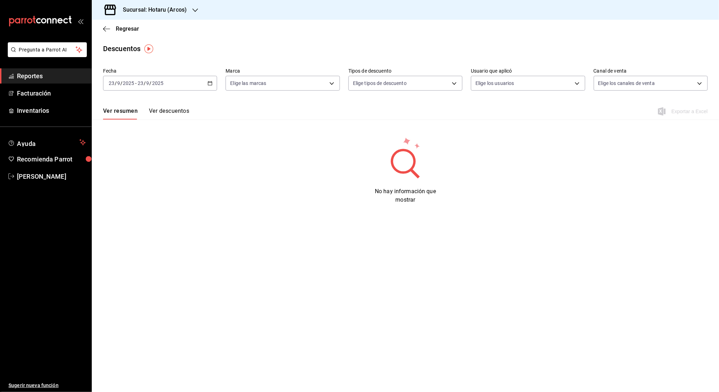
click at [59, 81] on link "Reportes" at bounding box center [45, 75] width 91 height 15
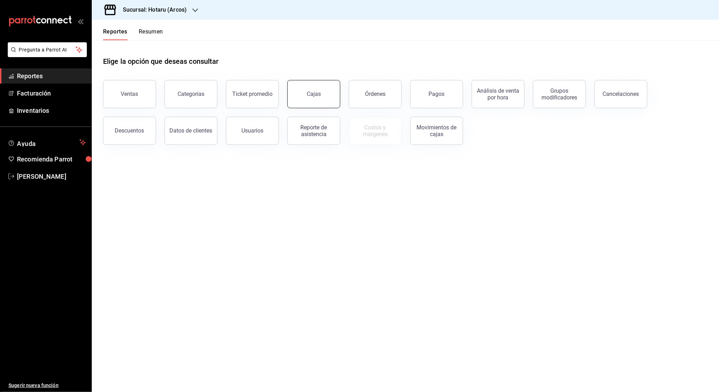
click at [315, 95] on div "Cajas" at bounding box center [314, 94] width 14 height 8
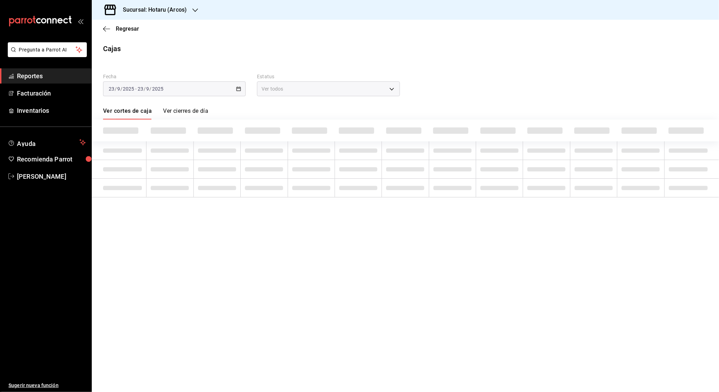
click at [45, 78] on span "Reportes" at bounding box center [51, 76] width 69 height 10
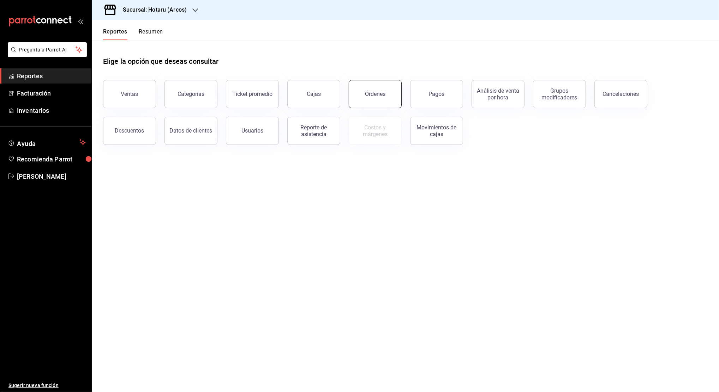
click at [372, 99] on button "Órdenes" at bounding box center [375, 94] width 53 height 28
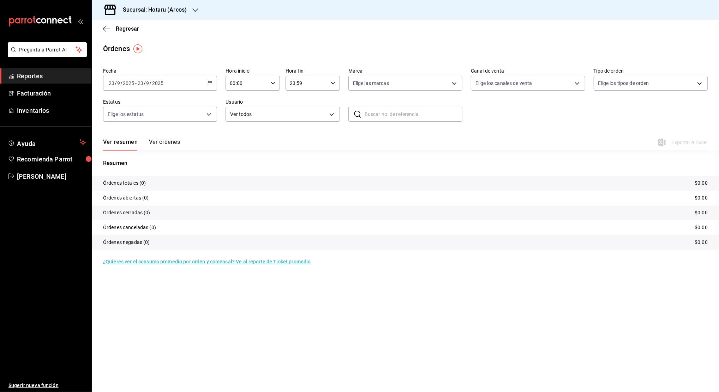
click at [210, 87] on div "[DATE] [DATE] - [DATE] [DATE]" at bounding box center [160, 83] width 114 height 15
click at [144, 184] on span "Rango de fechas" at bounding box center [136, 183] width 55 height 7
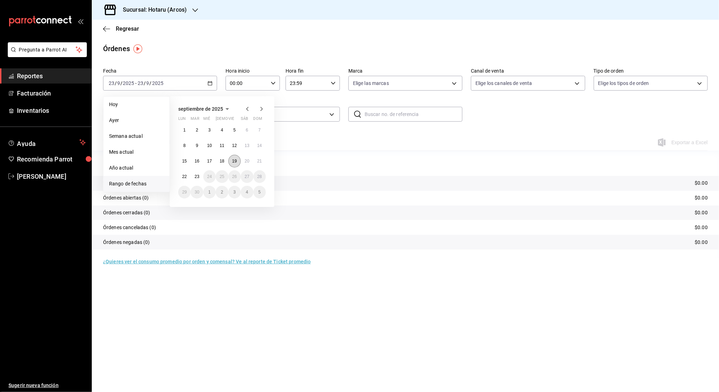
click at [236, 162] on abbr "19" at bounding box center [234, 161] width 5 height 5
click at [197, 179] on abbr "23" at bounding box center [196, 176] width 5 height 5
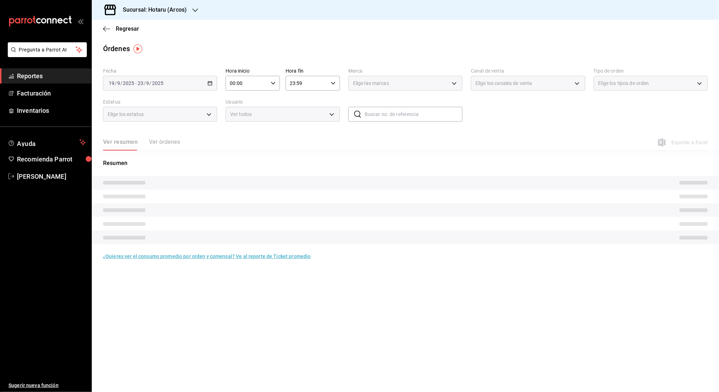
click at [277, 83] on div "00:00 Hora inicio" at bounding box center [252, 83] width 54 height 15
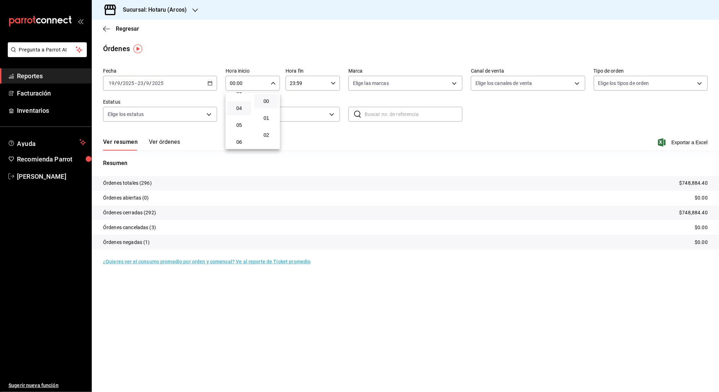
scroll to position [47, 0]
click at [237, 138] on span "05" at bounding box center [239, 139] width 16 height 6
type input "05:00"
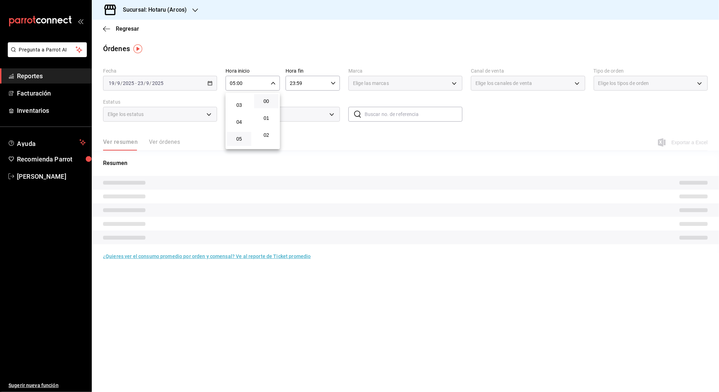
click at [318, 84] on div at bounding box center [359, 196] width 719 height 392
click at [337, 83] on div "23:59 Hora fin" at bounding box center [312, 83] width 54 height 15
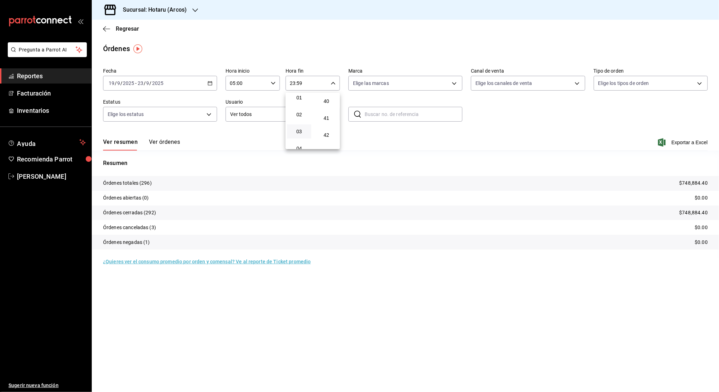
scroll to position [68, 0]
click at [297, 119] on span "05" at bounding box center [299, 118] width 16 height 6
type input "05:59"
click at [325, 136] on button "59" at bounding box center [326, 141] width 24 height 14
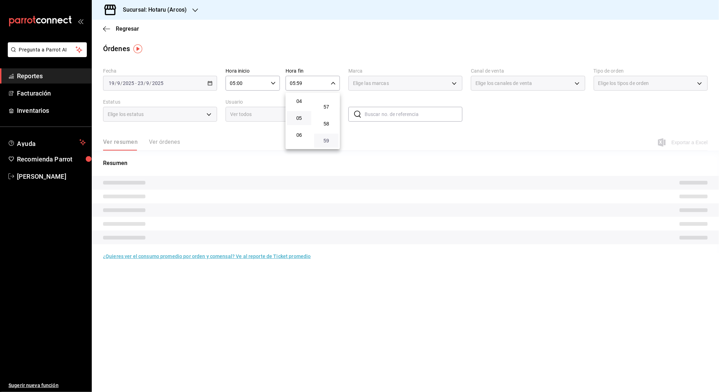
click at [331, 140] on span "59" at bounding box center [326, 141] width 16 height 6
click at [371, 137] on div at bounding box center [359, 196] width 719 height 392
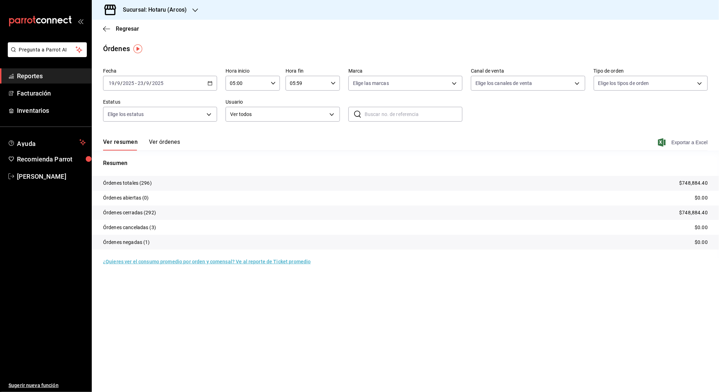
click at [686, 142] on span "Exportar a Excel" at bounding box center [683, 142] width 48 height 8
drag, startPoint x: 67, startPoint y: 78, endPoint x: 76, endPoint y: 78, distance: 9.2
click at [67, 78] on span "Reportes" at bounding box center [51, 76] width 69 height 10
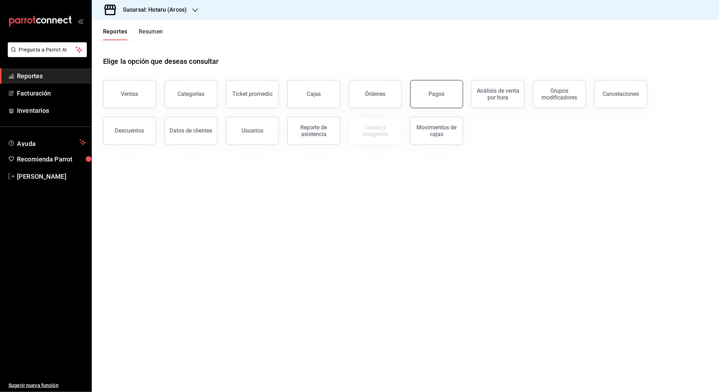
click at [433, 95] on div "Pagos" at bounding box center [437, 94] width 16 height 7
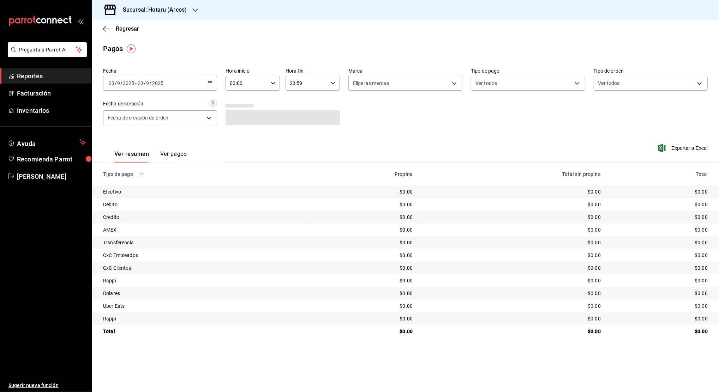
click at [213, 85] on div "[DATE] [DATE] - [DATE] [DATE]" at bounding box center [160, 83] width 114 height 15
click at [137, 185] on span "Rango de fechas" at bounding box center [136, 183] width 55 height 7
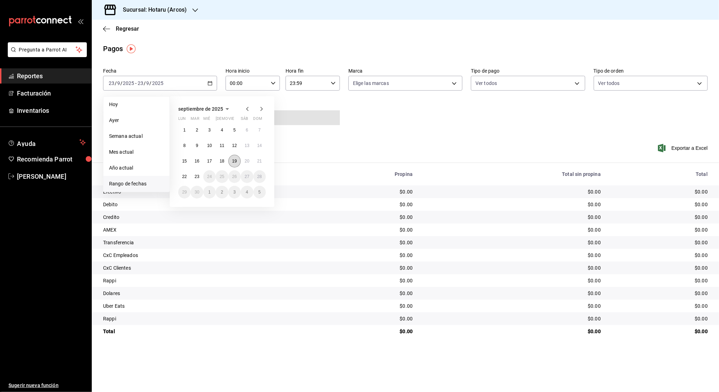
click at [236, 164] on button "19" at bounding box center [234, 161] width 12 height 13
click at [198, 175] on abbr "23" at bounding box center [196, 176] width 5 height 5
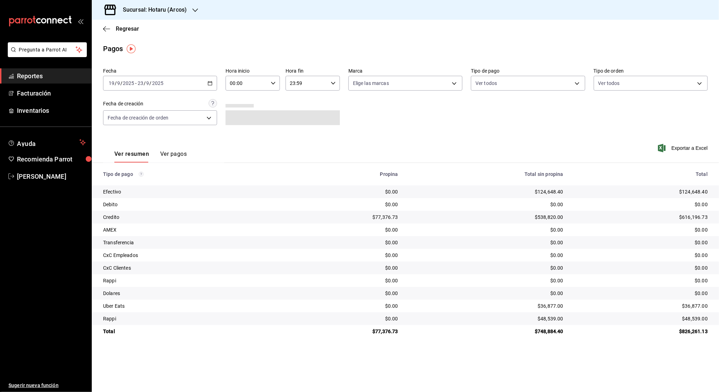
click at [272, 85] on icon "button" at bounding box center [273, 83] width 5 height 5
click at [238, 141] on span "05" at bounding box center [239, 139] width 16 height 6
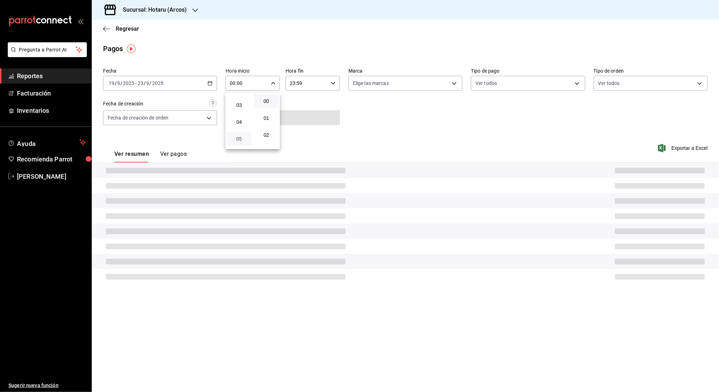
type input "05:00"
click at [316, 94] on div at bounding box center [359, 196] width 719 height 392
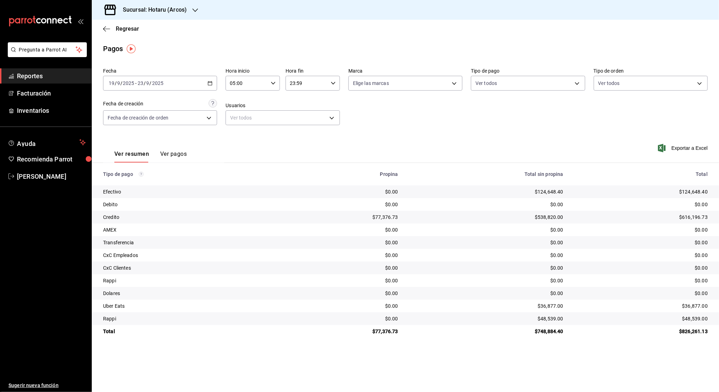
click at [334, 82] on icon "button" at bounding box center [333, 83] width 5 height 5
click at [301, 123] on span "04" at bounding box center [299, 122] width 16 height 6
type input "04:59"
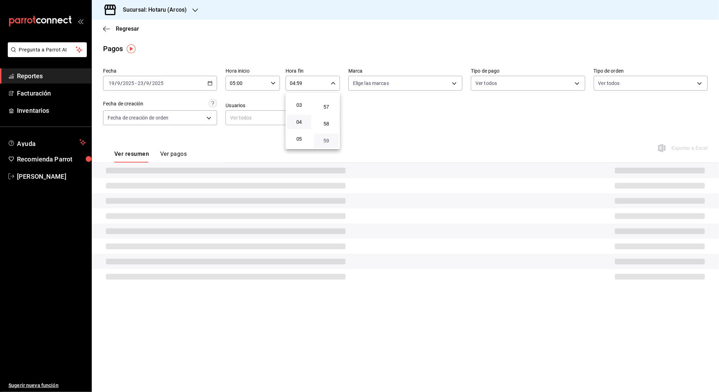
click at [327, 141] on span "59" at bounding box center [326, 141] width 16 height 6
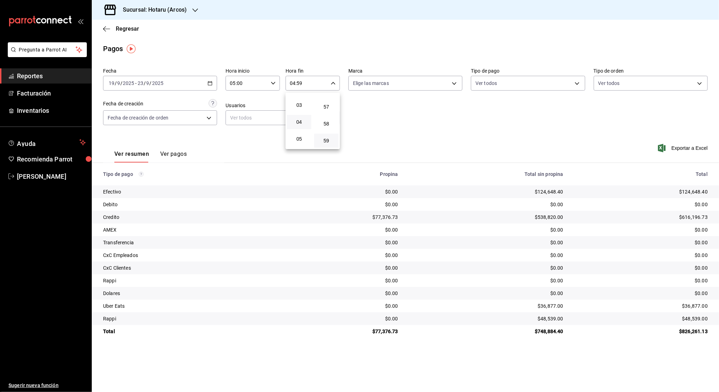
click at [391, 119] on div at bounding box center [359, 196] width 719 height 392
click at [685, 146] on span "Exportar a Excel" at bounding box center [683, 148] width 48 height 8
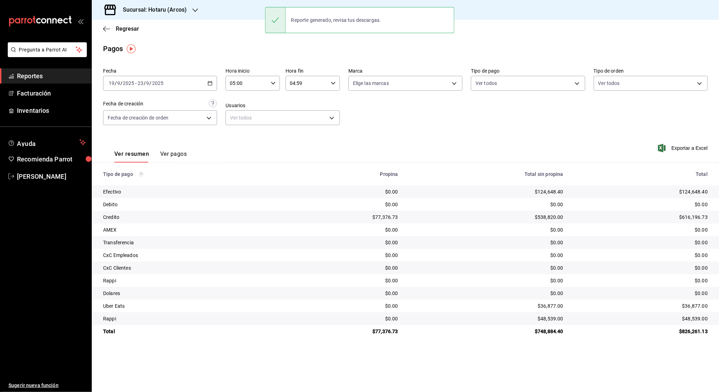
click at [61, 77] on span "Reportes" at bounding box center [51, 76] width 69 height 10
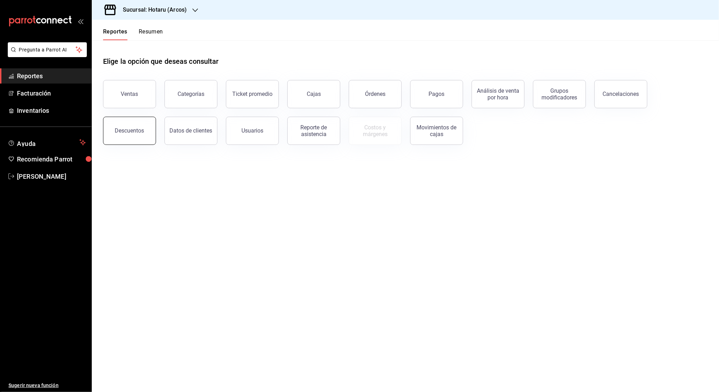
click at [139, 136] on button "Descuentos" at bounding box center [129, 131] width 53 height 28
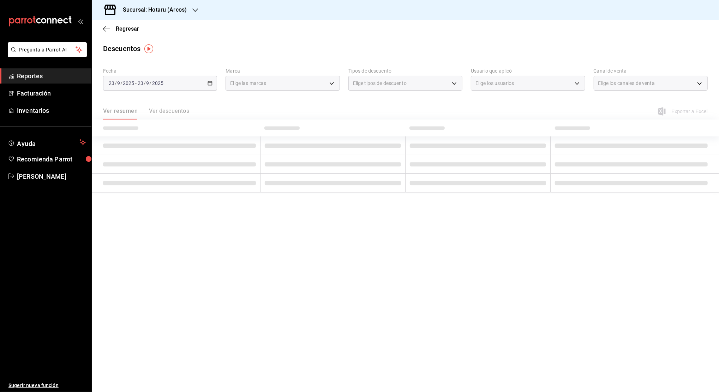
click at [202, 84] on div "[DATE] [DATE] - [DATE] [DATE]" at bounding box center [160, 83] width 114 height 15
click at [206, 84] on div "[DATE] [DATE] - [DATE] [DATE]" at bounding box center [160, 83] width 114 height 15
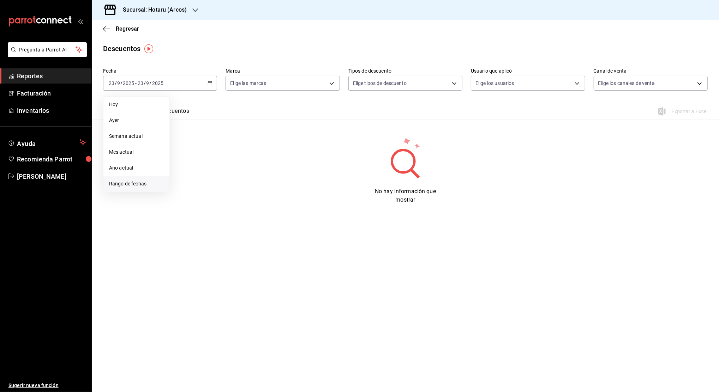
click at [152, 186] on span "Rango de fechas" at bounding box center [136, 183] width 55 height 7
click at [234, 161] on abbr "19" at bounding box center [234, 161] width 5 height 5
click at [197, 177] on abbr "23" at bounding box center [196, 176] width 5 height 5
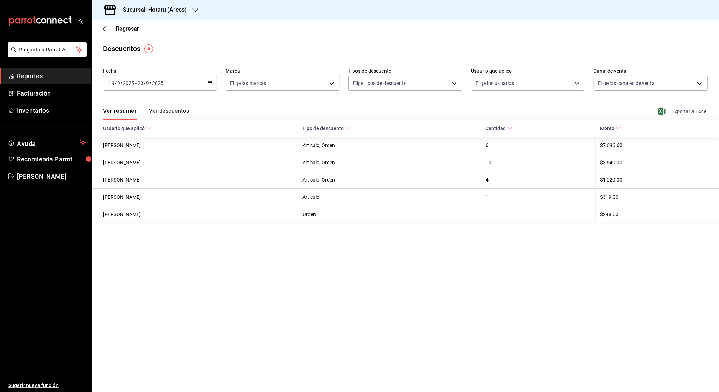
click at [685, 111] on span "Exportar a Excel" at bounding box center [683, 111] width 48 height 8
click at [45, 77] on span "Reportes" at bounding box center [51, 76] width 69 height 10
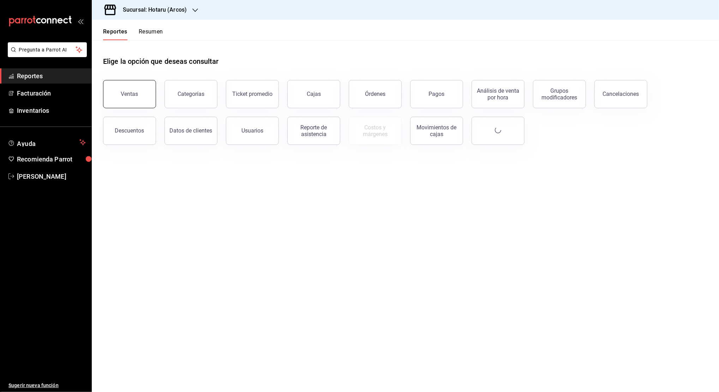
click at [144, 102] on button "Ventas" at bounding box center [129, 94] width 53 height 28
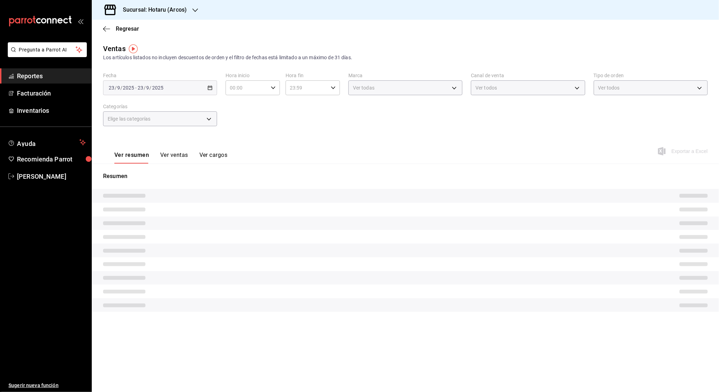
click at [197, 7] on icon "button" at bounding box center [195, 10] width 6 height 6
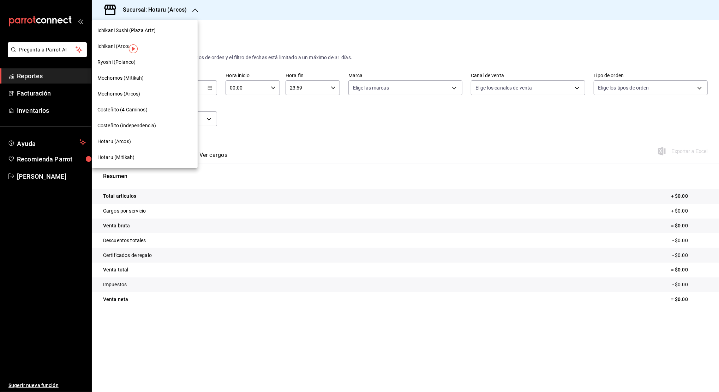
click at [111, 47] on span "Ichikani (Arcos)" at bounding box center [114, 46] width 35 height 7
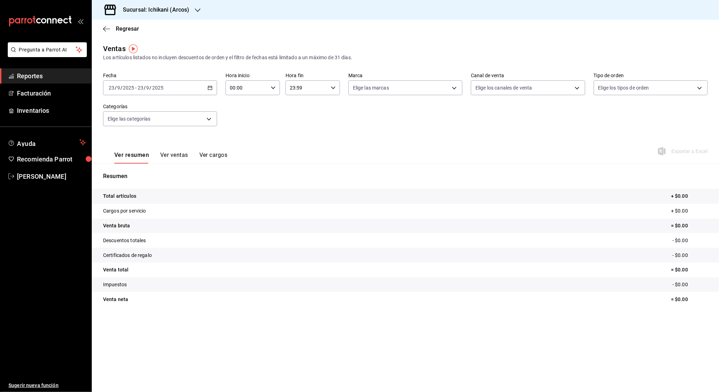
click at [195, 8] on icon "button" at bounding box center [198, 10] width 6 height 6
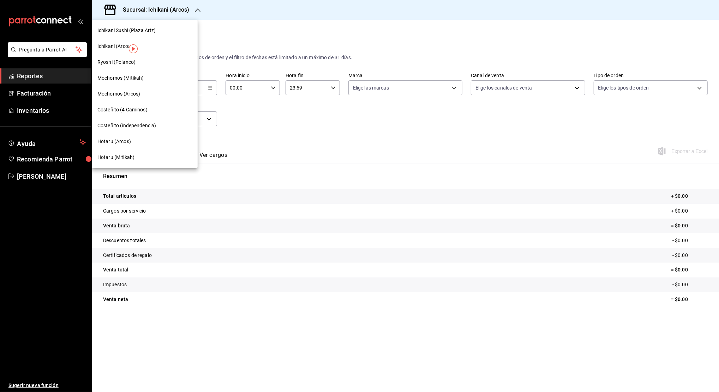
click at [195, 8] on div at bounding box center [359, 196] width 719 height 392
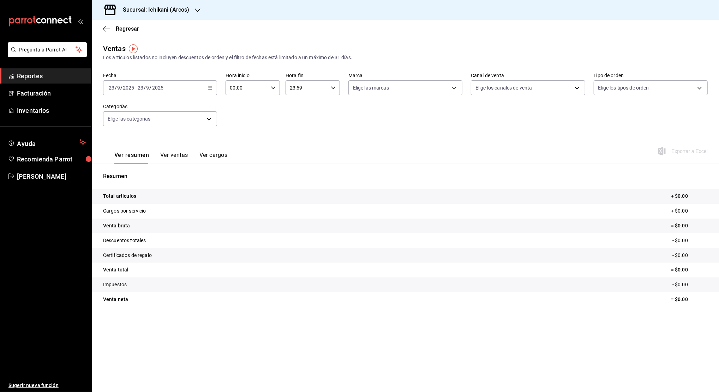
click at [195, 10] on icon "button" at bounding box center [198, 10] width 6 height 4
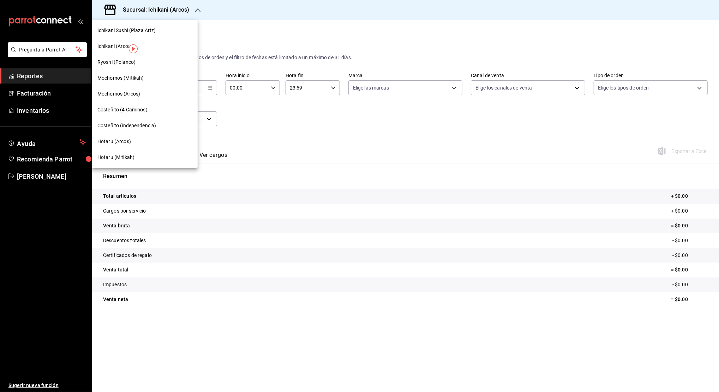
click at [57, 76] on div at bounding box center [359, 196] width 719 height 392
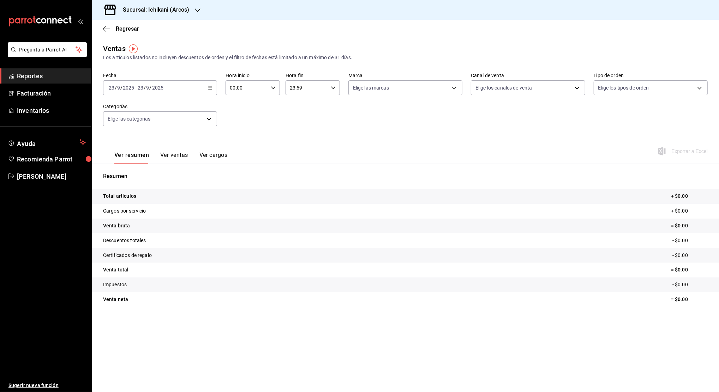
click at [210, 88] on \(Stroke\) "button" at bounding box center [210, 87] width 4 height 0
click at [136, 173] on span "Rango de fechas" at bounding box center [136, 172] width 55 height 7
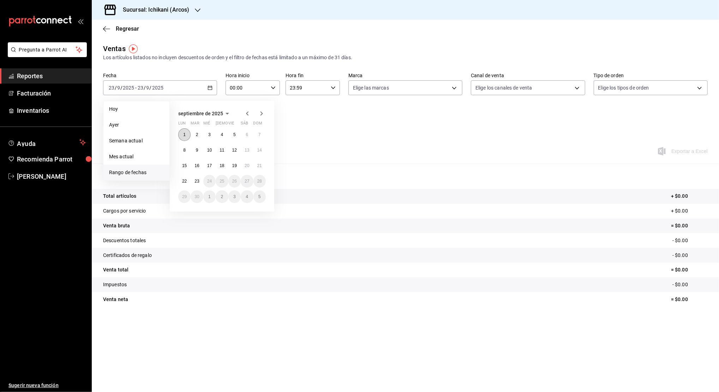
click at [189, 134] on button "1" at bounding box center [184, 134] width 12 height 13
click at [200, 181] on button "23" at bounding box center [197, 181] width 12 height 13
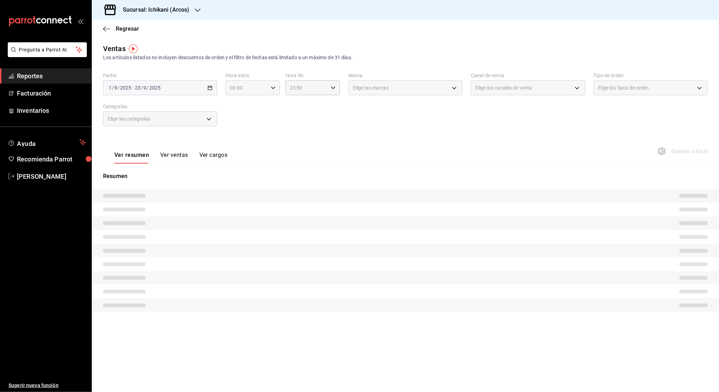
click at [276, 87] on div "00:00 Hora inicio" at bounding box center [252, 87] width 54 height 15
click at [239, 144] on span "05" at bounding box center [239, 144] width 16 height 6
type input "05:00"
click at [266, 106] on span "00" at bounding box center [266, 106] width 16 height 6
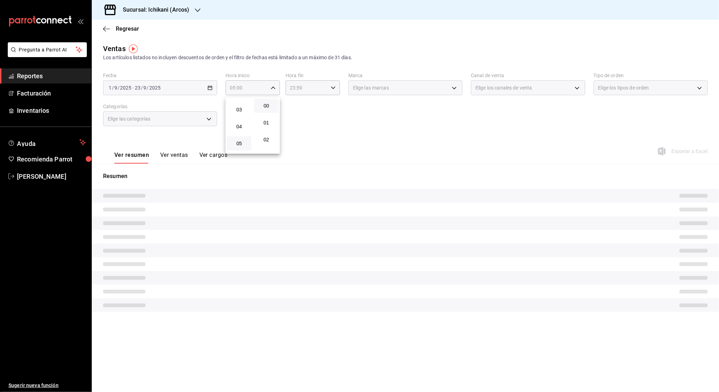
click at [307, 83] on div at bounding box center [359, 196] width 719 height 392
drag, startPoint x: 295, startPoint y: 88, endPoint x: 333, endPoint y: 91, distance: 37.8
click at [333, 91] on div "23:59 Hora fin" at bounding box center [312, 87] width 54 height 15
click at [301, 126] on span "04" at bounding box center [299, 127] width 16 height 6
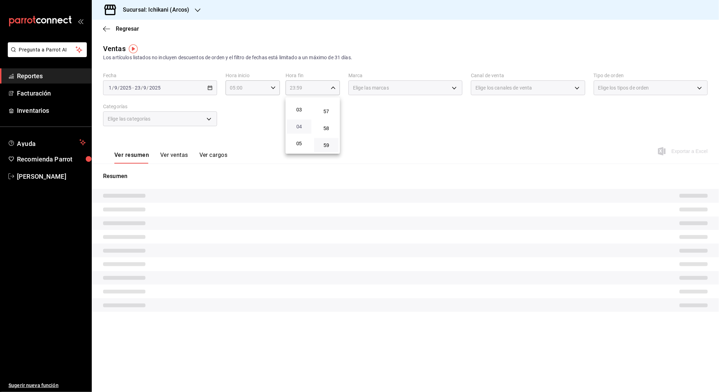
type input "04:59"
click at [330, 145] on span "59" at bounding box center [326, 146] width 16 height 6
click at [326, 145] on span "59" at bounding box center [326, 146] width 16 height 6
click at [358, 122] on div at bounding box center [359, 196] width 719 height 392
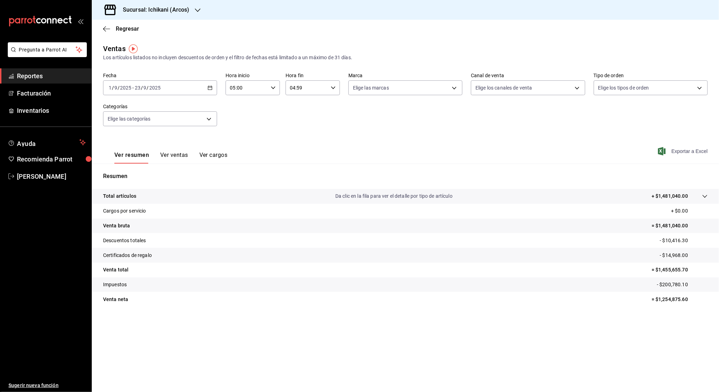
click at [682, 150] on span "Exportar a Excel" at bounding box center [683, 151] width 48 height 8
